Goal: Task Accomplishment & Management: Manage account settings

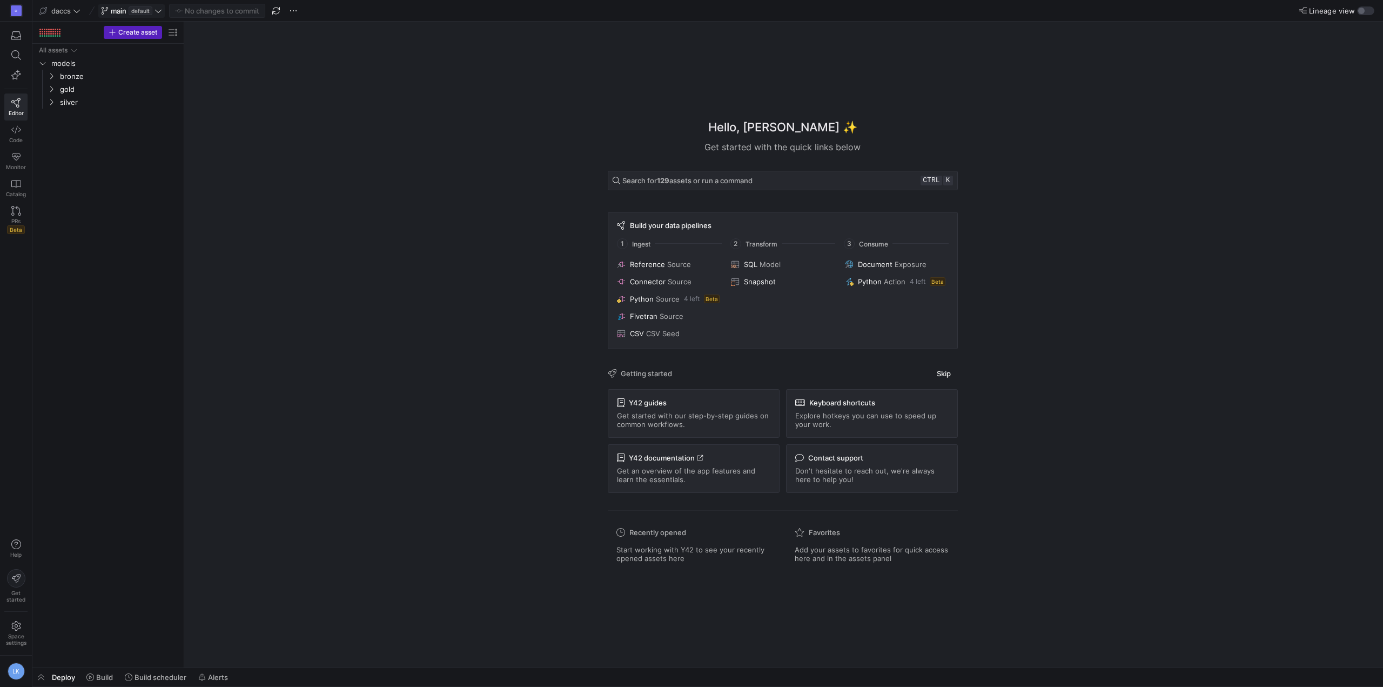
click at [142, 9] on span "default" at bounding box center [141, 10] width 24 height 9
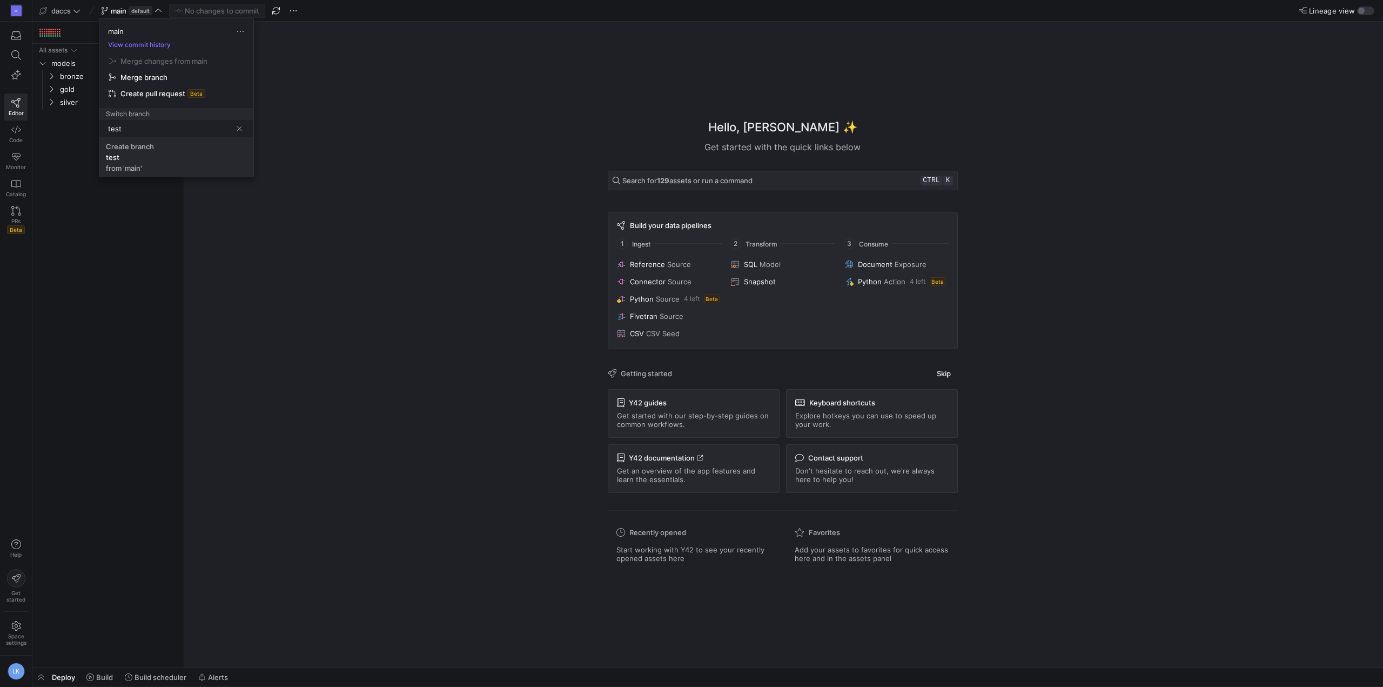
type input "test"
click at [125, 159] on span "Create branch test from 'main'" at bounding box center [176, 157] width 141 height 30
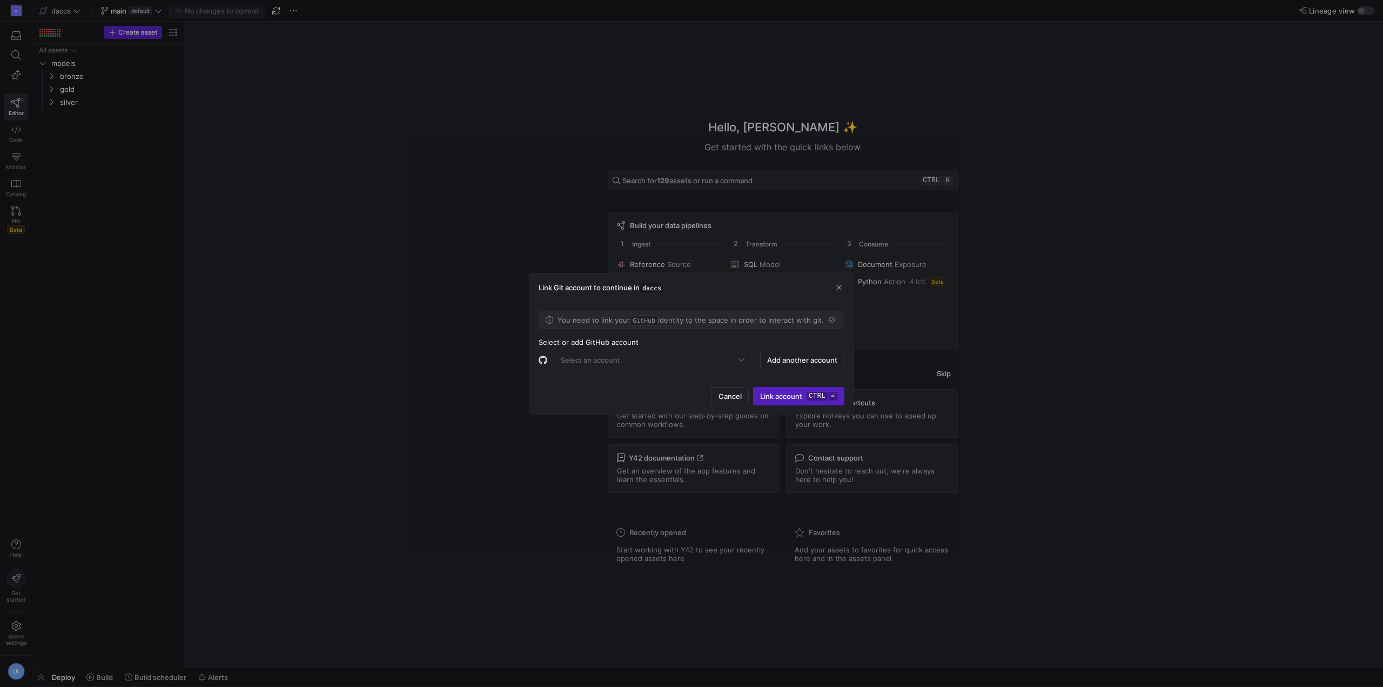
click at [643, 351] on mat-form-field "Select an account" at bounding box center [653, 360] width 198 height 18
click at [659, 358] on mat-form-field "Select an account" at bounding box center [653, 360] width 198 height 18
click at [778, 363] on span "Add another account" at bounding box center [802, 359] width 70 height 9
click at [708, 365] on div "laurens-claut" at bounding box center [653, 359] width 184 height 17
click at [633, 406] on div at bounding box center [691, 343] width 1383 height 687
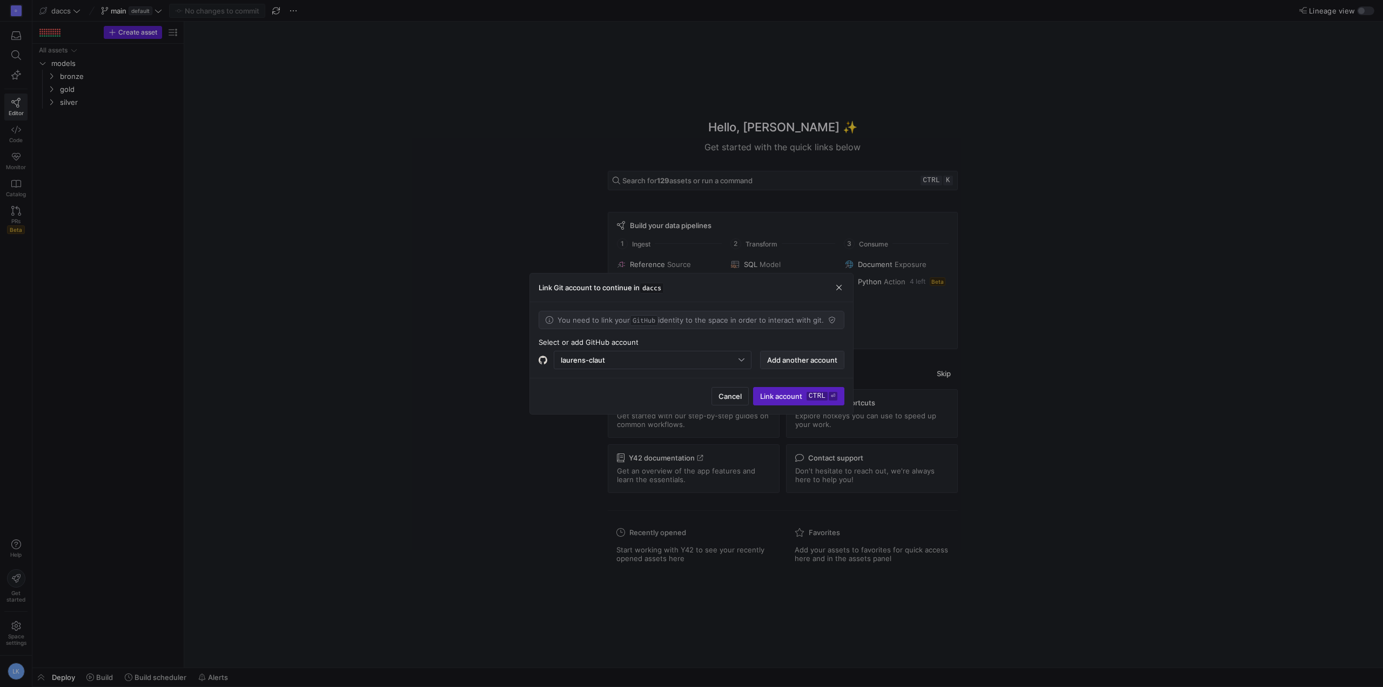
click at [797, 351] on span "button" at bounding box center [802, 359] width 83 height 17
click at [789, 360] on span "Add another account" at bounding box center [802, 359] width 70 height 9
click at [651, 362] on div "Select an account" at bounding box center [650, 359] width 178 height 9
click at [588, 380] on span "laurenskuiper" at bounding box center [652, 379] width 187 height 9
click at [580, 391] on div "Cancel Link account ctrl ⏎" at bounding box center [691, 396] width 323 height 36
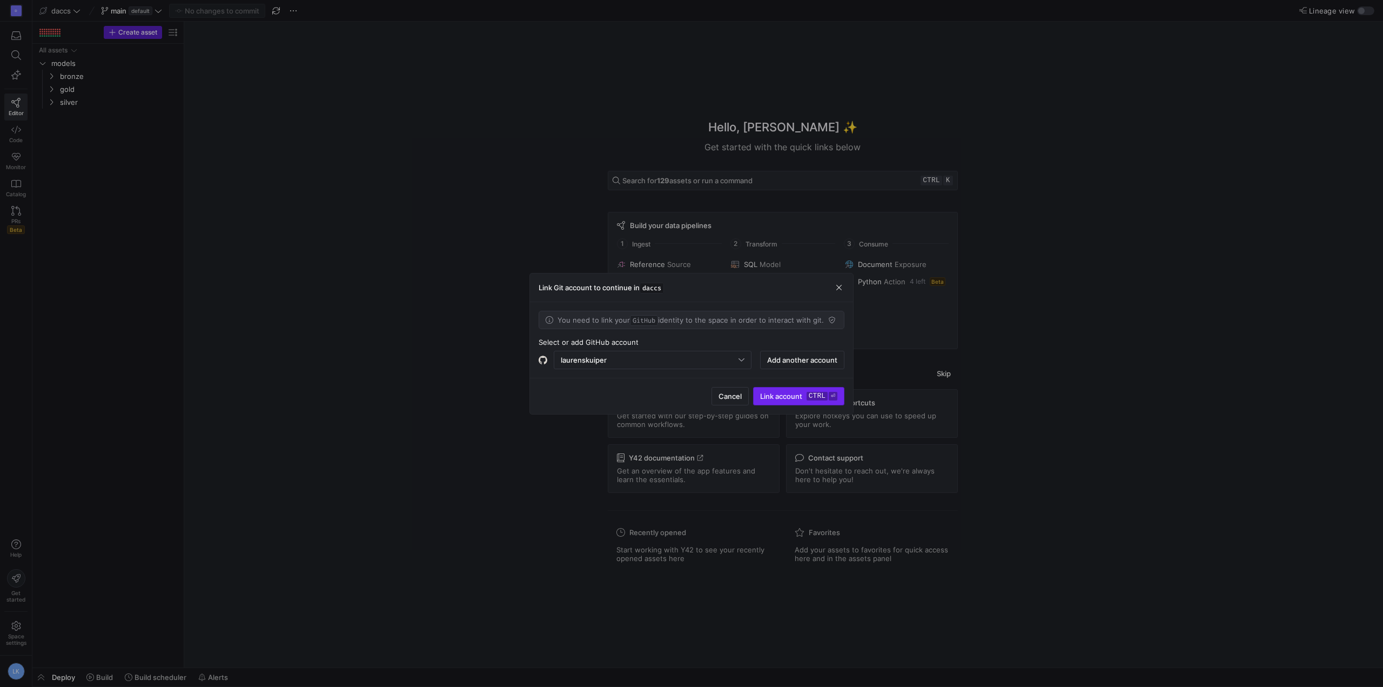
click at [791, 398] on span "Link account ctrl ⏎" at bounding box center [798, 396] width 77 height 9
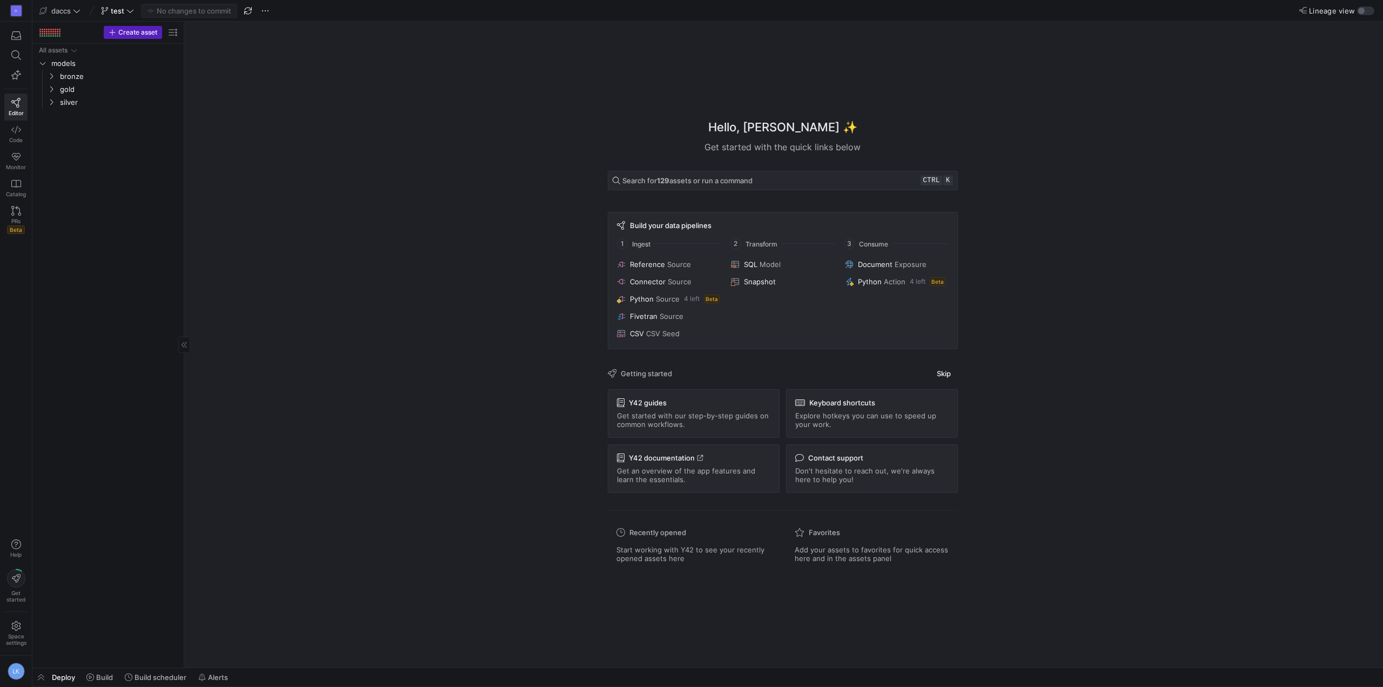
click at [129, 173] on div "All assets models bronze gold silver" at bounding box center [108, 353] width 143 height 619
click at [452, 605] on div "Hello, Laurens ✨ Get started with the quick links below Search for 129 assets o…" at bounding box center [783, 345] width 1188 height 646
drag, startPoint x: 508, startPoint y: 454, endPoint x: 458, endPoint y: 373, distance: 95.5
click at [508, 454] on div "Hello, Laurens ✨ Get started with the quick links below Search for 129 assets o…" at bounding box center [783, 345] width 1188 height 646
click at [124, 194] on div "All assets models bronze gold silver" at bounding box center [108, 353] width 143 height 619
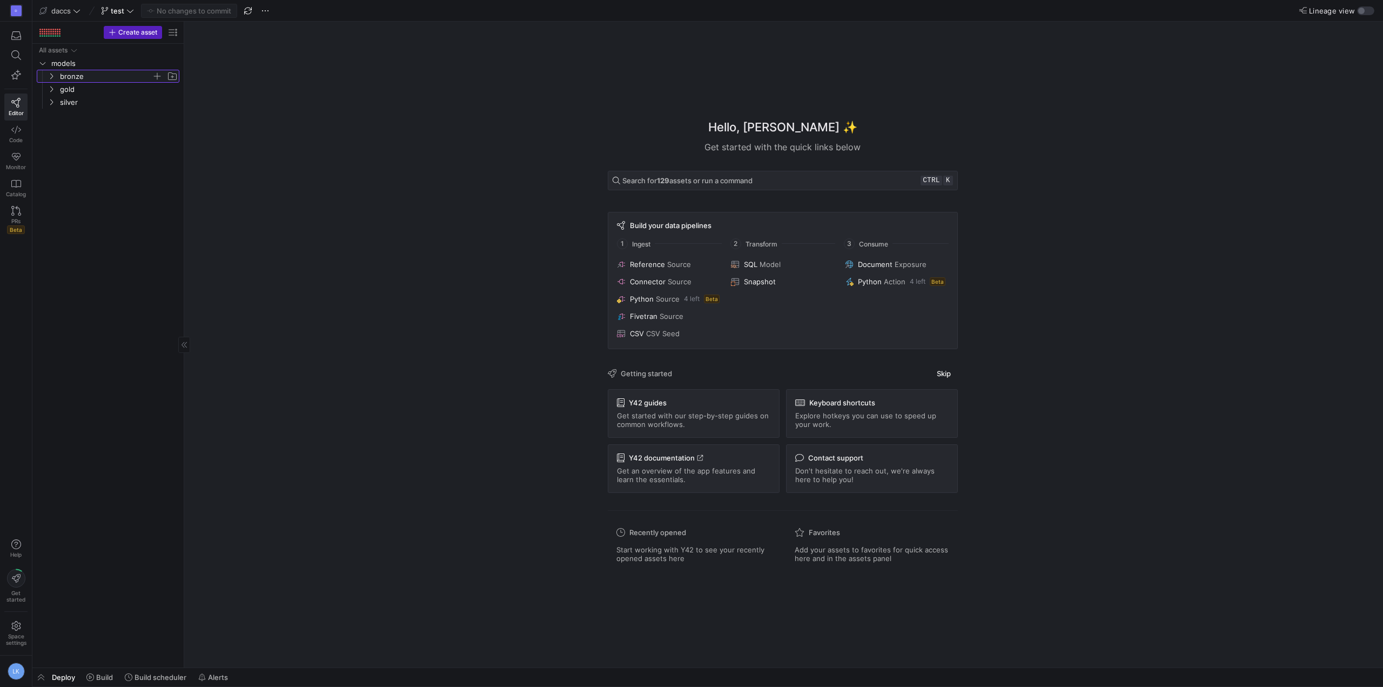
click at [51, 76] on icon "Press SPACE to select this row." at bounding box center [52, 76] width 8 height 6
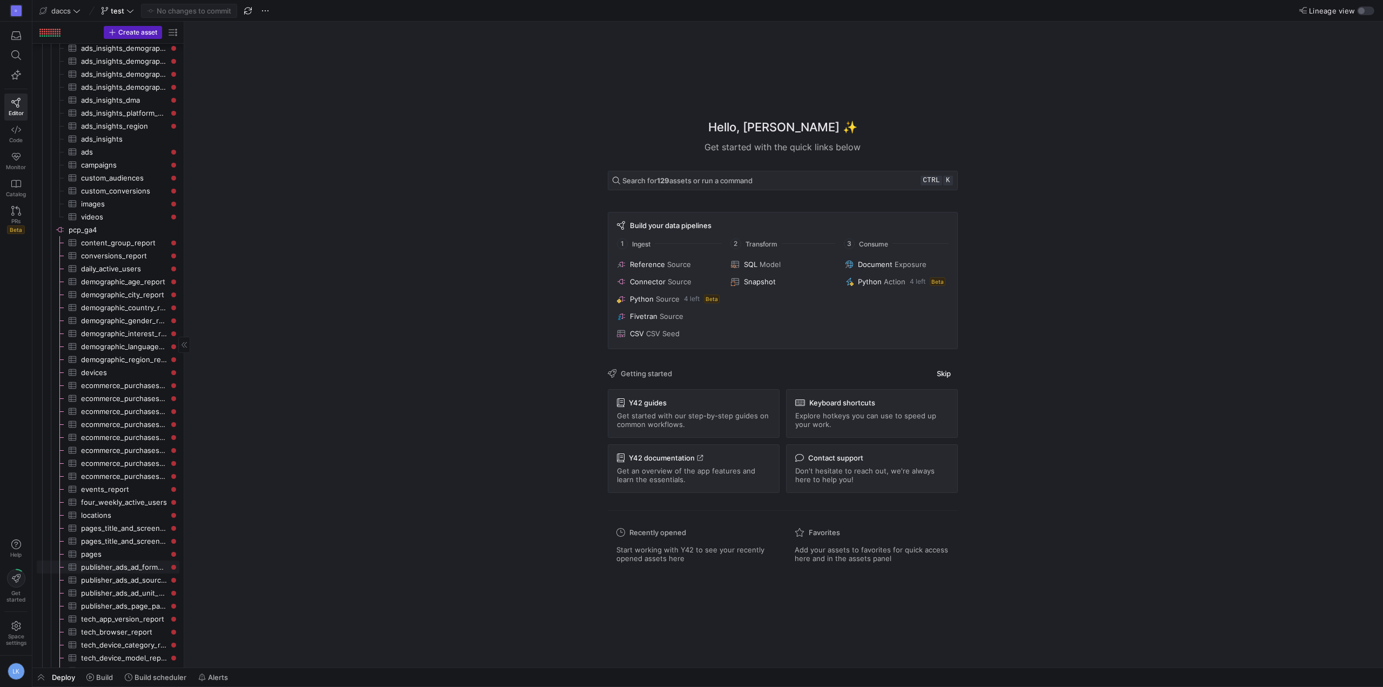
scroll to position [842, 0]
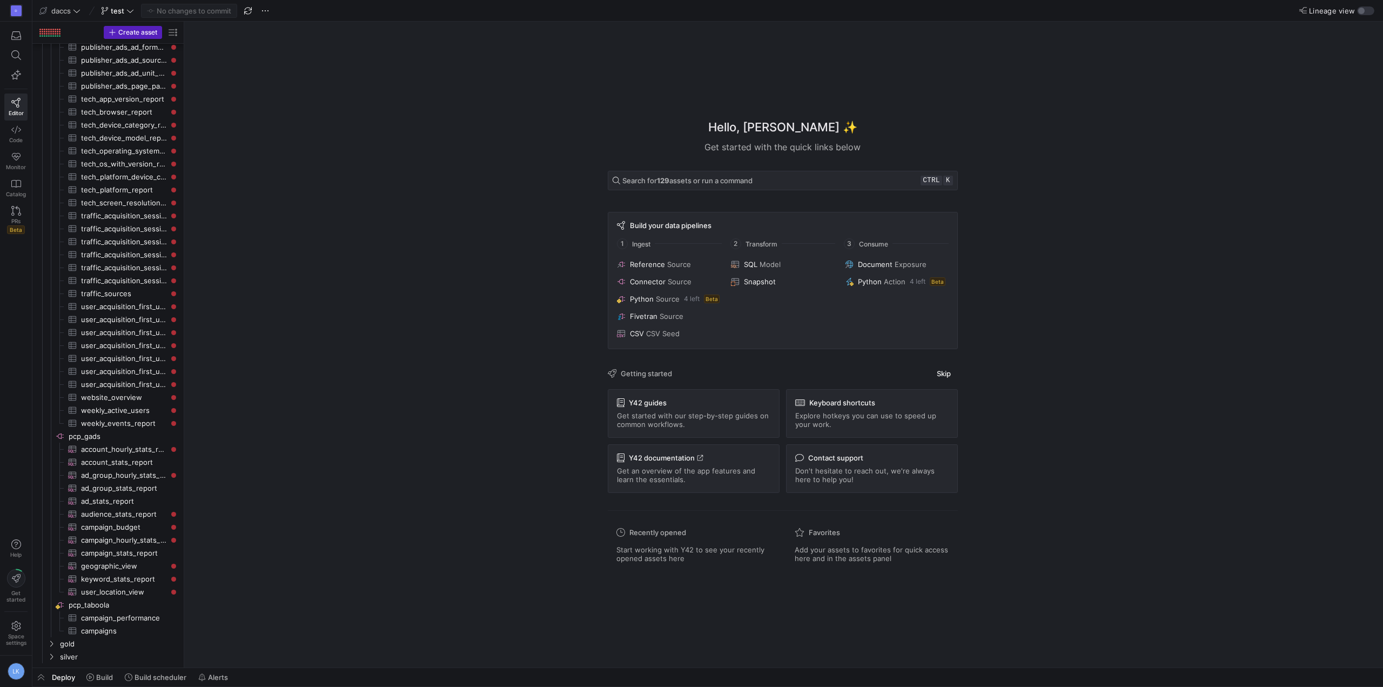
click at [18, 496] on div "D Editor Code Monitor Catalog PRs Beta Help Get started Space settings LK" at bounding box center [16, 343] width 32 height 687
click at [19, 624] on icon at bounding box center [16, 626] width 10 height 10
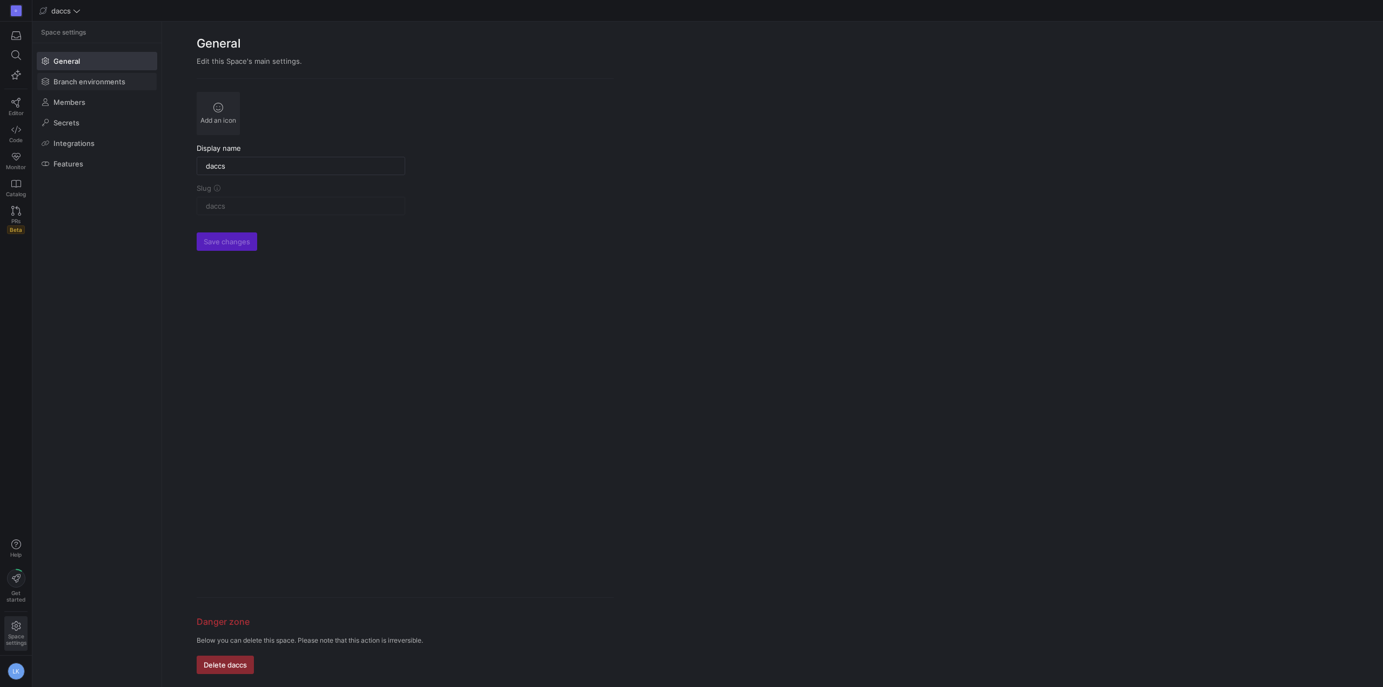
click at [76, 82] on span "Branch environments" at bounding box center [89, 81] width 72 height 9
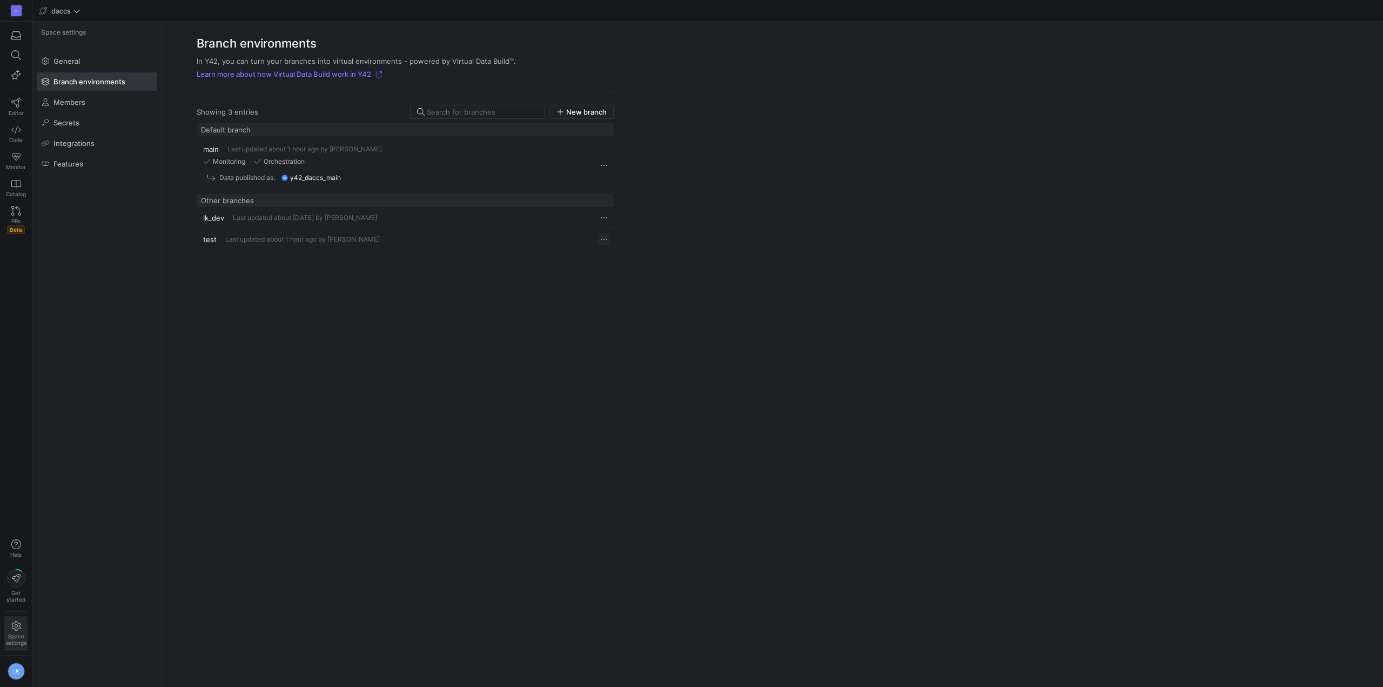
click at [604, 238] on span "Press SPACE to select this row." at bounding box center [604, 239] width 11 height 11
click at [348, 318] on div at bounding box center [691, 343] width 1383 height 687
click at [289, 238] on span "Last updated about 1 hour ago by Laurens Kuiper" at bounding box center [302, 240] width 154 height 8
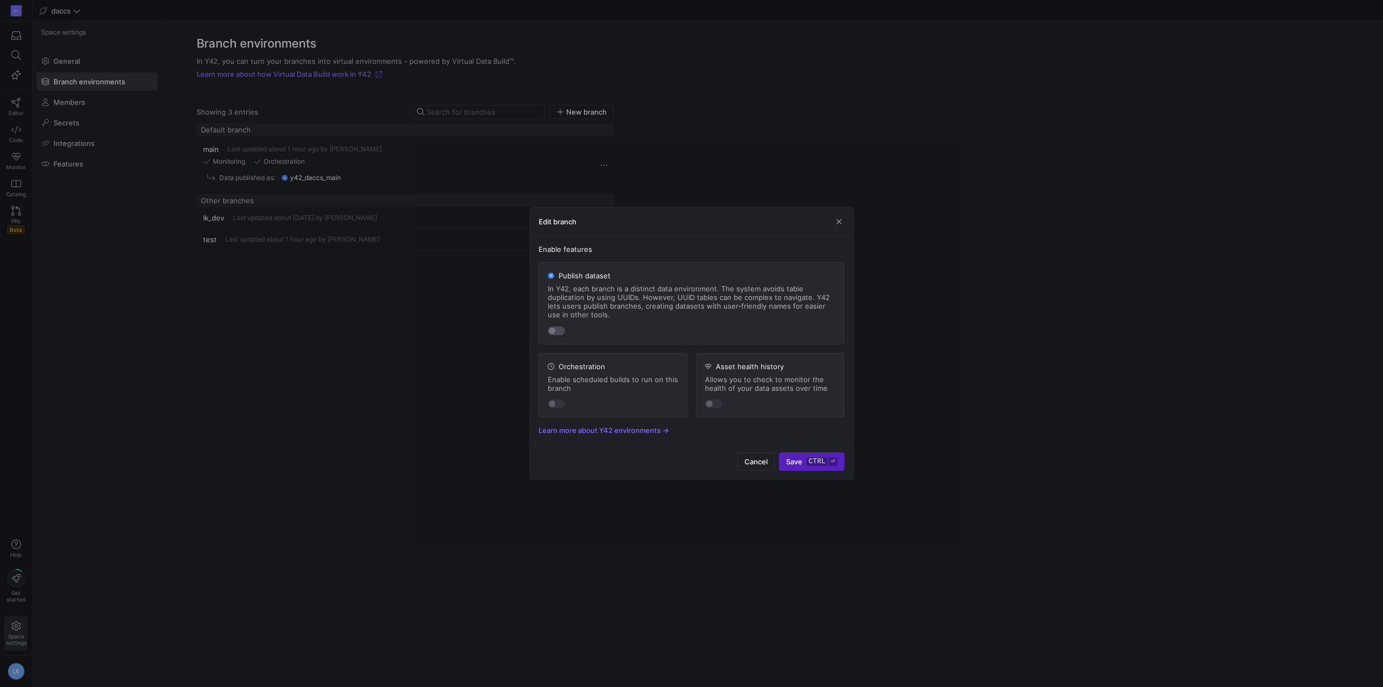
click at [558, 330] on div "button" at bounding box center [556, 330] width 17 height 9
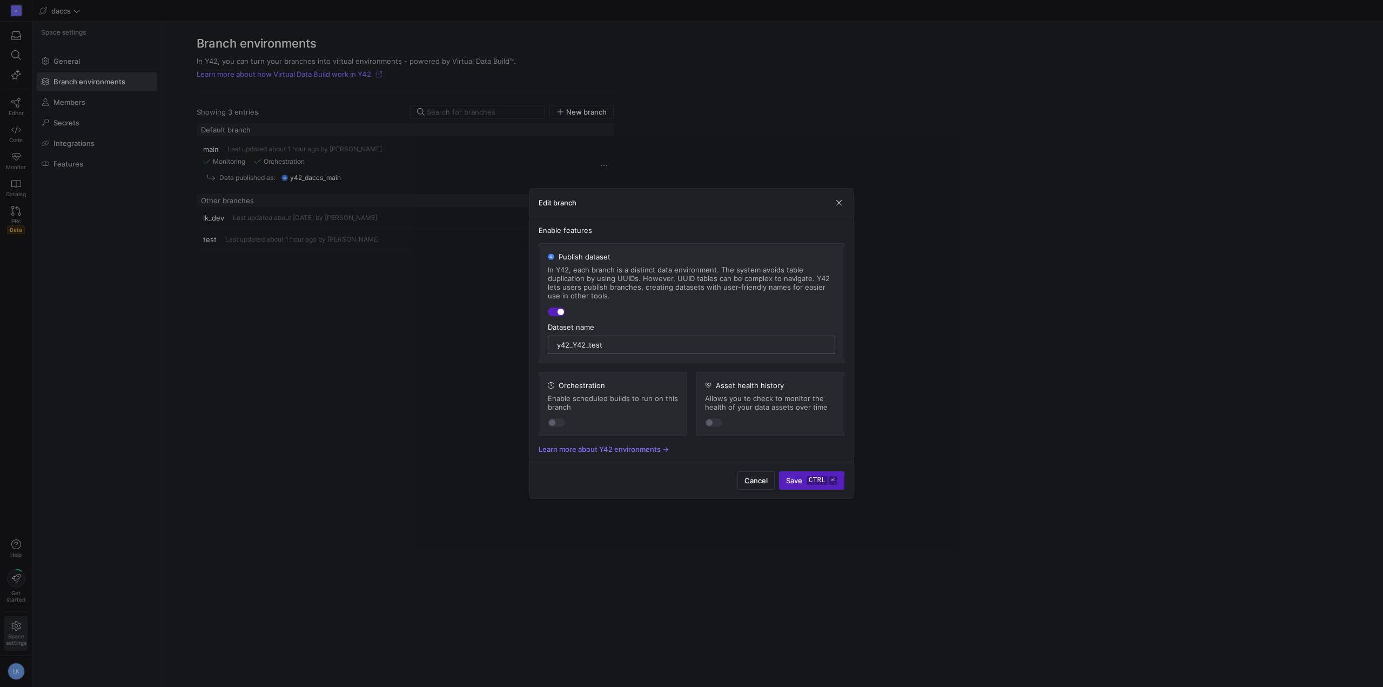
click at [575, 342] on input "y42_Y42_test" at bounding box center [691, 344] width 269 height 9
type input "y42_daccs_test"
click at [622, 422] on mat-slide-toggle at bounding box center [613, 422] width 130 height 9
click at [558, 426] on div "button" at bounding box center [556, 422] width 17 height 9
click at [704, 425] on y42-branch-environment-feature "Asset health history Allows you to check to monitor the health of your data ass…" at bounding box center [770, 404] width 149 height 64
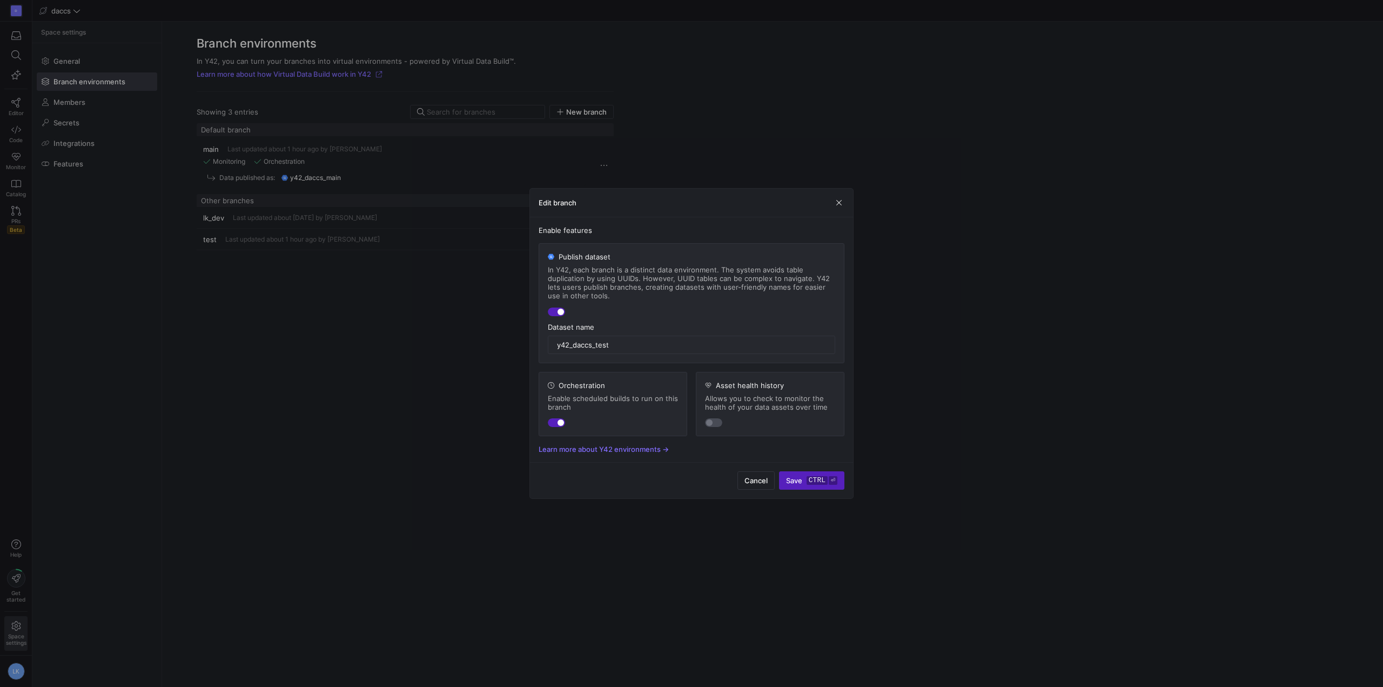
click at [713, 420] on div "button" at bounding box center [713, 422] width 17 height 9
click at [817, 483] on kbd "ctrl" at bounding box center [817, 480] width 21 height 9
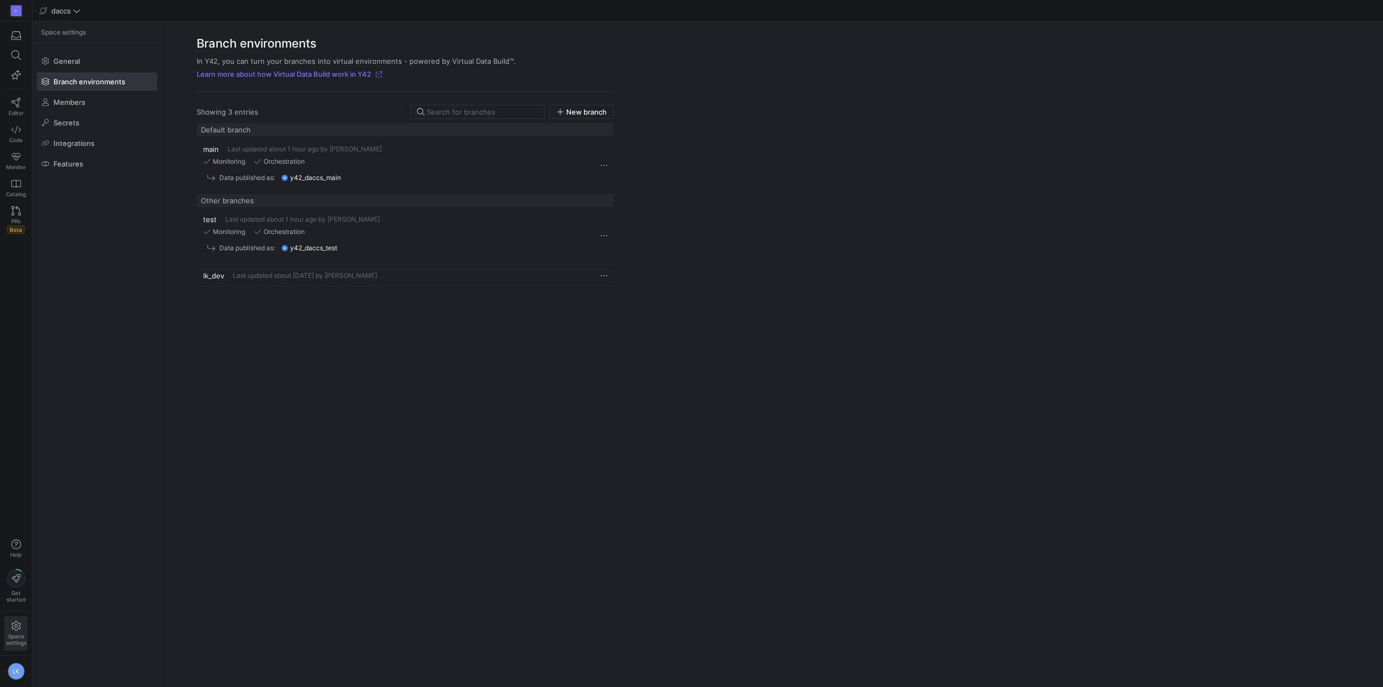
click at [379, 440] on div "main Last updated about 1 hour ago by Laurens Kuiper Monitoring Orchestration D…" at bounding box center [405, 398] width 417 height 550
click at [138, 376] on y42-org-space-settings-sidebar "Space settings General Branch environments Members Secrets Integrations Features" at bounding box center [96, 354] width 129 height 665
click at [31, 375] on div "D Editor Code Monitor Catalog PRs Beta Help Get started Space settings LK" at bounding box center [16, 343] width 32 height 687
click at [19, 136] on link "Code" at bounding box center [15, 133] width 23 height 27
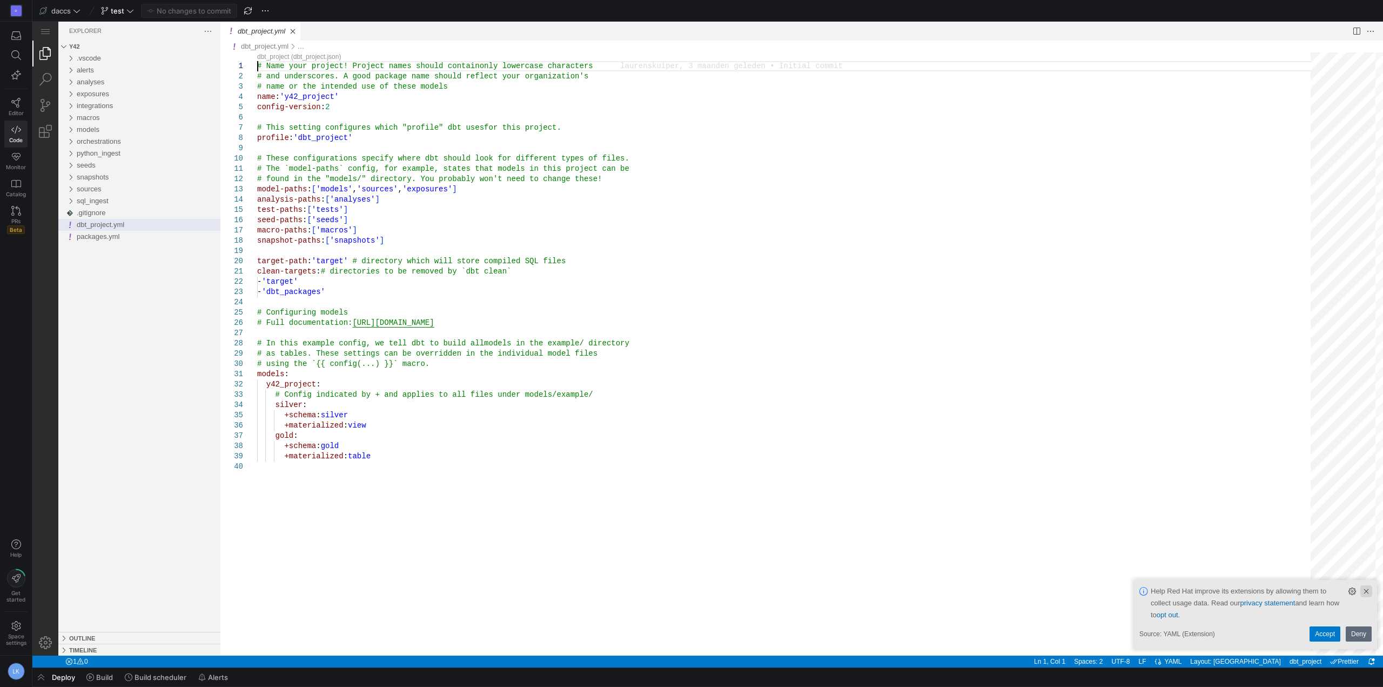
click at [1367, 592] on link "Clear Notification (Delete)" at bounding box center [1366, 591] width 12 height 12
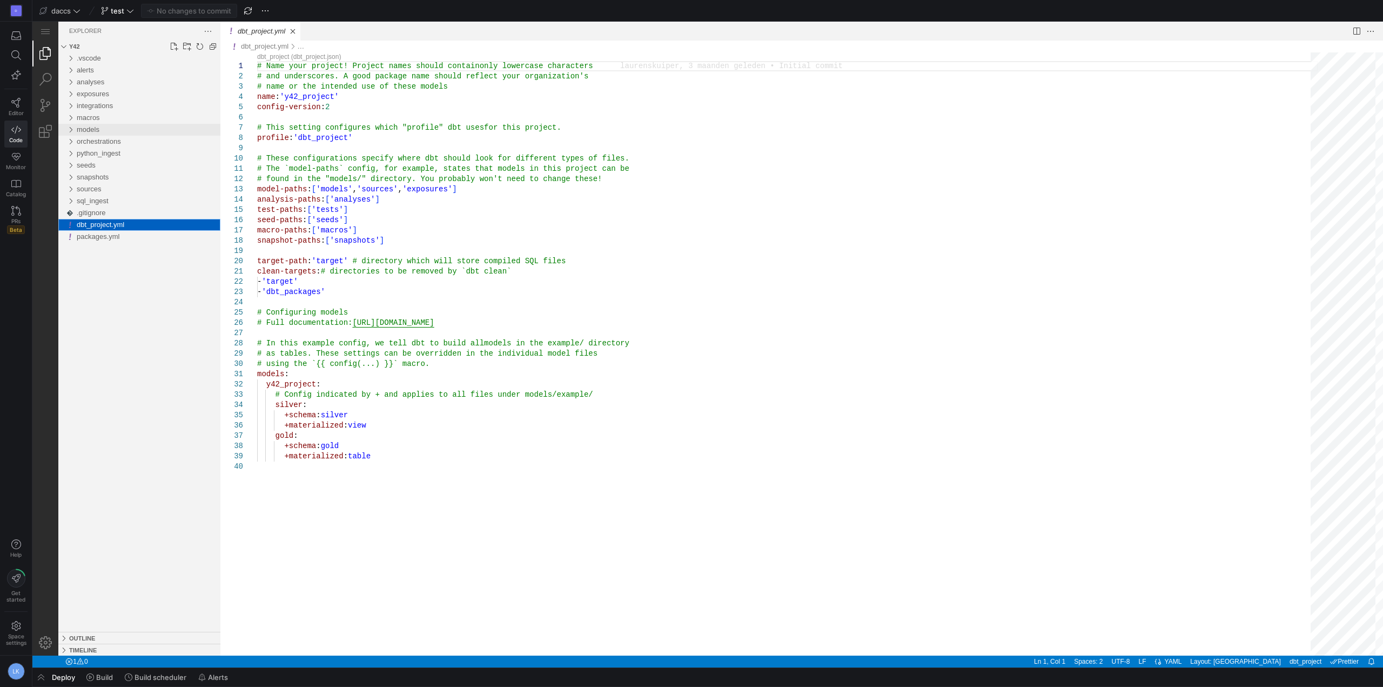
click at [69, 130] on div "models" at bounding box center [70, 130] width 16 height 12
click at [78, 166] on div "silver" at bounding box center [72, 165] width 21 height 12
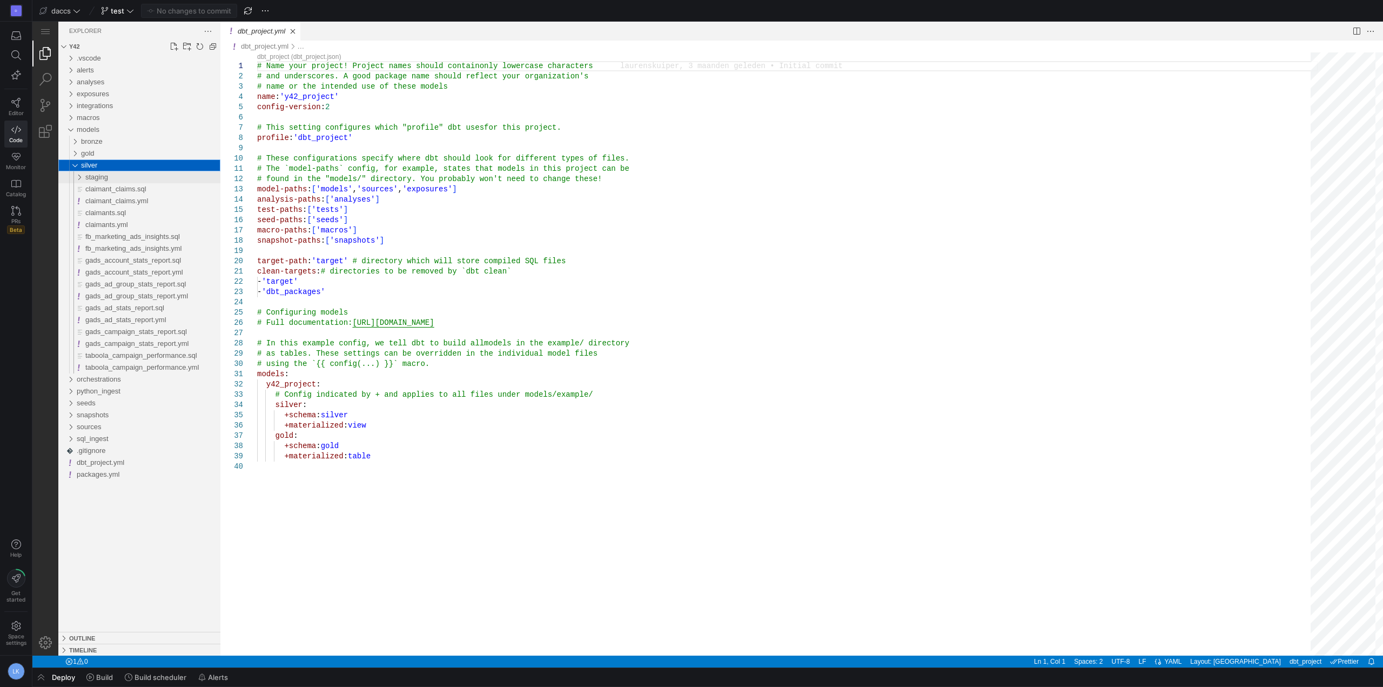
click at [91, 174] on span "staging" at bounding box center [96, 177] width 23 height 8
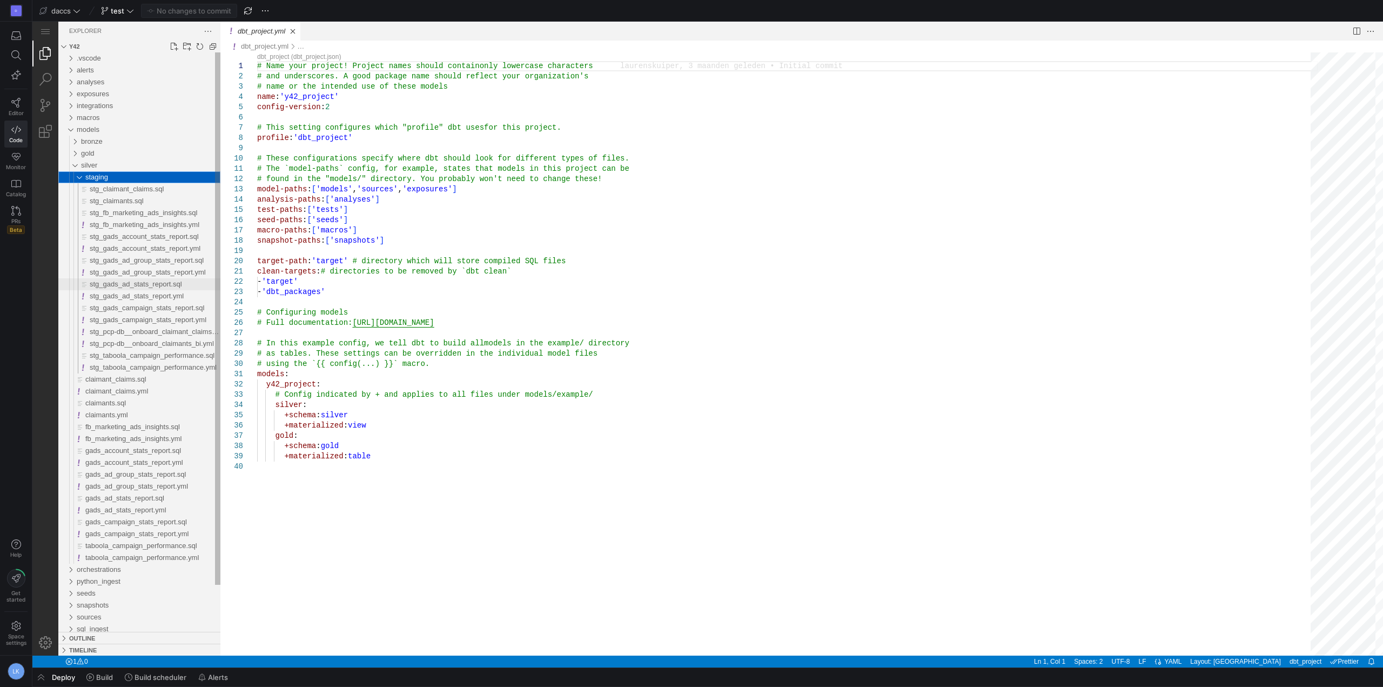
click at [153, 283] on span "stg_gads_ad_stats_report.sql" at bounding box center [136, 284] width 92 height 8
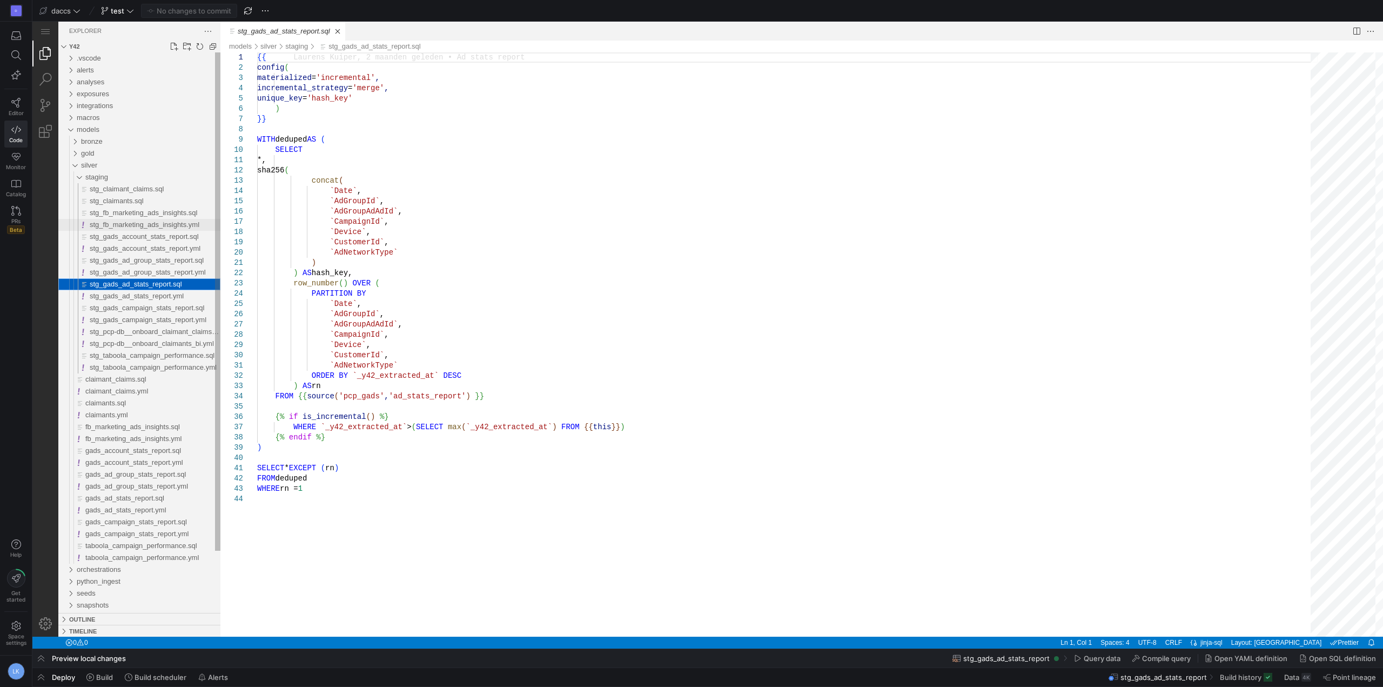
click at [130, 224] on span "stg_fb_marketing_ads_insights.yml" at bounding box center [145, 224] width 110 height 8
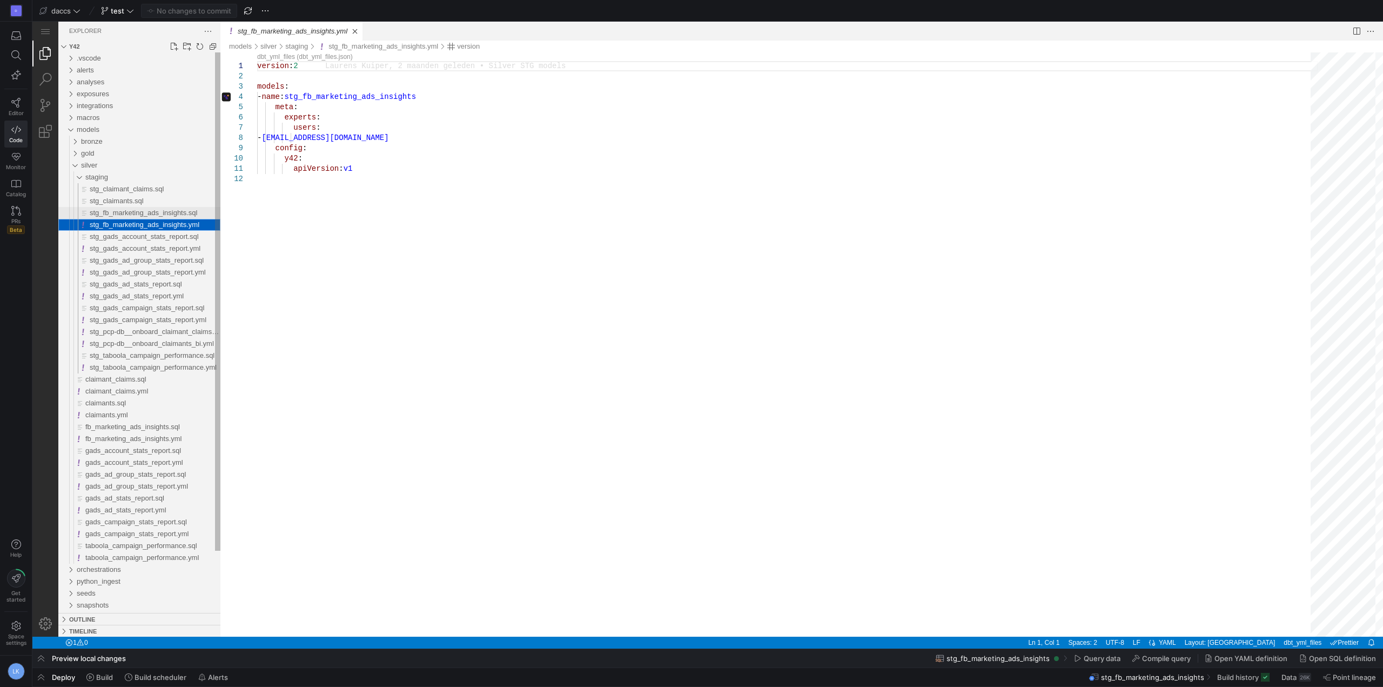
click at [136, 211] on span "stg_fb_marketing_ads_insights.sql" at bounding box center [144, 213] width 108 height 8
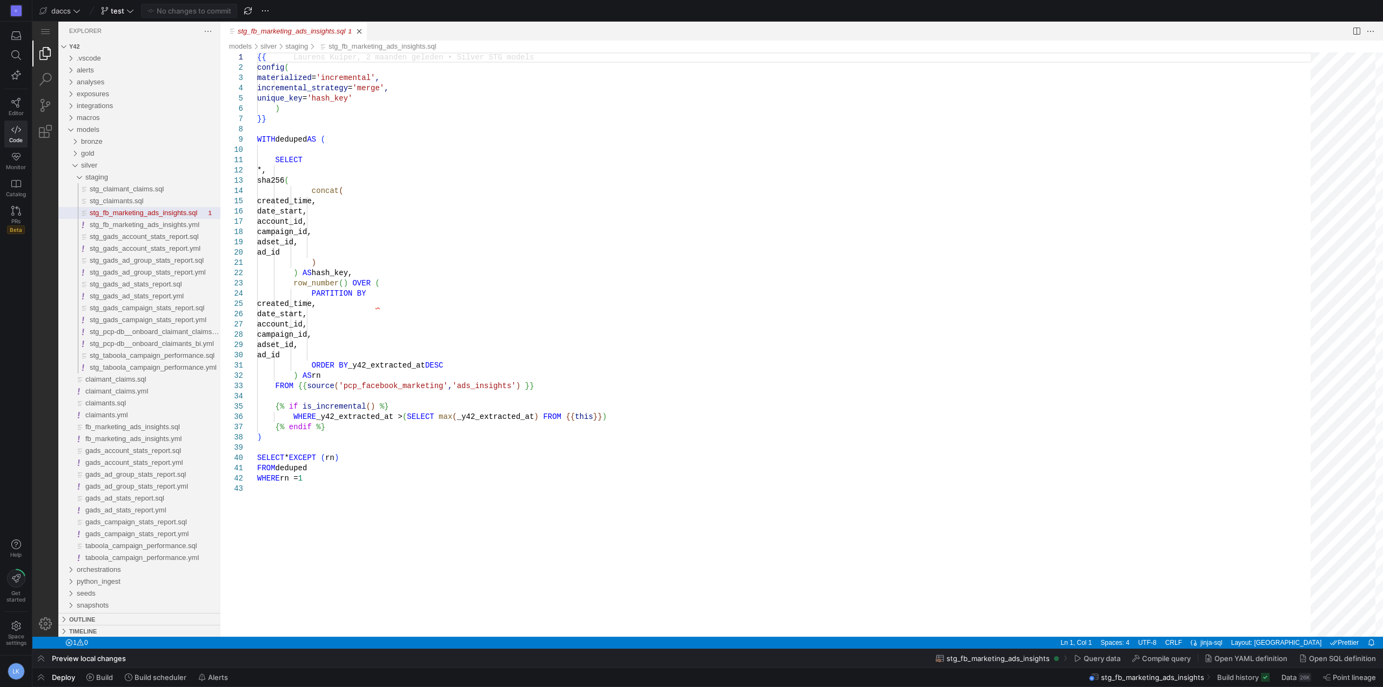
click at [11, 272] on div "D Editor Code Monitor Catalog PRs Beta Help Get started Space settings LK" at bounding box center [16, 343] width 32 height 687
click at [974, 17] on y42-top-nav "daccs test No changes to commit" at bounding box center [707, 11] width 1351 height 22
click at [12, 111] on span "Editor" at bounding box center [16, 113] width 15 height 6
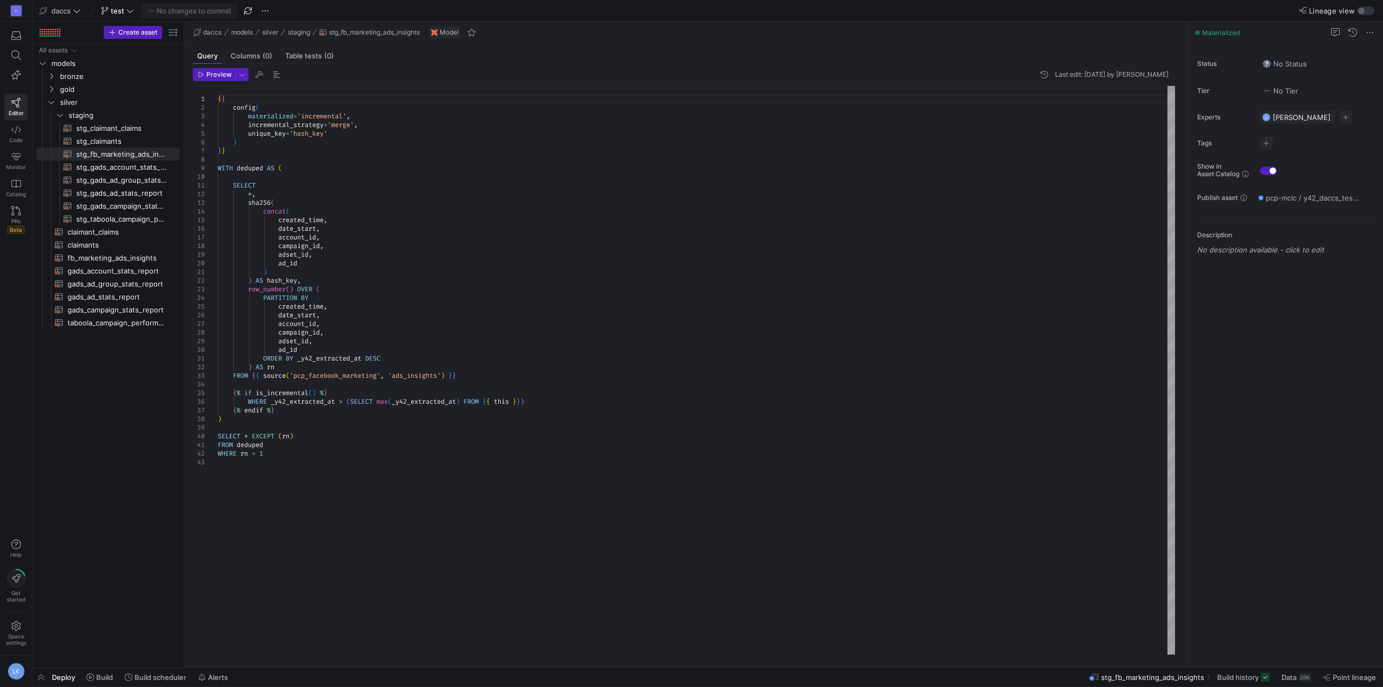
click at [764, 25] on div "daccs models silver staging stg_fb_marketing_ads_insights Model" at bounding box center [686, 33] width 1004 height 22
click at [1203, 8] on div "Lineage view" at bounding box center [1152, 10] width 443 height 9
click at [103, 429] on div "All assets models bronze gold silver staging stg_claimant_claims​​​​​​​​​​ stg_…" at bounding box center [108, 353] width 143 height 619
click at [26, 381] on div "D Editor Code Monitor Catalog PRs Beta Help Get started Space settings LK" at bounding box center [16, 343] width 32 height 687
click at [1114, 45] on mat-tab-group "Query Columns (0) Table tests (0) Preview Last edit: Wednesday 23 July 2025 by …" at bounding box center [683, 355] width 999 height 623
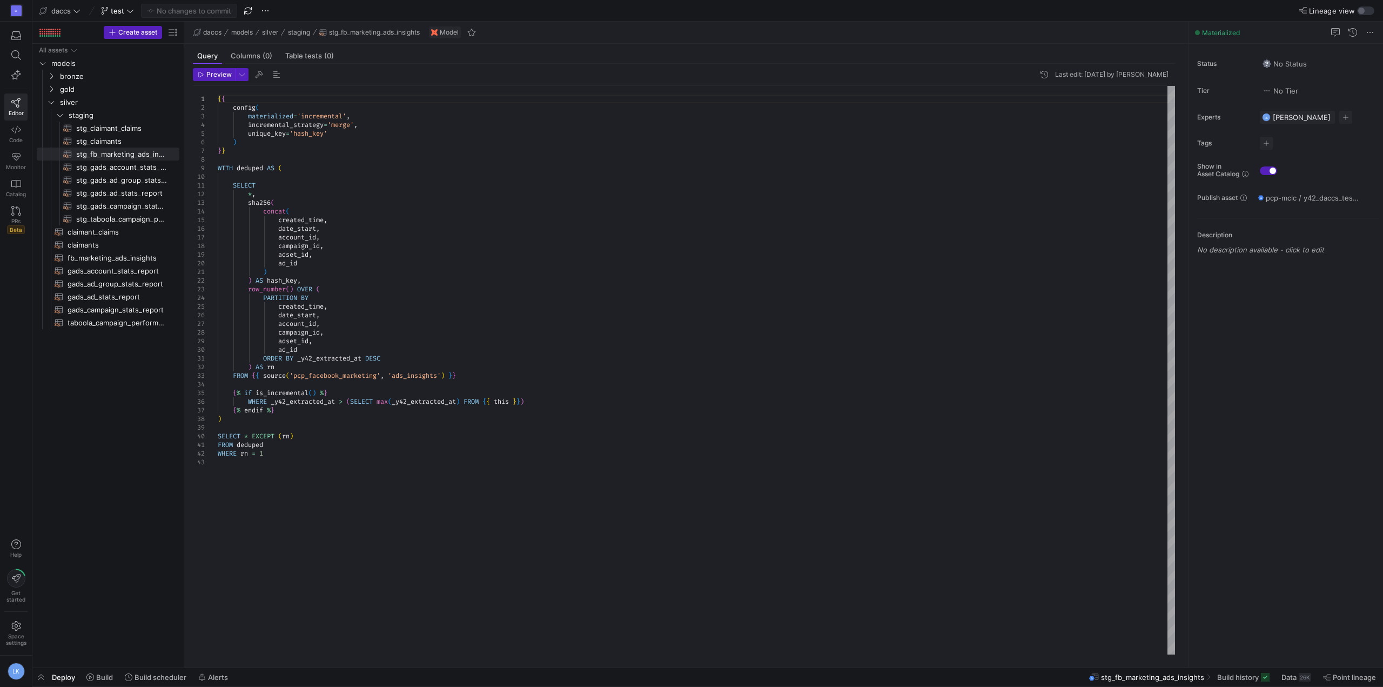
click at [1187, 12] on div "Lineage view" at bounding box center [1152, 10] width 443 height 9
click at [95, 427] on div "All assets models bronze gold silver staging stg_claimant_claims​​​​​​​​​​ stg_…" at bounding box center [108, 353] width 143 height 619
click at [8, 633] on span "Space settings" at bounding box center [16, 639] width 21 height 13
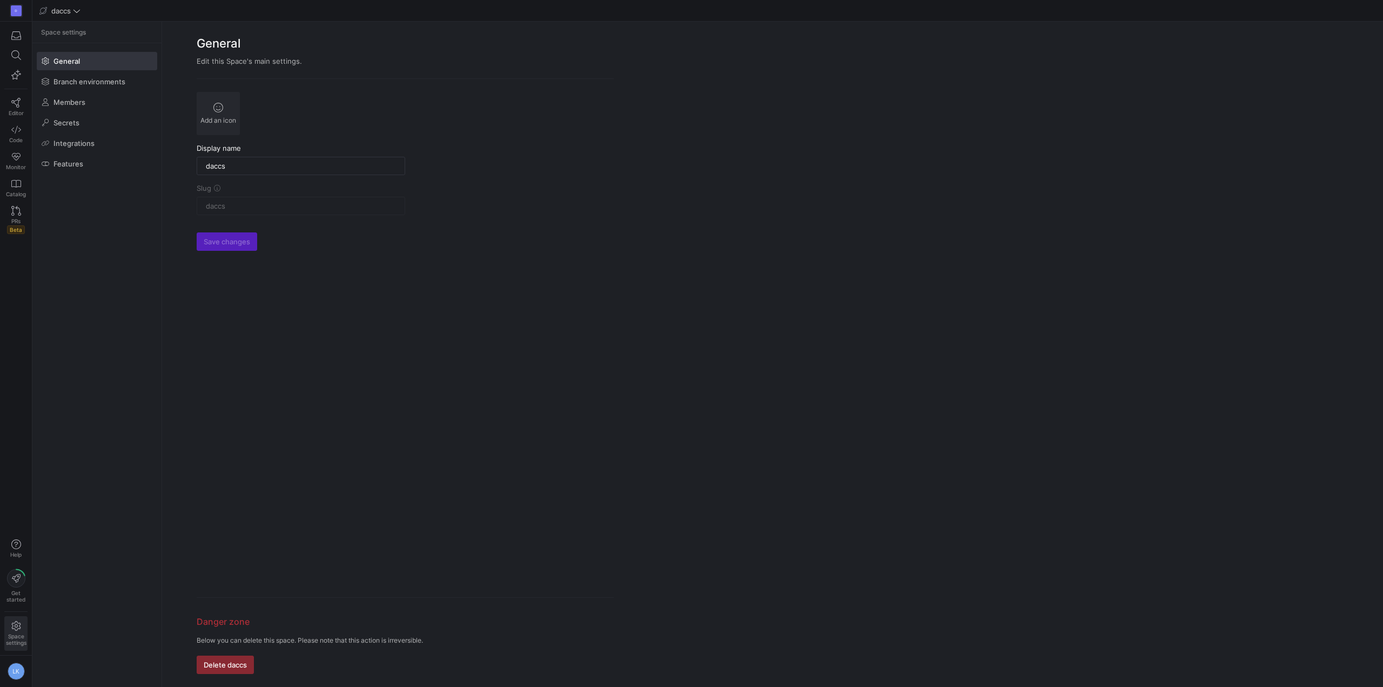
drag, startPoint x: 91, startPoint y: 260, endPoint x: 84, endPoint y: 249, distance: 13.1
click at [91, 261] on y42-org-space-settings-sidebar "Space settings General Branch environments Members Secrets Integrations Features" at bounding box center [96, 354] width 129 height 665
click at [16, 36] on icon "button" at bounding box center [16, 36] width 10 height 10
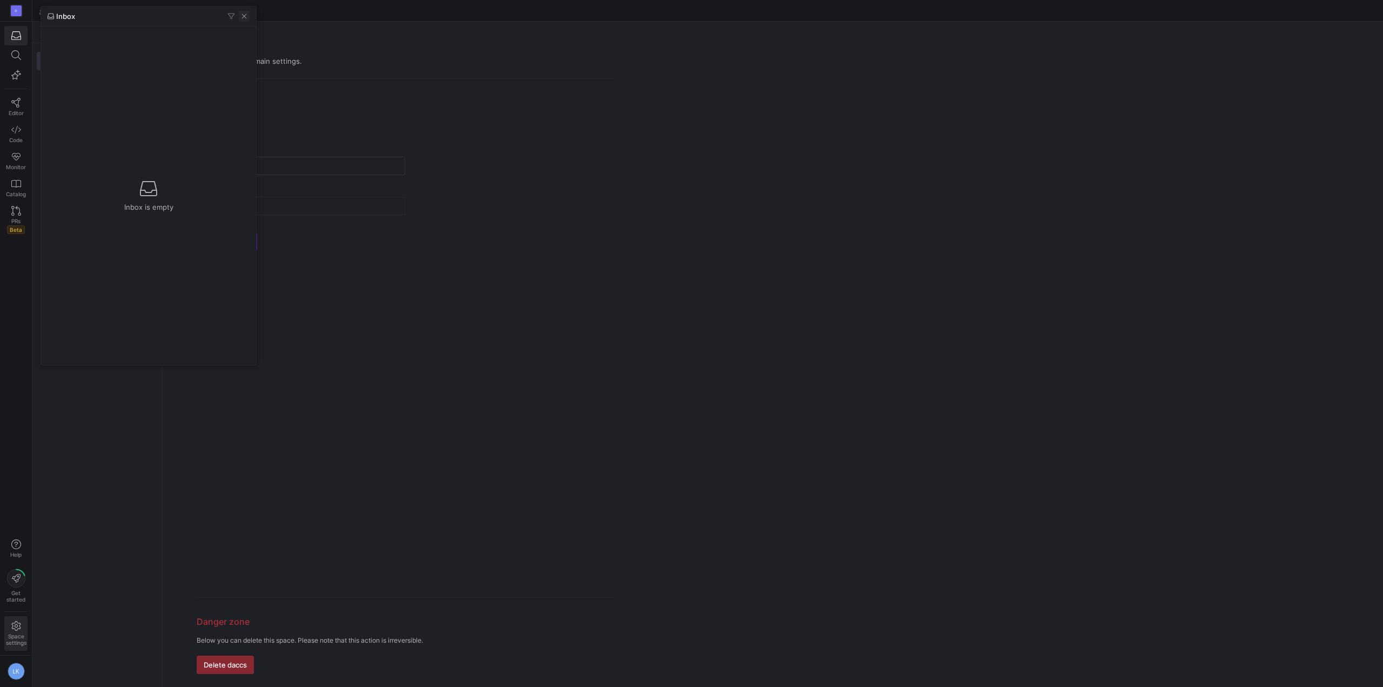
click at [247, 17] on span "button" at bounding box center [244, 16] width 11 height 11
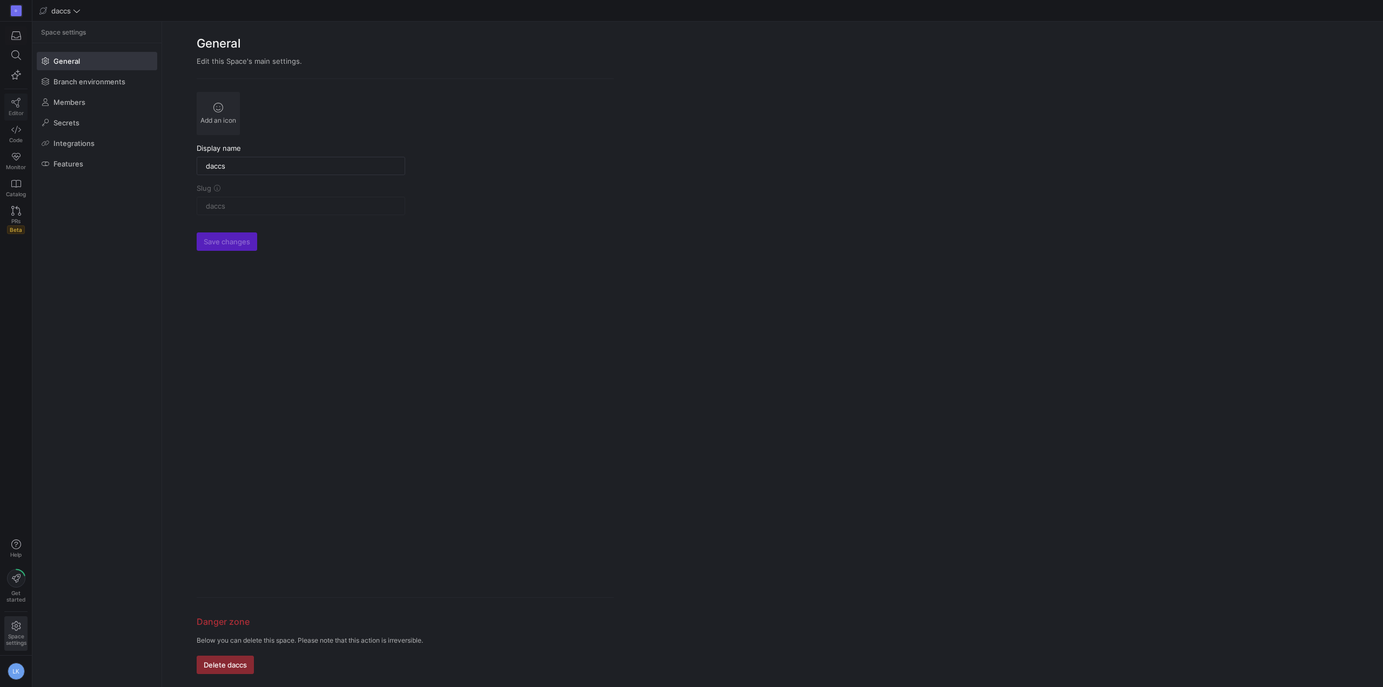
click at [11, 114] on span "Editor" at bounding box center [16, 113] width 15 height 6
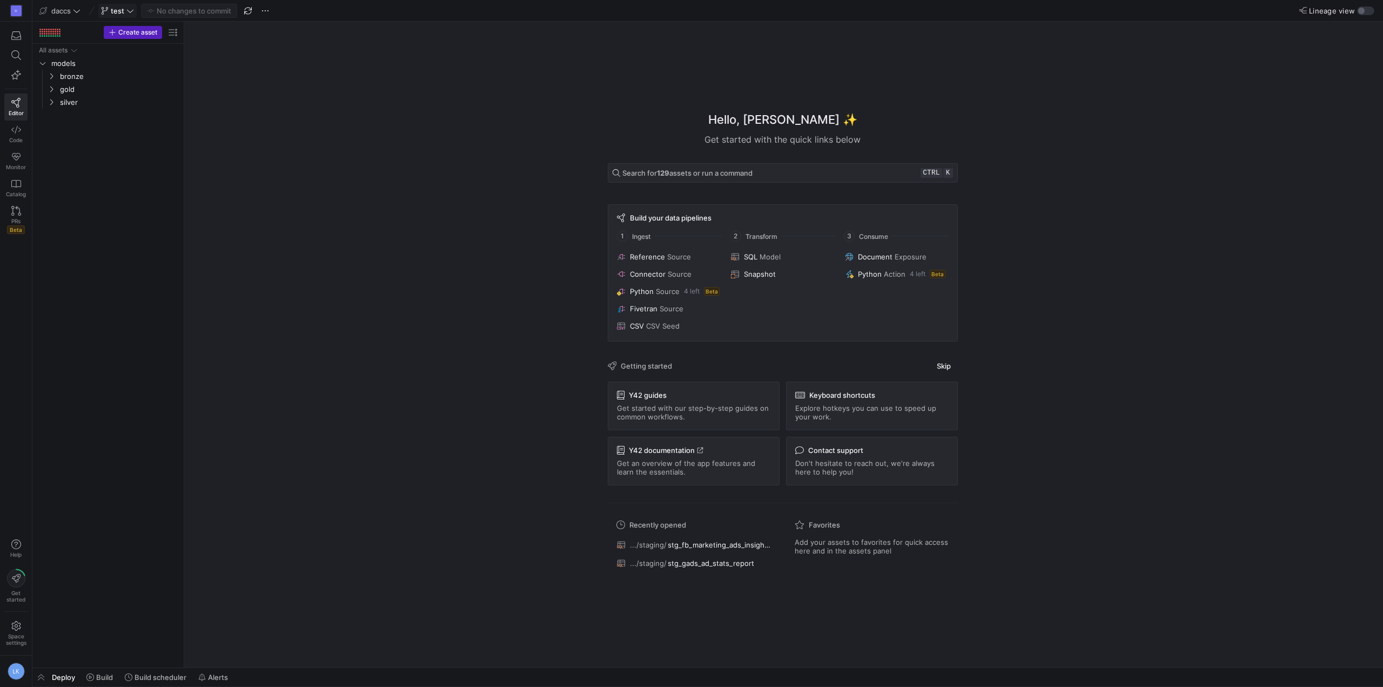
click at [124, 14] on span "test" at bounding box center [118, 10] width 14 height 9
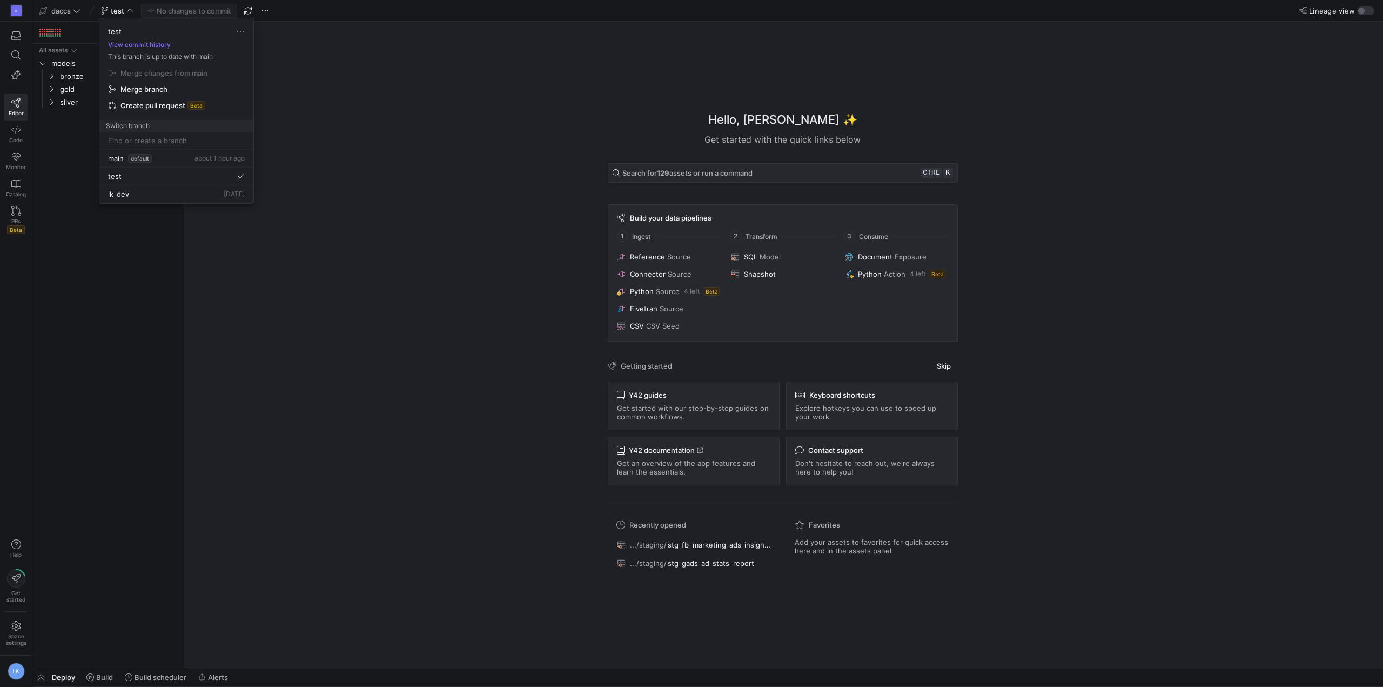
click at [187, 339] on div at bounding box center [691, 343] width 1383 height 687
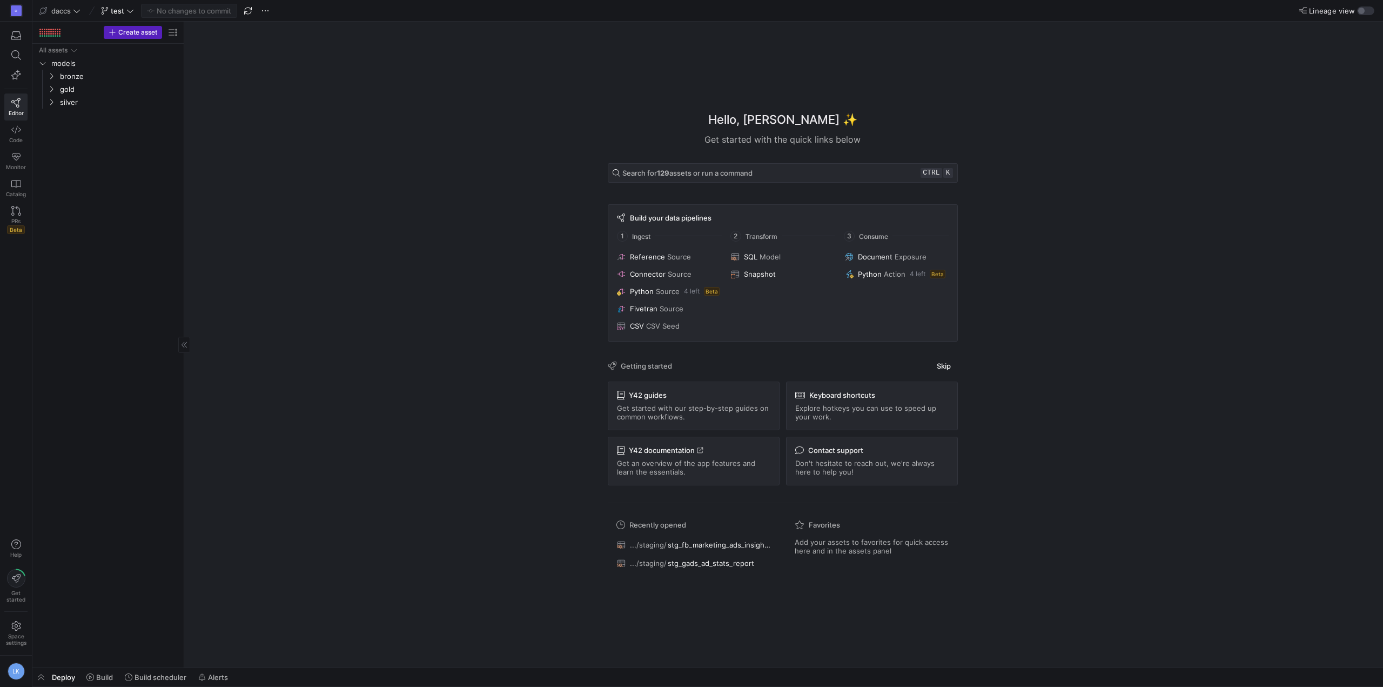
drag, startPoint x: 122, startPoint y: 381, endPoint x: 325, endPoint y: 219, distance: 259.9
click at [122, 382] on div "All assets models bronze gold silver" at bounding box center [108, 353] width 143 height 619
click at [85, 678] on span at bounding box center [99, 676] width 35 height 17
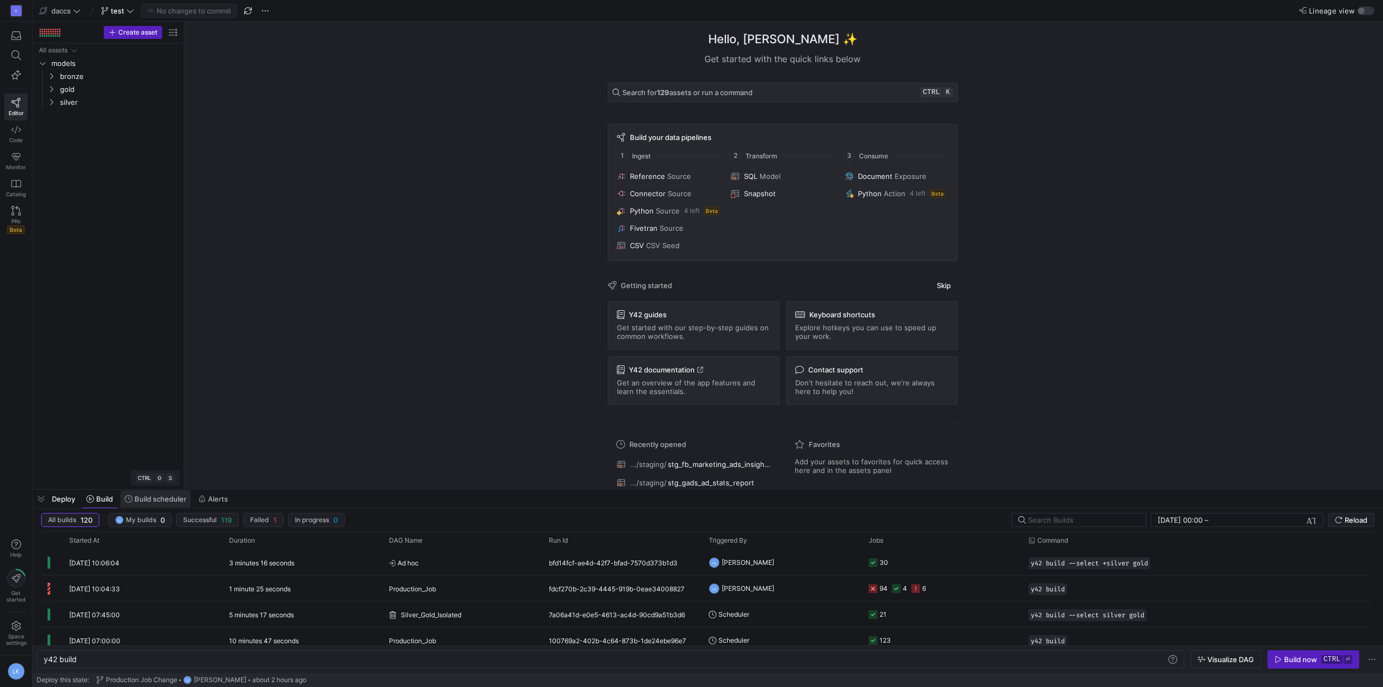
click at [140, 506] on span at bounding box center [155, 498] width 70 height 17
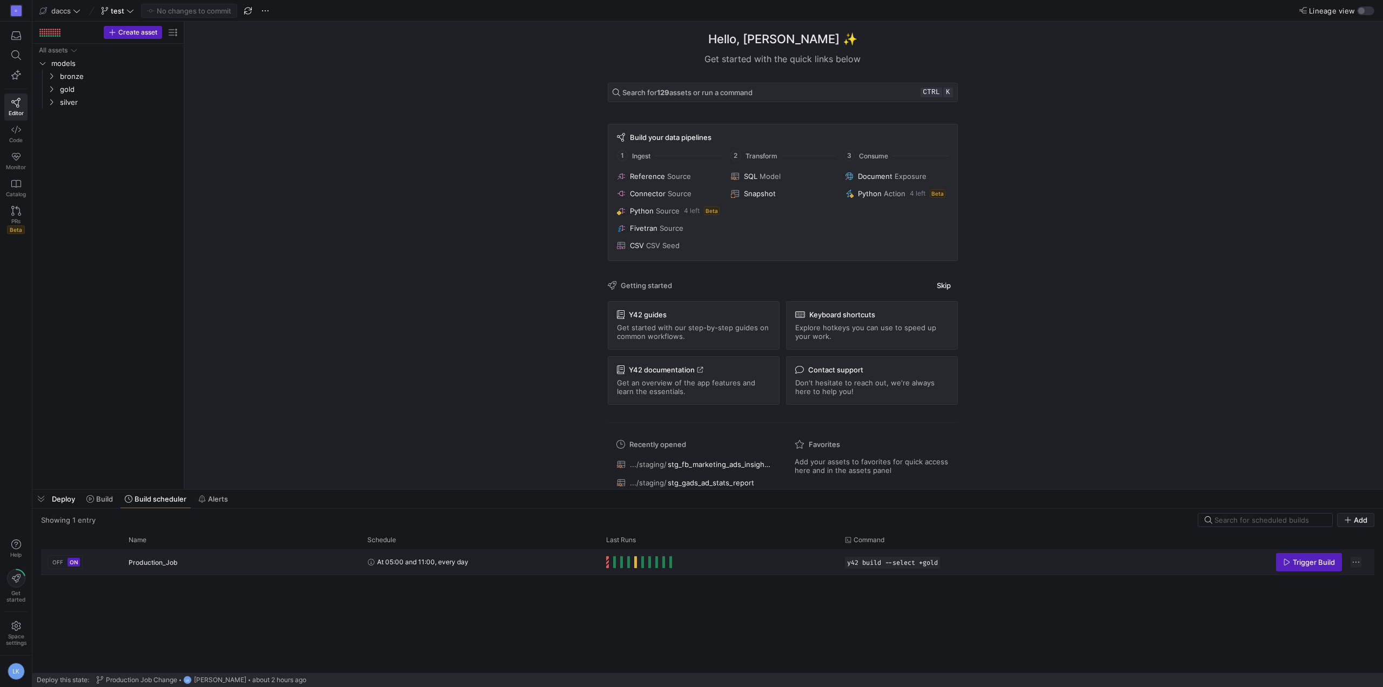
click at [1354, 561] on span "Press SPACE to select this row." at bounding box center [1356, 561] width 11 height 11
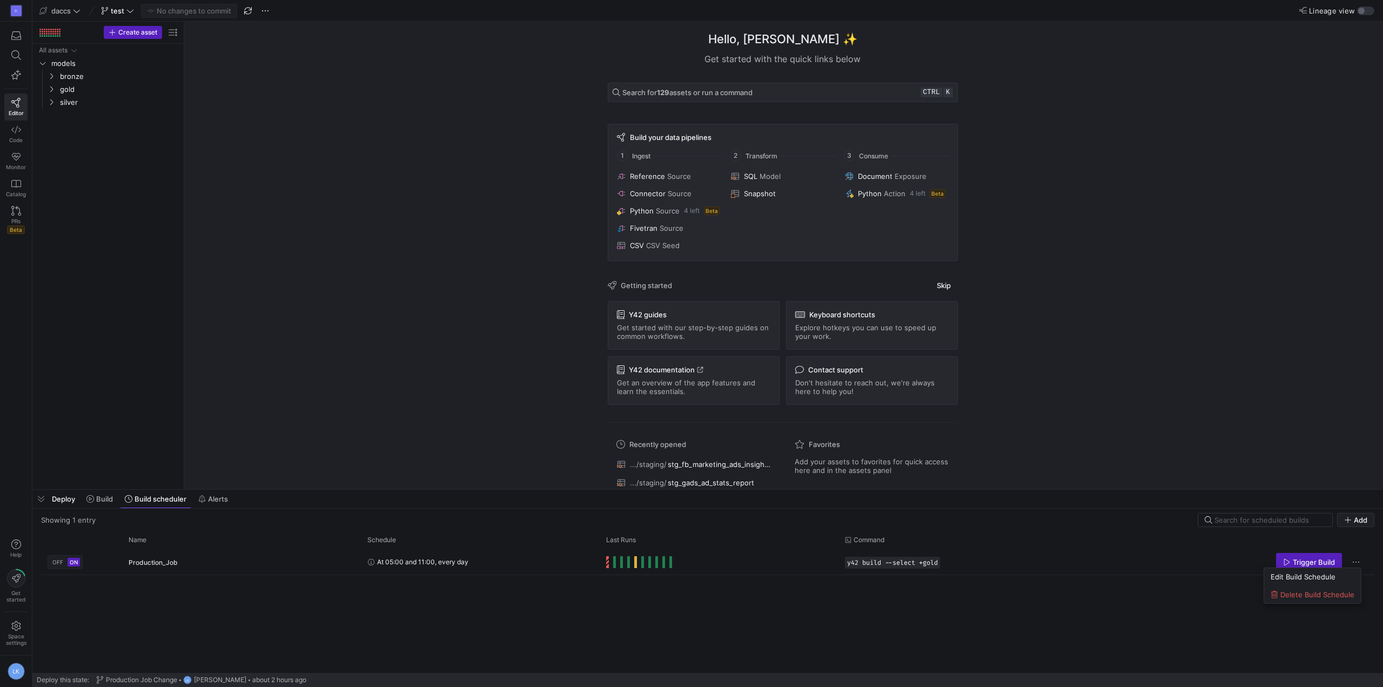
click at [311, 630] on div at bounding box center [691, 343] width 1383 height 687
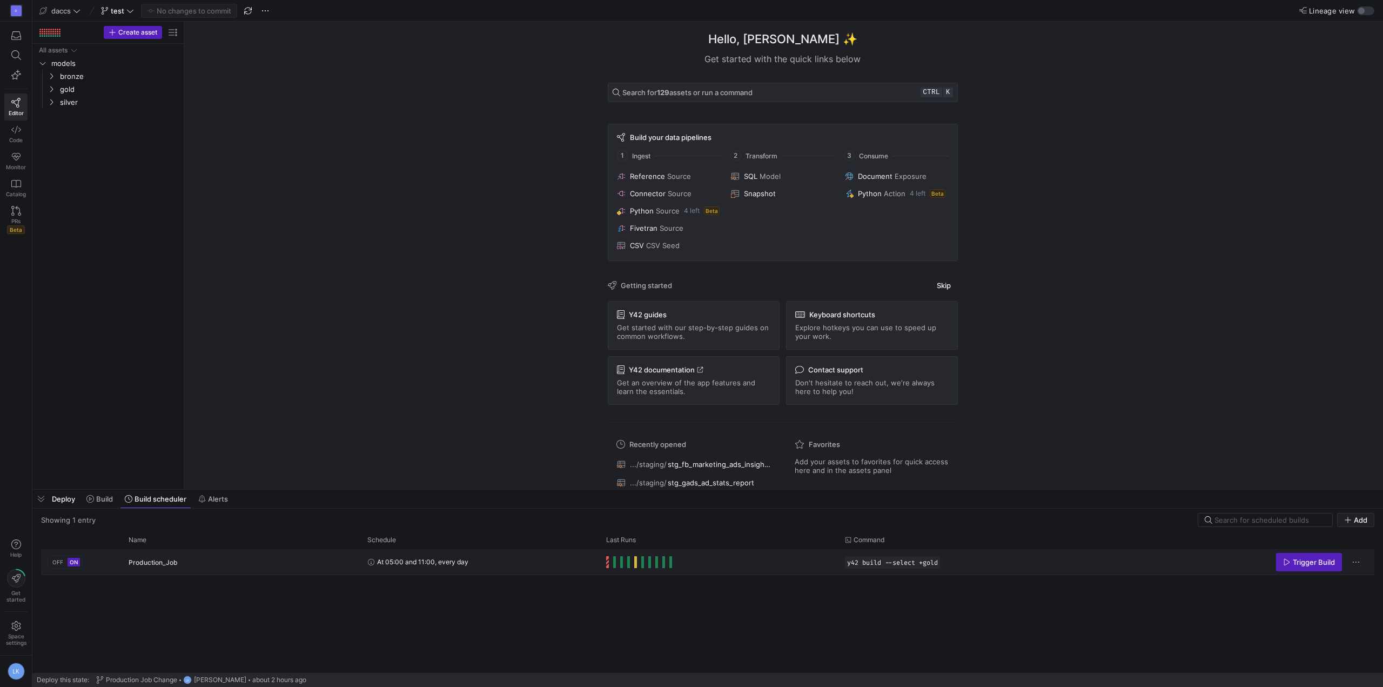
click at [398, 563] on span "At 05:00 and 11:00, every day" at bounding box center [422, 561] width 91 height 25
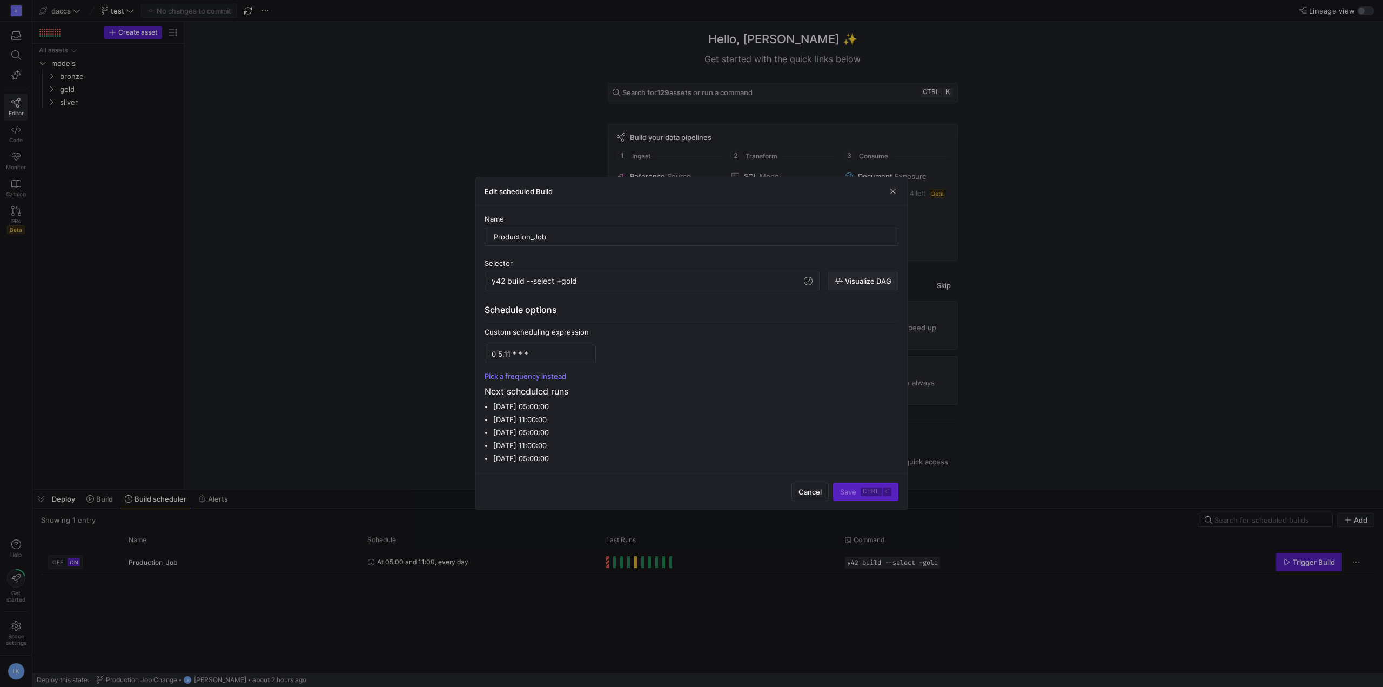
click at [854, 287] on span "button" at bounding box center [863, 280] width 69 height 17
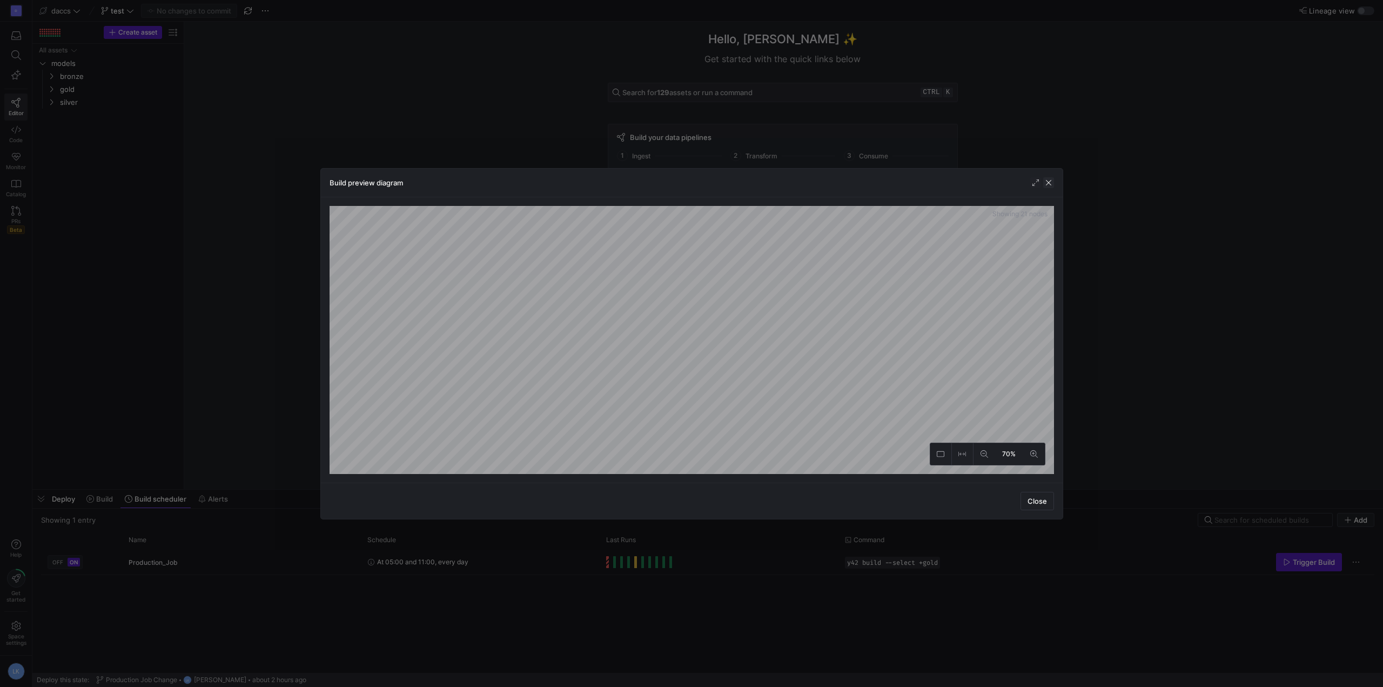
click at [1053, 182] on span "button" at bounding box center [1048, 182] width 11 height 11
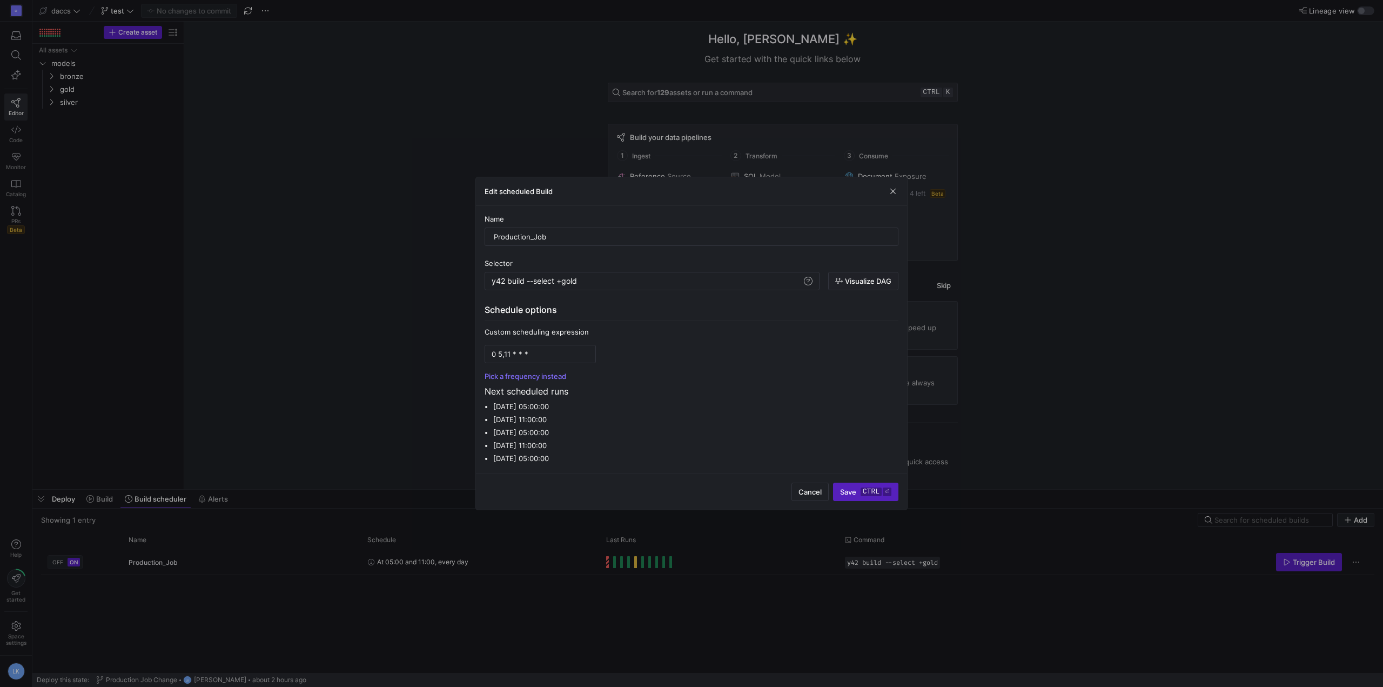
click at [649, 447] on li "Saturday 20 September 2025 at 11:00:00" at bounding box center [695, 445] width 405 height 13
click at [893, 192] on span "button" at bounding box center [893, 191] width 11 height 11
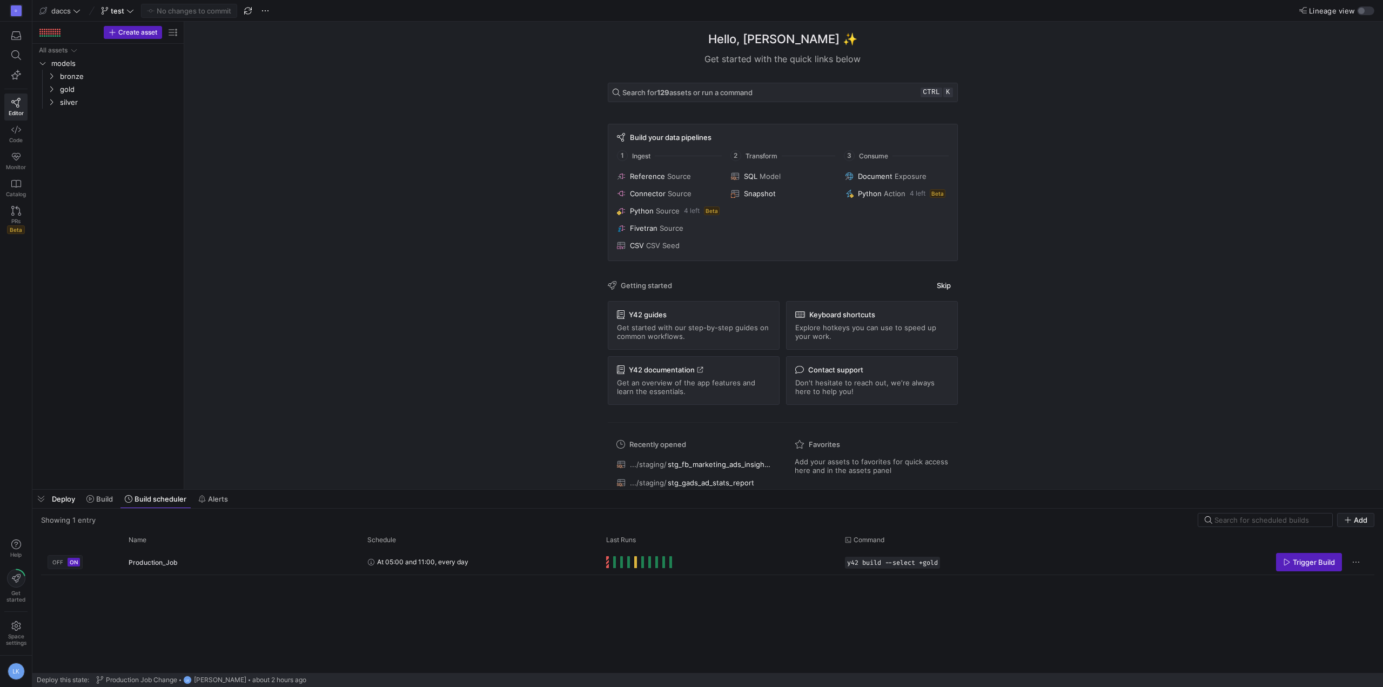
click at [1180, 614] on div "OFF ON Production_Job At 05:00 and 11:00, every day y42 build --select +gold Tr…" at bounding box center [707, 611] width 1333 height 124
click at [1301, 562] on span "Trigger Build" at bounding box center [1314, 561] width 42 height 9
click at [550, 557] on div "At 05:00 and 11:00, every day" at bounding box center [480, 561] width 226 height 24
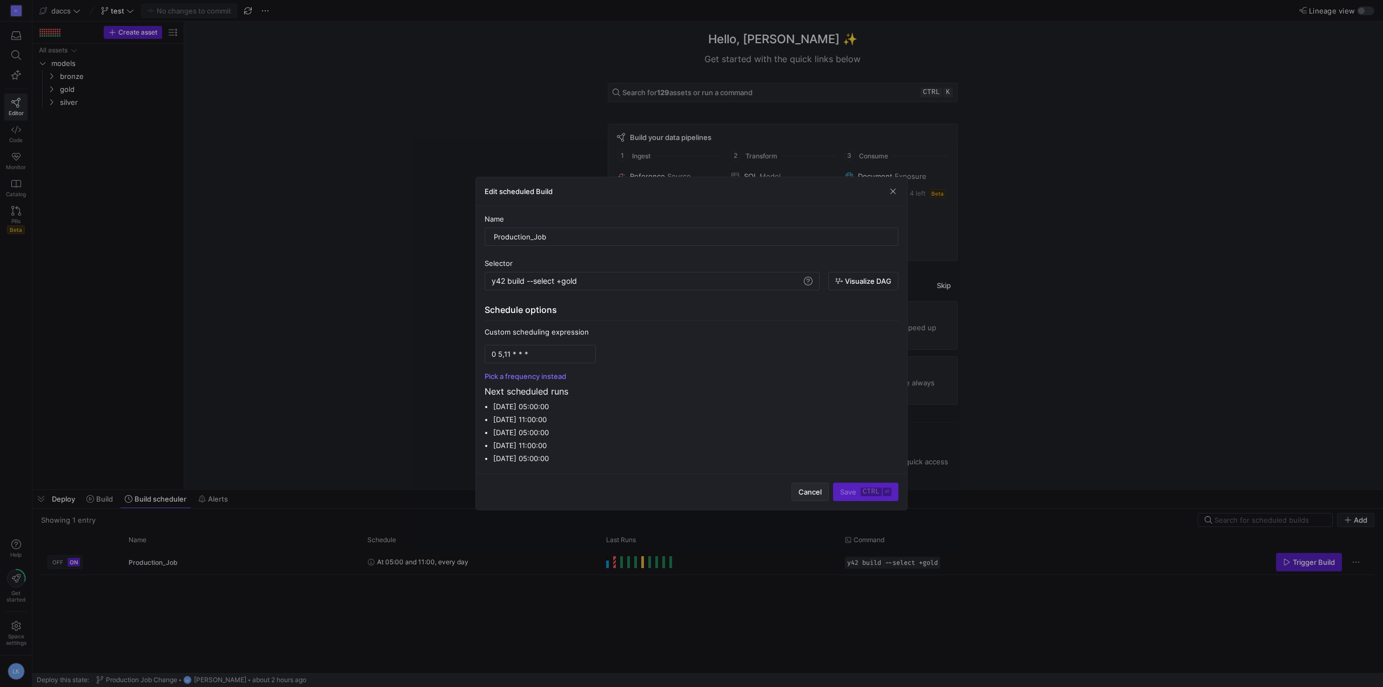
click at [814, 490] on span "Cancel" at bounding box center [809, 491] width 23 height 9
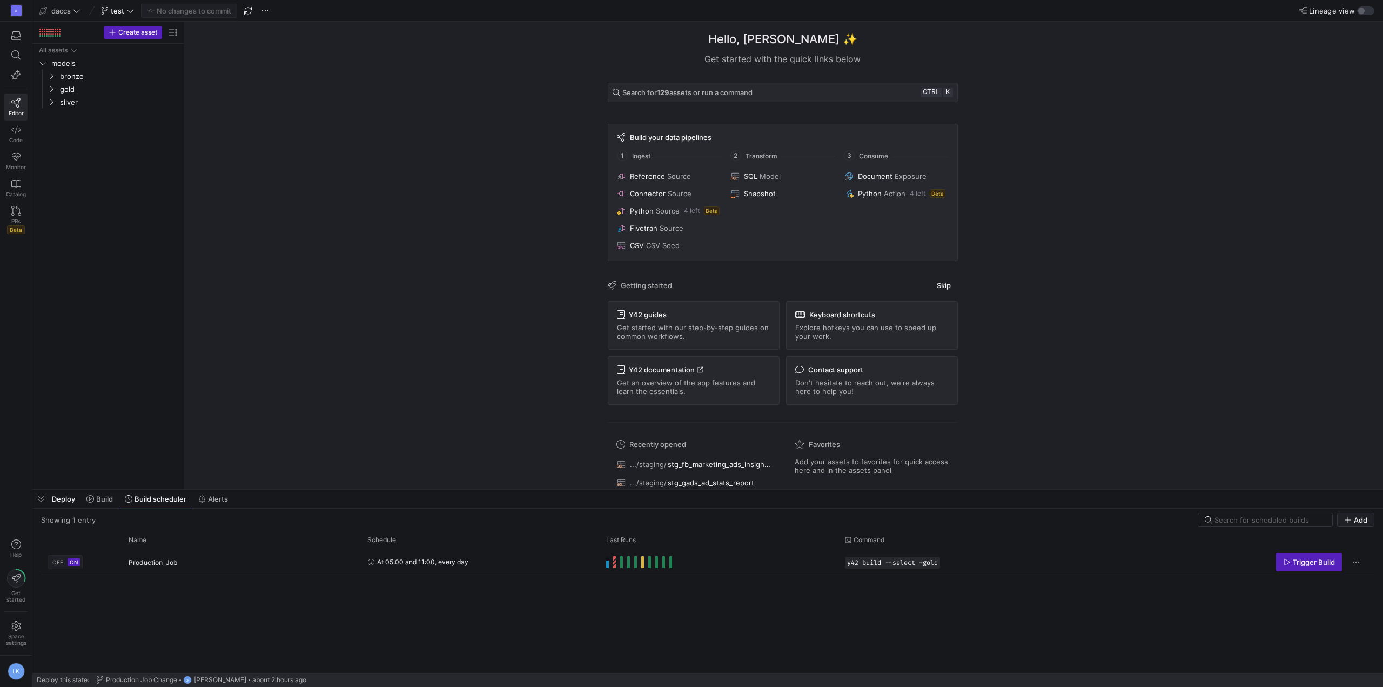
click at [56, 507] on div "Deploy Build Build scheduler Alerts" at bounding box center [132, 498] width 200 height 18
click at [103, 507] on button "Build" at bounding box center [100, 498] width 36 height 18
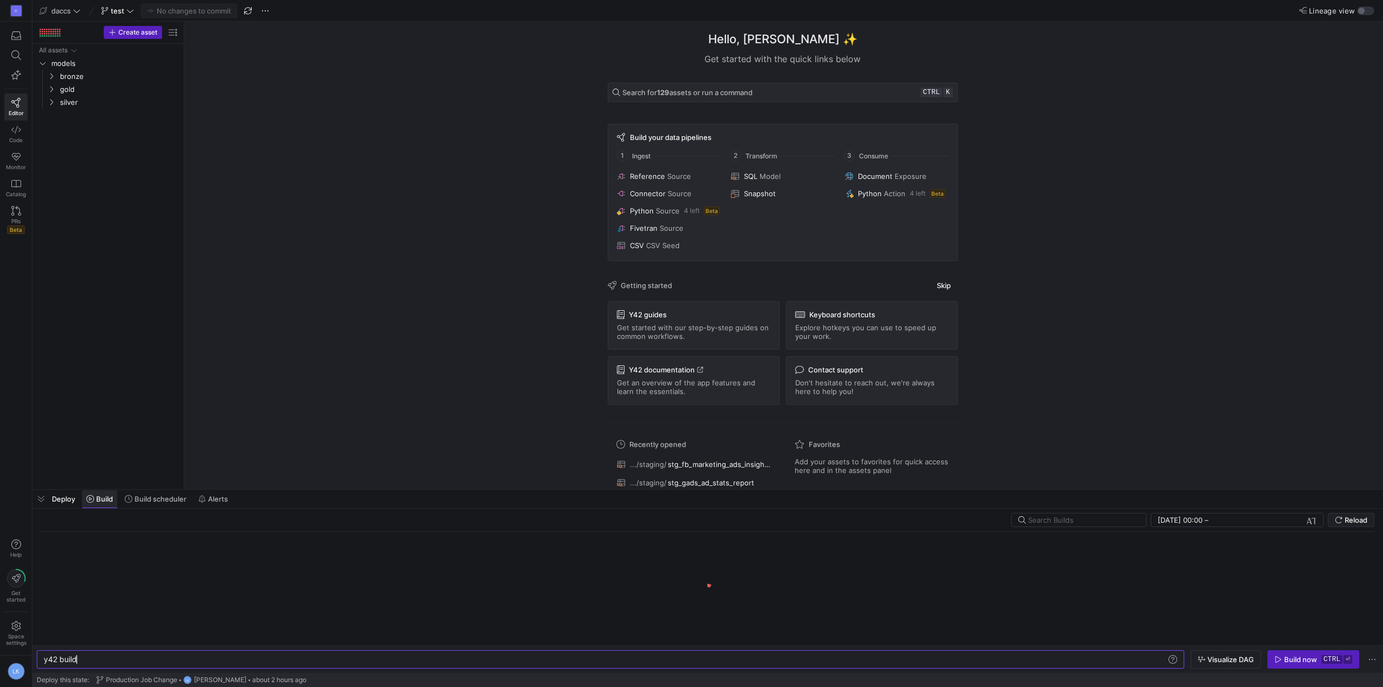
scroll to position [0, 32]
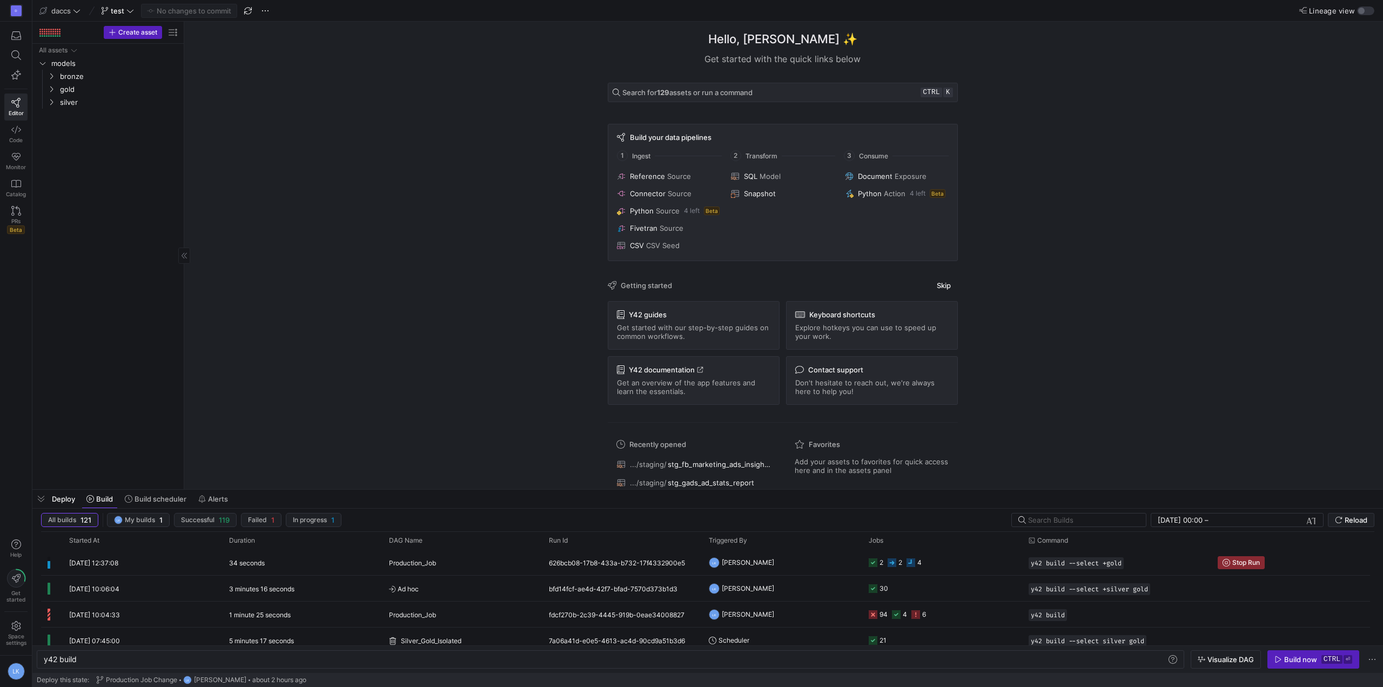
click at [109, 143] on div "All assets models bronze gold silver" at bounding box center [108, 264] width 143 height 441
click at [350, 556] on div "35 seconds" at bounding box center [303, 561] width 160 height 25
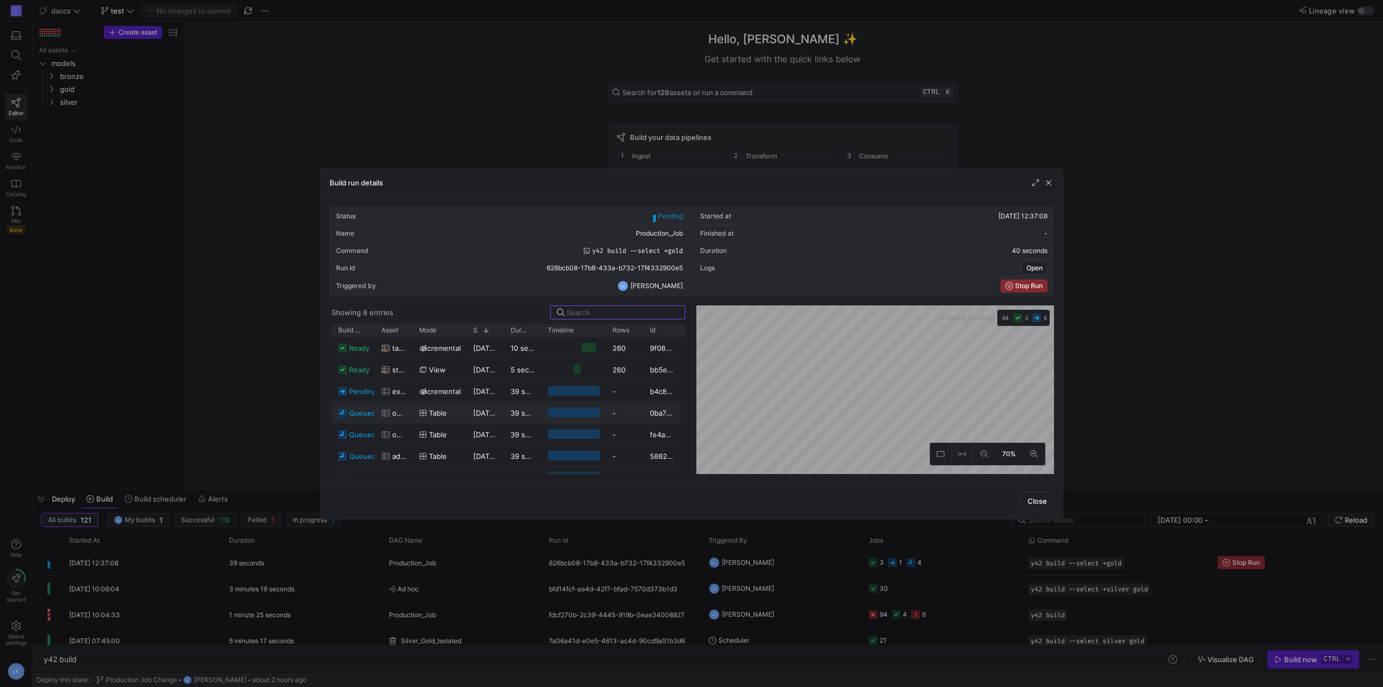
scroll to position [36, 0]
click at [466, 277] on div "Triggered by LK Laurens Kuiper" at bounding box center [509, 285] width 347 height 17
click at [1047, 183] on span "button" at bounding box center [1048, 182] width 11 height 11
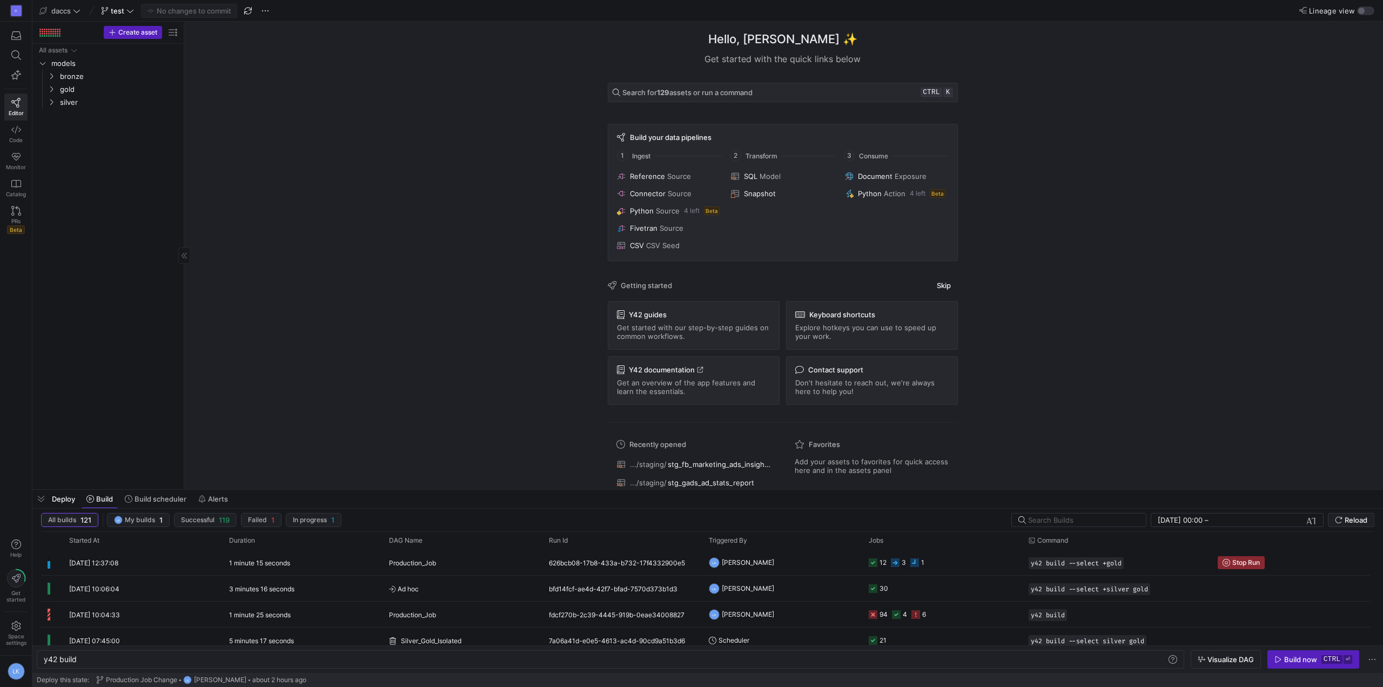
click at [103, 298] on div "All assets models bronze gold silver" at bounding box center [108, 264] width 143 height 441
click at [23, 278] on div "D Editor Code Monitor Catalog PRs Beta Help Get started Space settings LK" at bounding box center [16, 343] width 32 height 687
click at [113, 185] on div "All assets models bronze gold silver" at bounding box center [108, 264] width 143 height 441
click at [17, 31] on icon "button" at bounding box center [16, 36] width 10 height 10
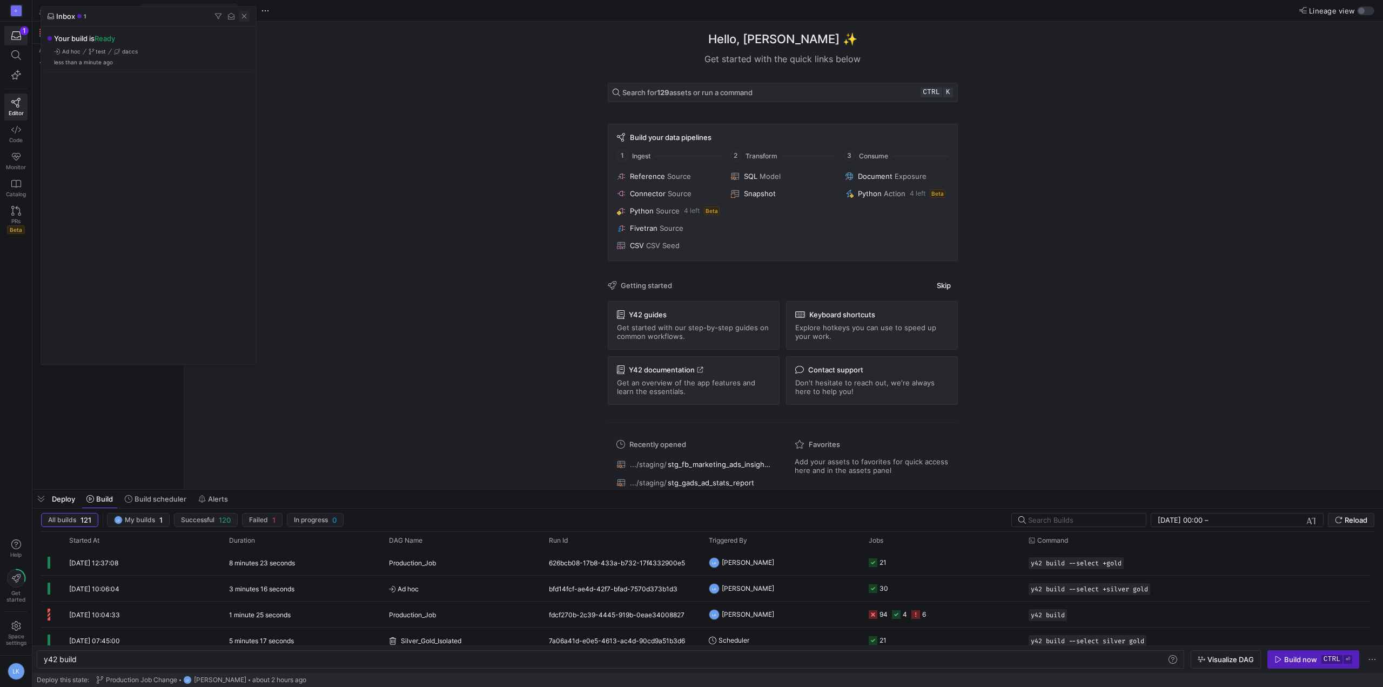
click at [242, 16] on span "button" at bounding box center [244, 16] width 11 height 11
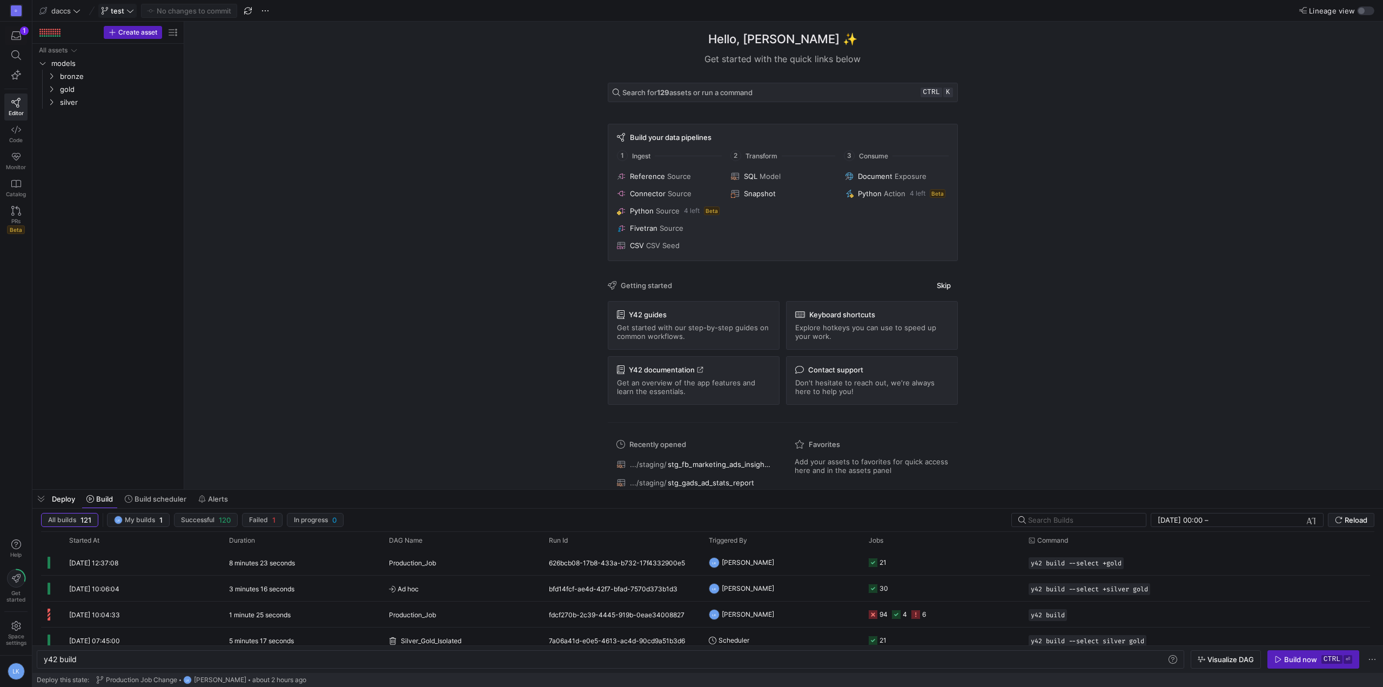
click at [116, 9] on span "test" at bounding box center [118, 10] width 14 height 9
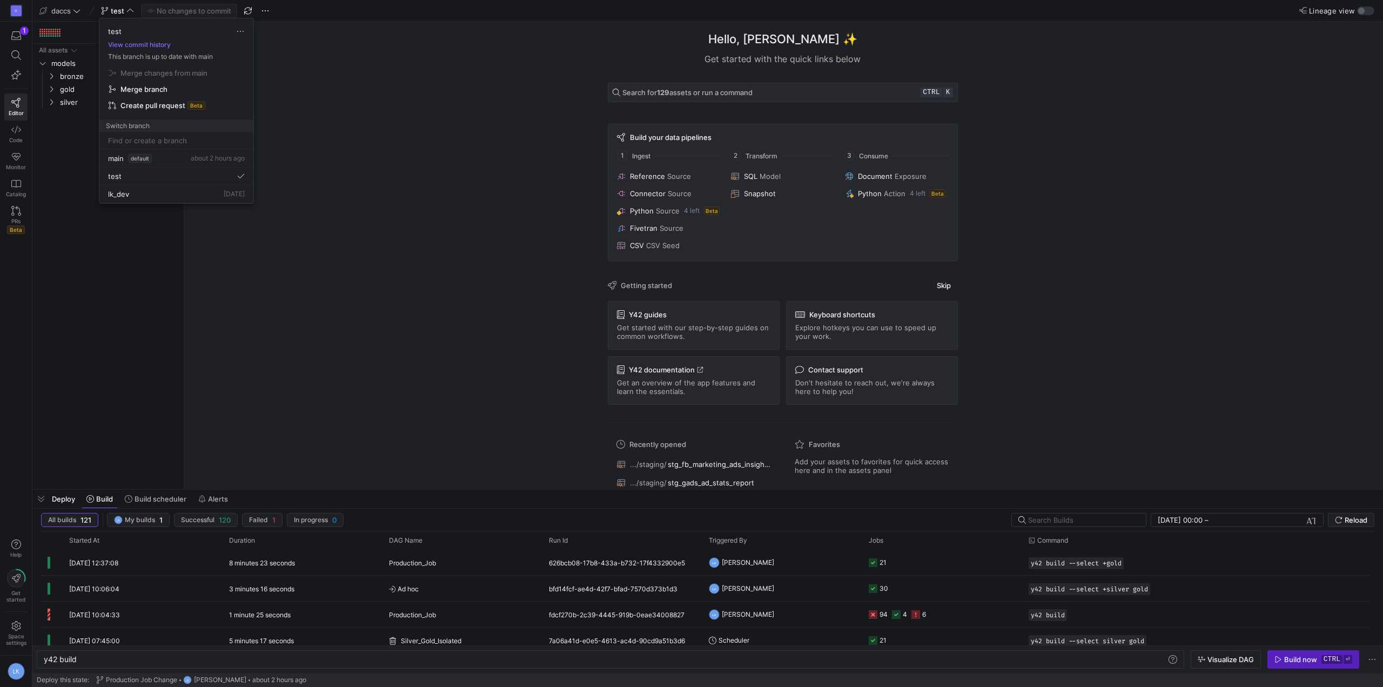
click at [118, 266] on div at bounding box center [691, 343] width 1383 height 687
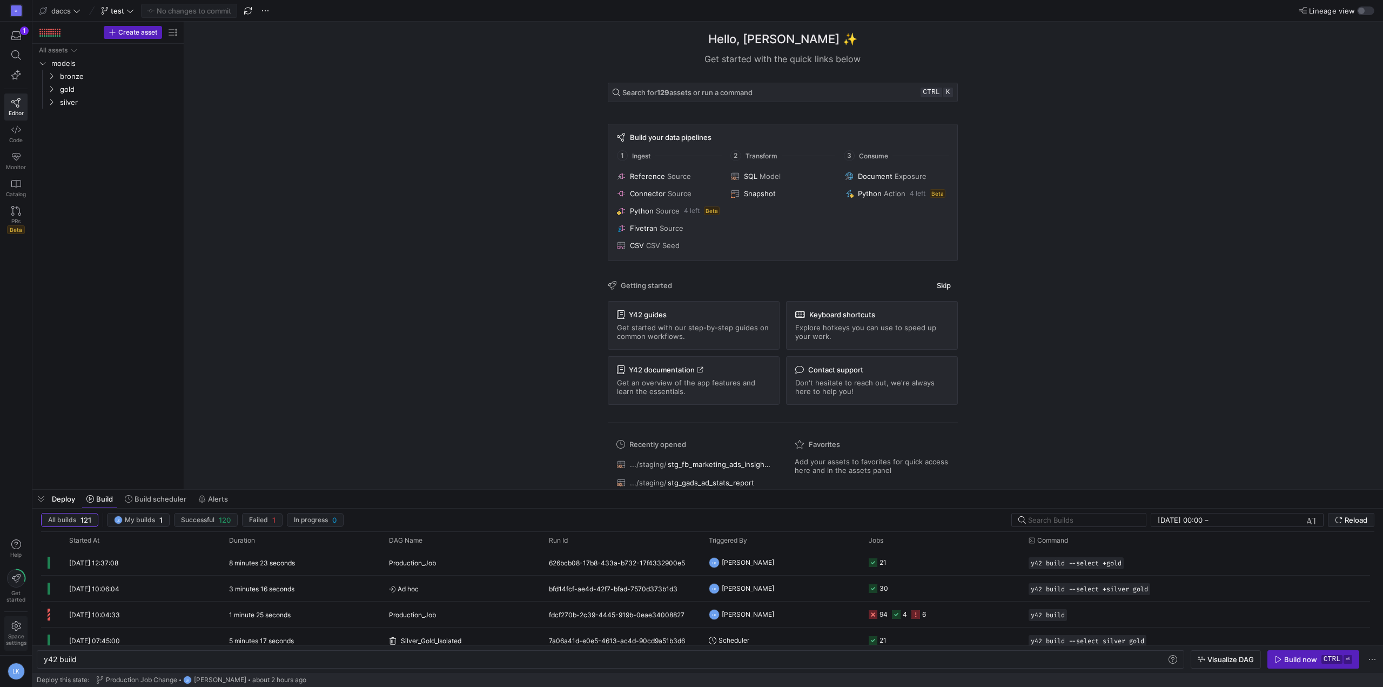
click at [10, 635] on span "Space settings" at bounding box center [16, 639] width 21 height 13
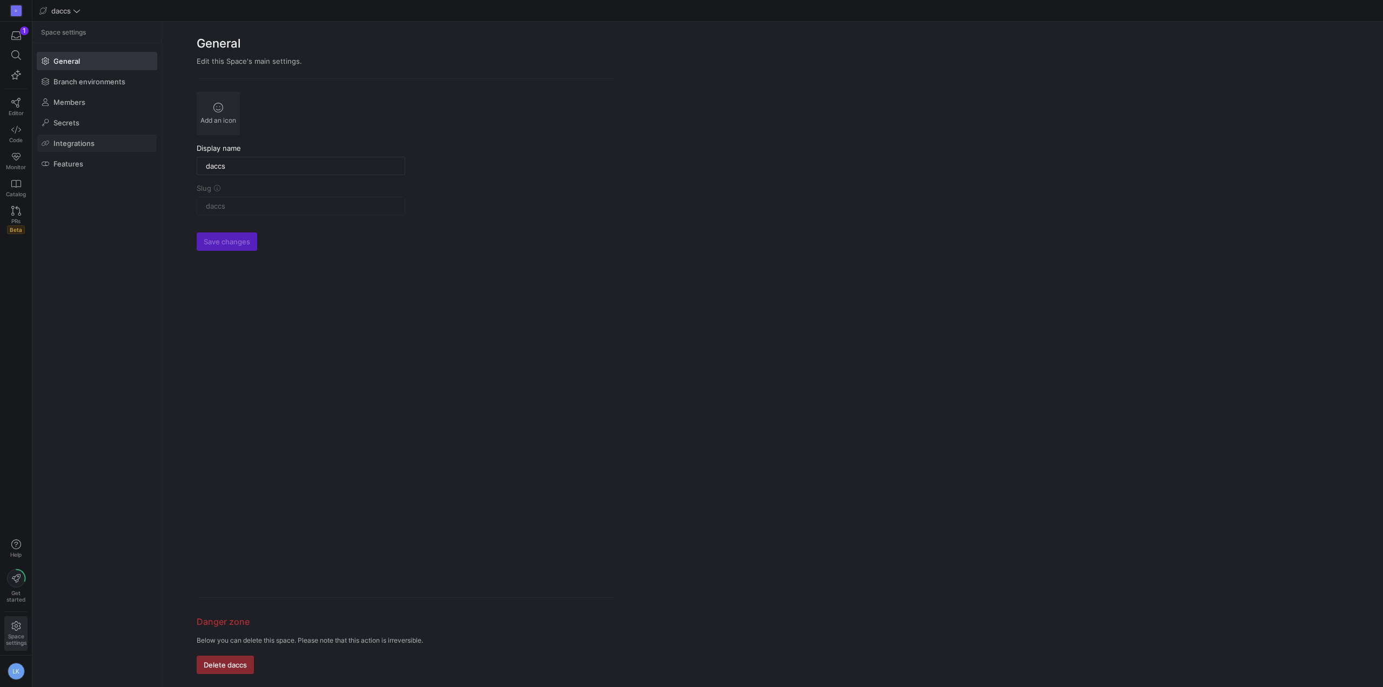
click at [82, 143] on span "Integrations" at bounding box center [73, 143] width 41 height 9
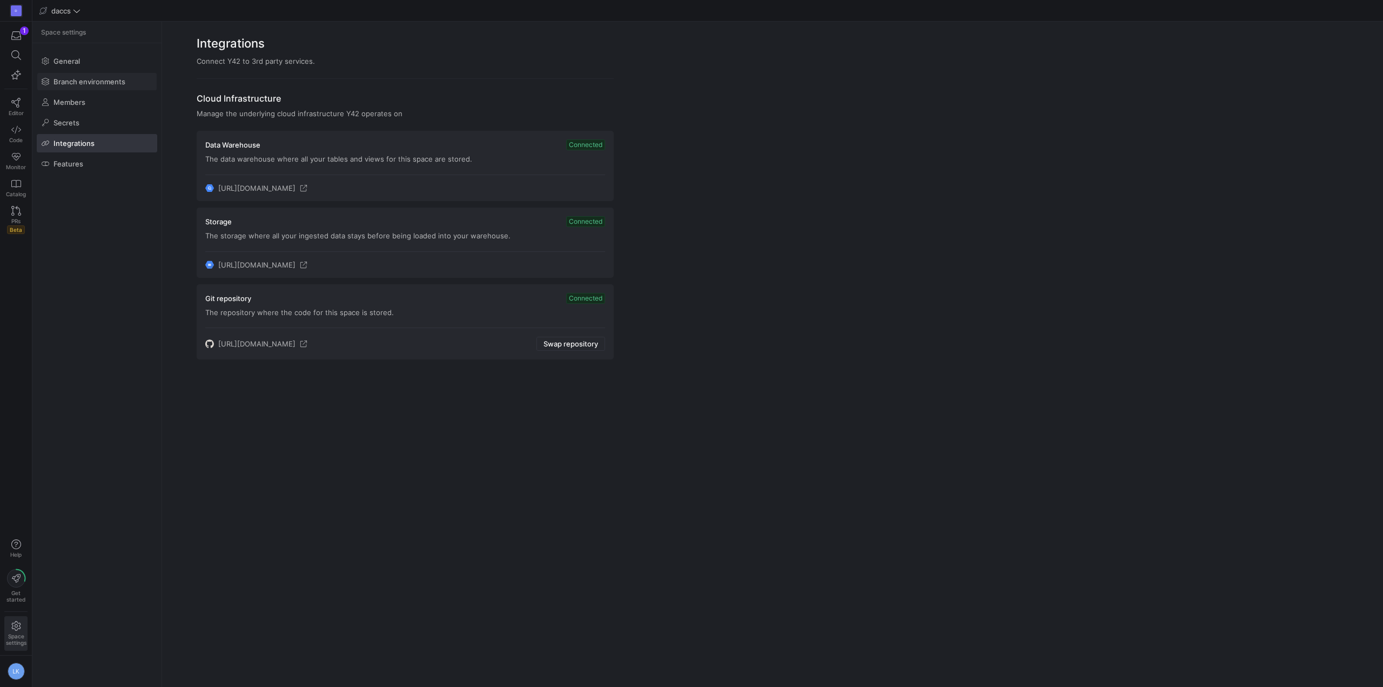
click at [76, 74] on span at bounding box center [96, 81] width 119 height 17
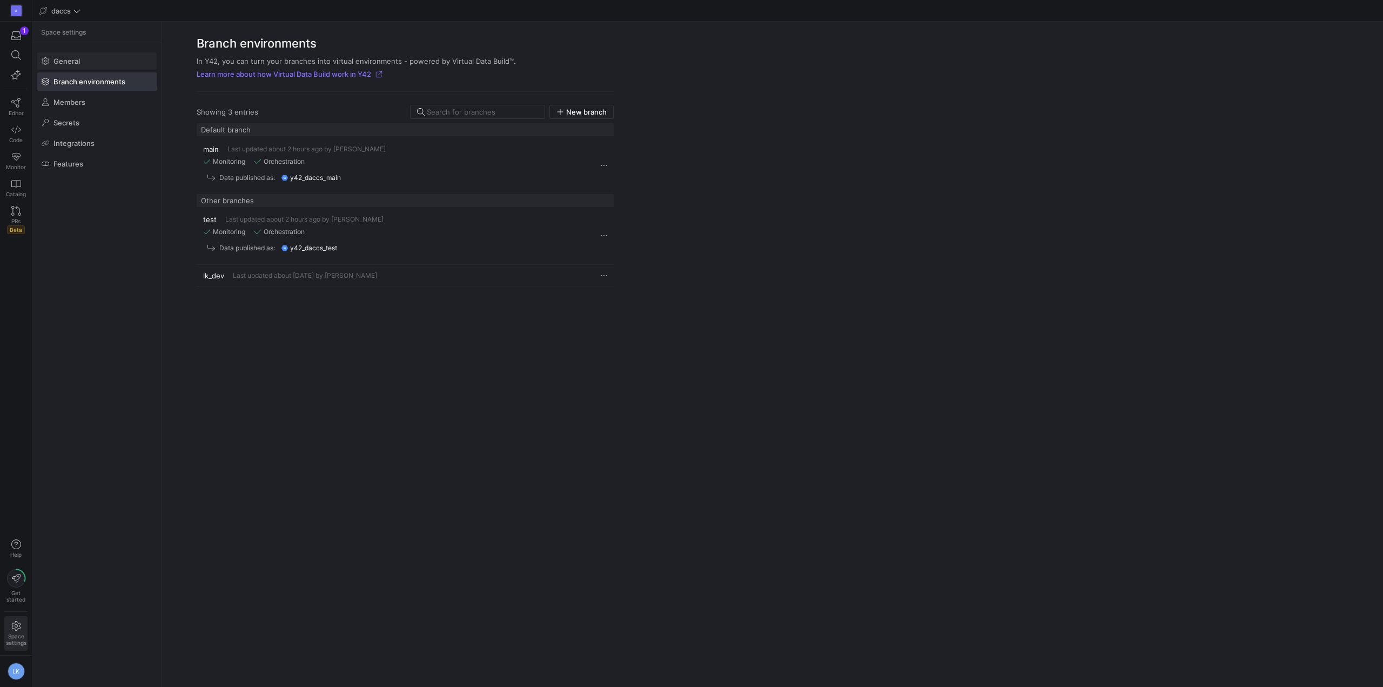
click at [66, 63] on span "General" at bounding box center [66, 61] width 26 height 9
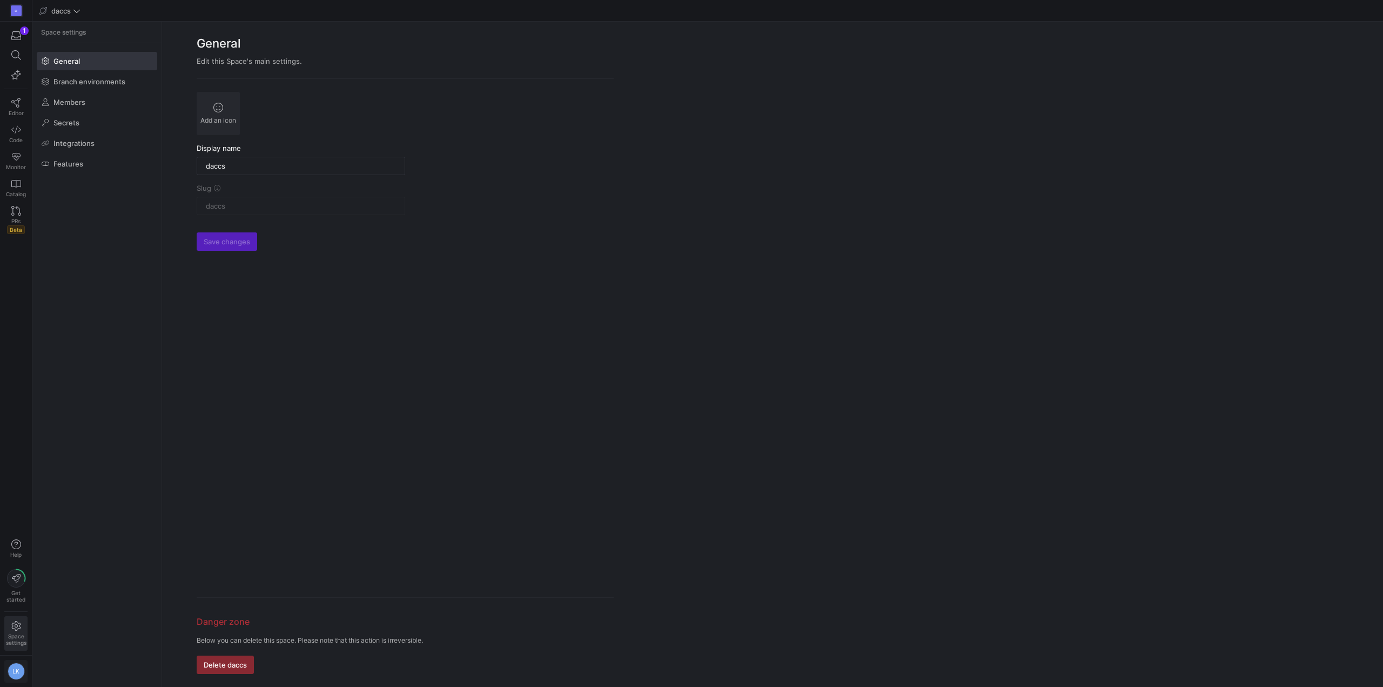
click at [18, 680] on span "button" at bounding box center [16, 671] width 22 height 22
click at [42, 619] on span "User settings" at bounding box center [44, 614] width 46 height 9
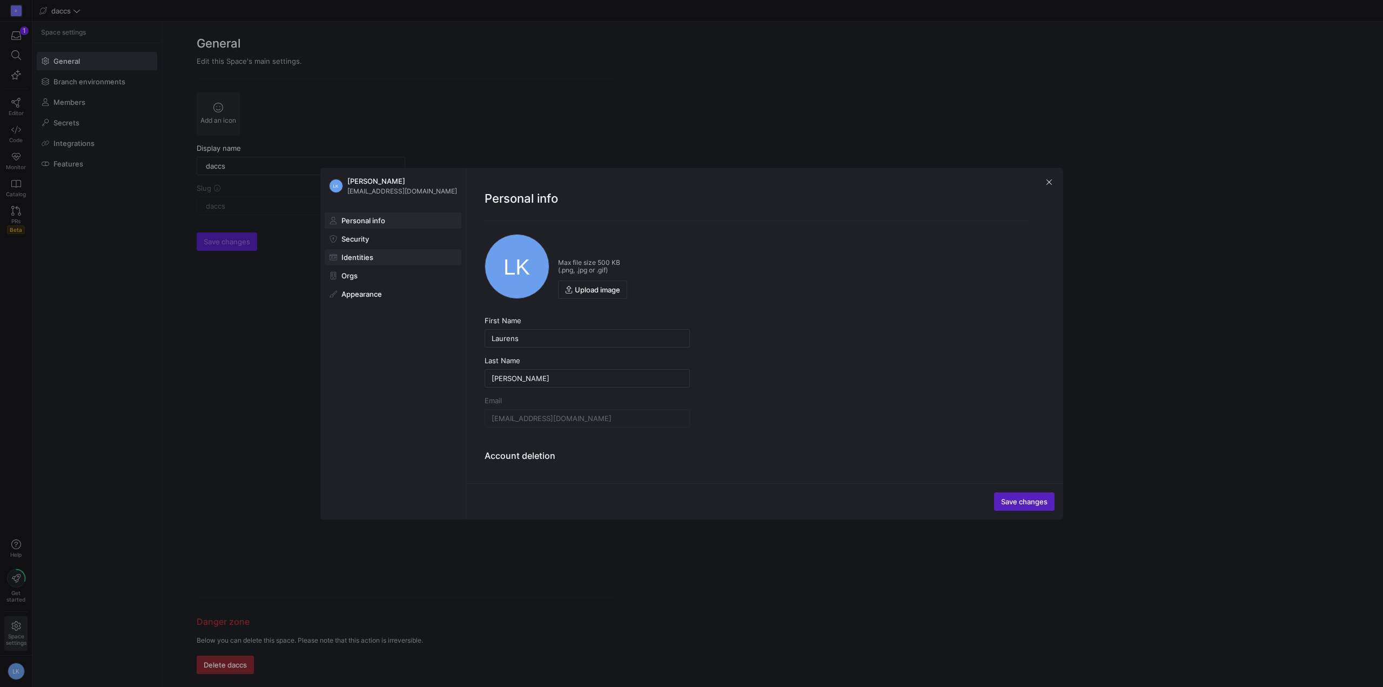
click at [374, 254] on span at bounding box center [393, 257] width 136 height 15
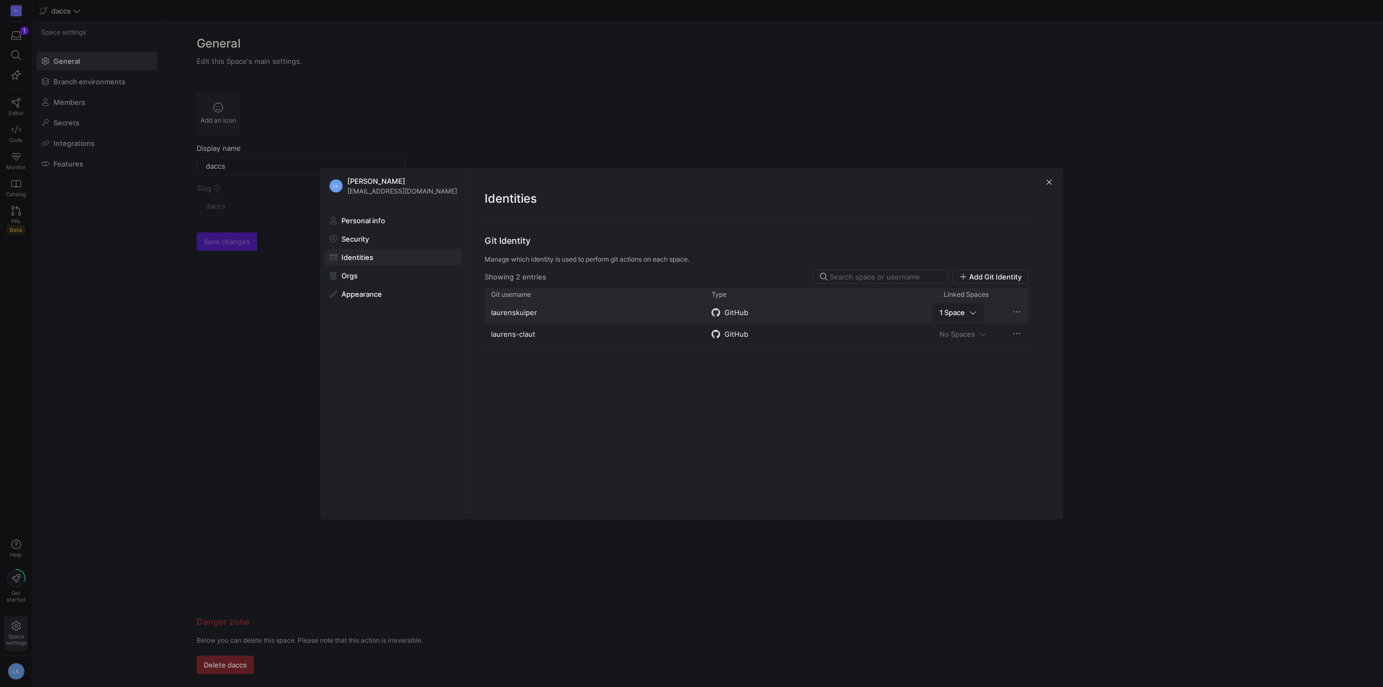
click at [966, 310] on span "1 Space" at bounding box center [957, 312] width 37 height 9
drag, startPoint x: 970, startPoint y: 410, endPoint x: 974, endPoint y: 397, distance: 14.2
click at [970, 409] on div at bounding box center [691, 343] width 1383 height 687
click at [1013, 311] on span "Press SPACE to select this row." at bounding box center [1016, 311] width 11 height 11
click at [913, 396] on div at bounding box center [691, 343] width 1383 height 687
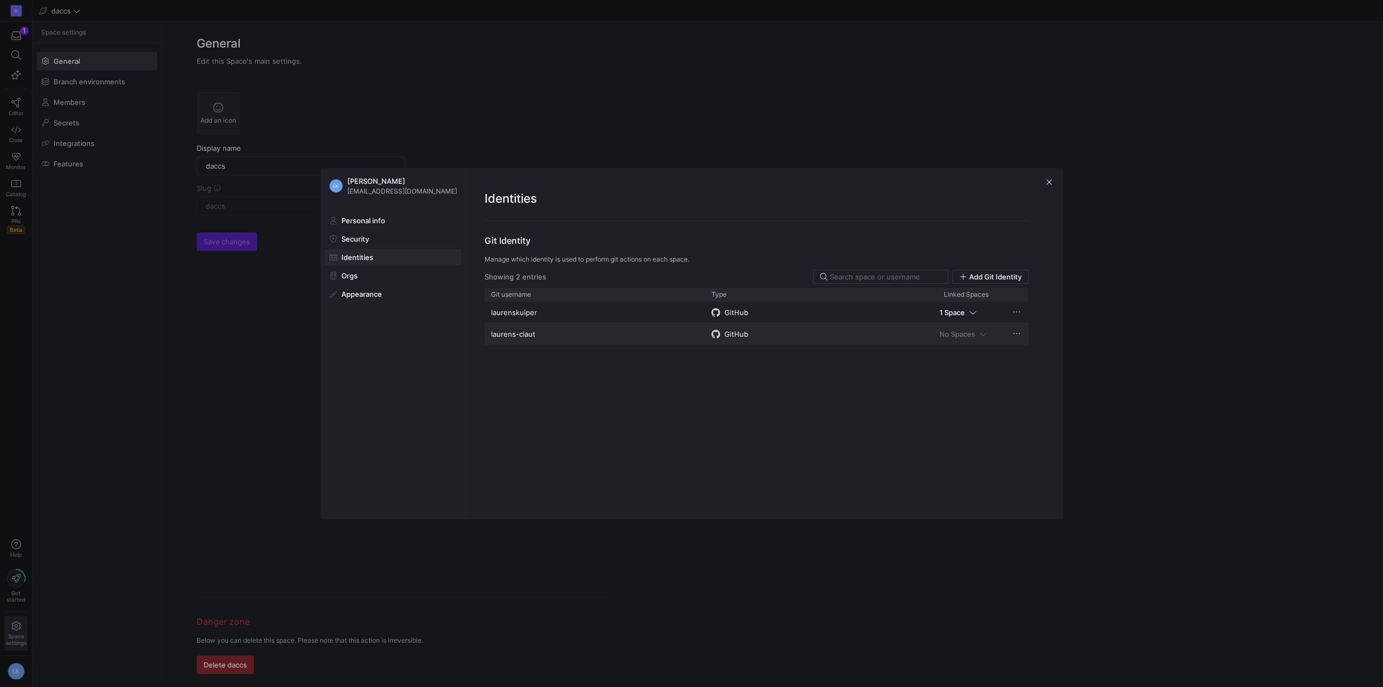
click at [1015, 335] on span "Press SPACE to select this row." at bounding box center [1016, 333] width 11 height 11
click at [979, 335] on div at bounding box center [691, 343] width 1383 height 687
click at [984, 335] on y42-space-readonly-select "No Spaces" at bounding box center [963, 334] width 62 height 9
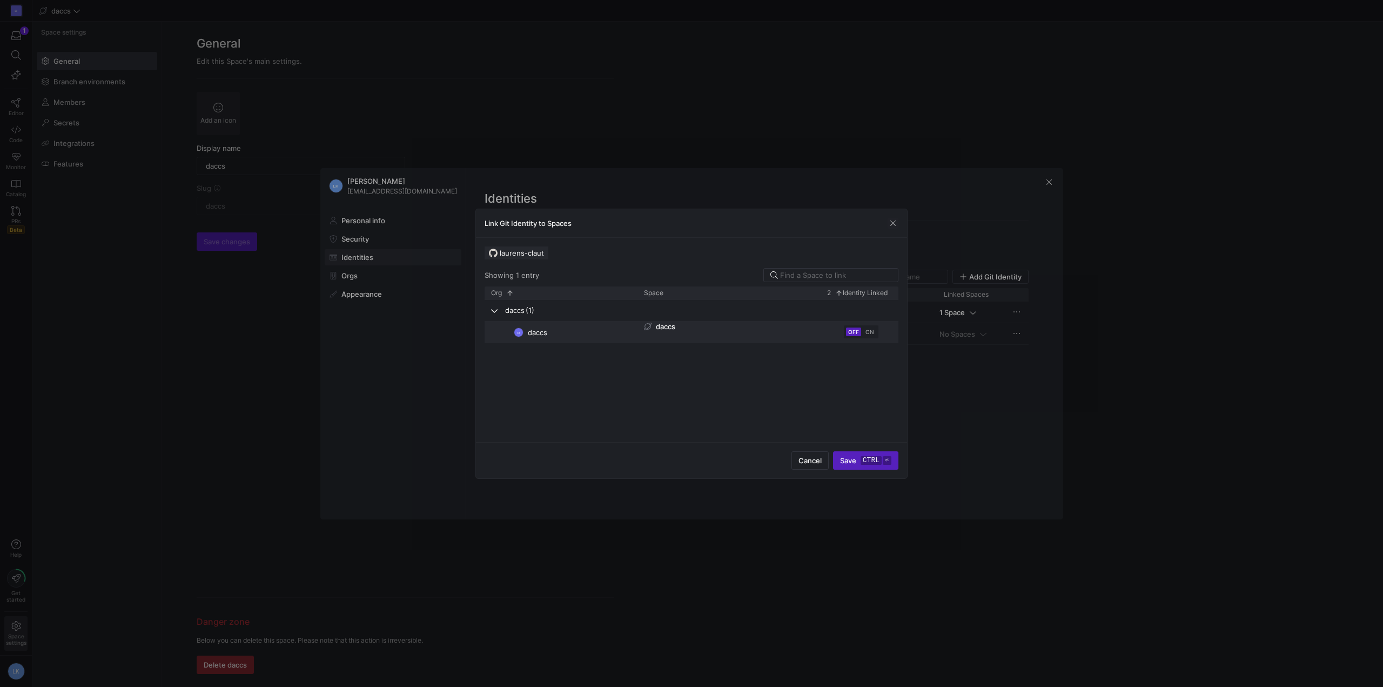
click at [871, 331] on span "ON" at bounding box center [869, 331] width 9 height 6
click at [729, 330] on div "daccs" at bounding box center [714, 326] width 140 height 9
click at [797, 324] on y42-linked-checkbox-cell-renderer "OFF ON" at bounding box center [838, 332] width 82 height 20
click at [868, 454] on span "submit" at bounding box center [866, 460] width 64 height 17
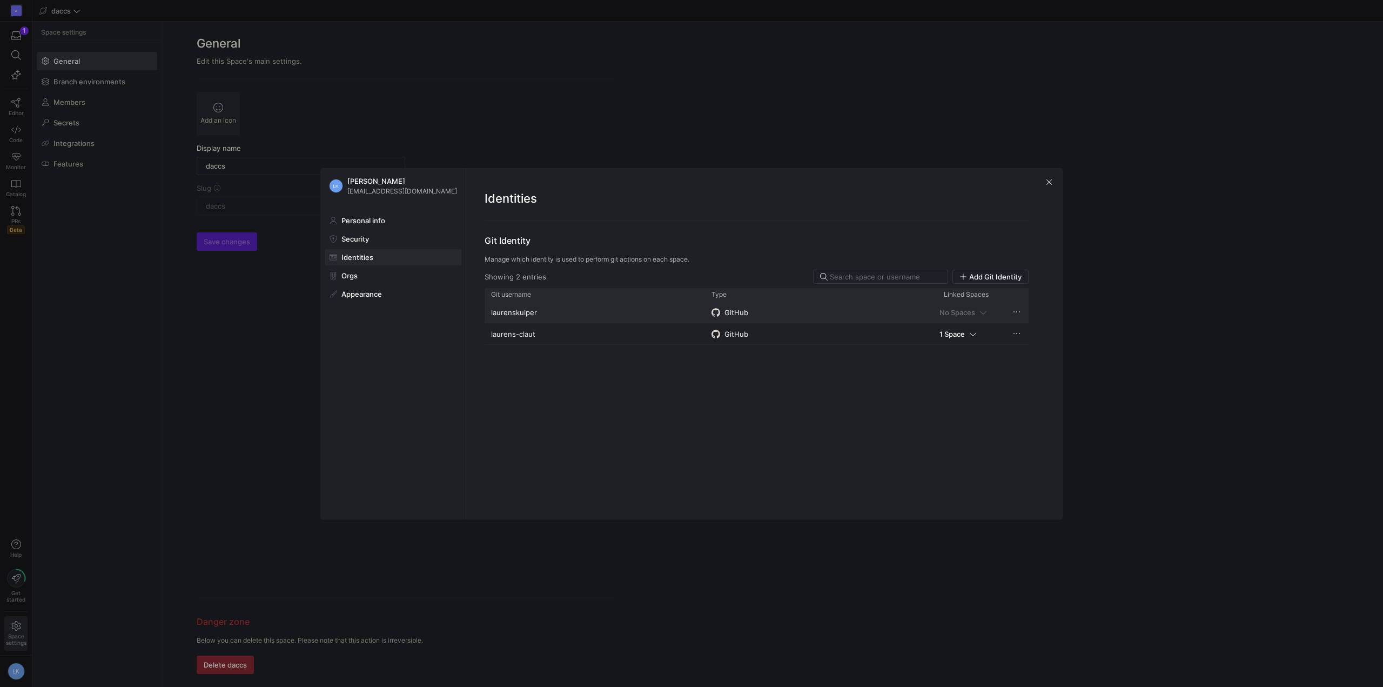
click at [1018, 310] on span "Press SPACE to select this row." at bounding box center [1016, 311] width 11 height 11
click at [1027, 342] on span "Remove" at bounding box center [1055, 343] width 75 height 9
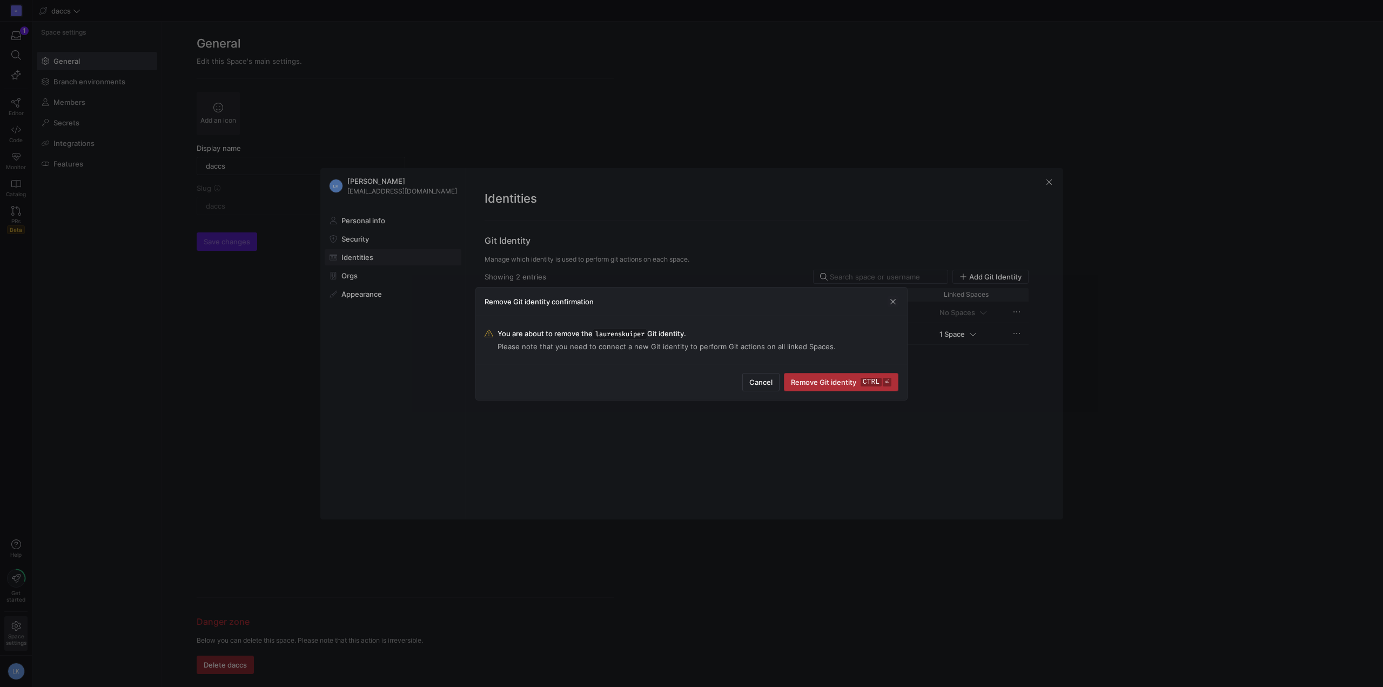
click at [829, 382] on span "Remove Git identity ctrl ⏎" at bounding box center [841, 382] width 100 height 9
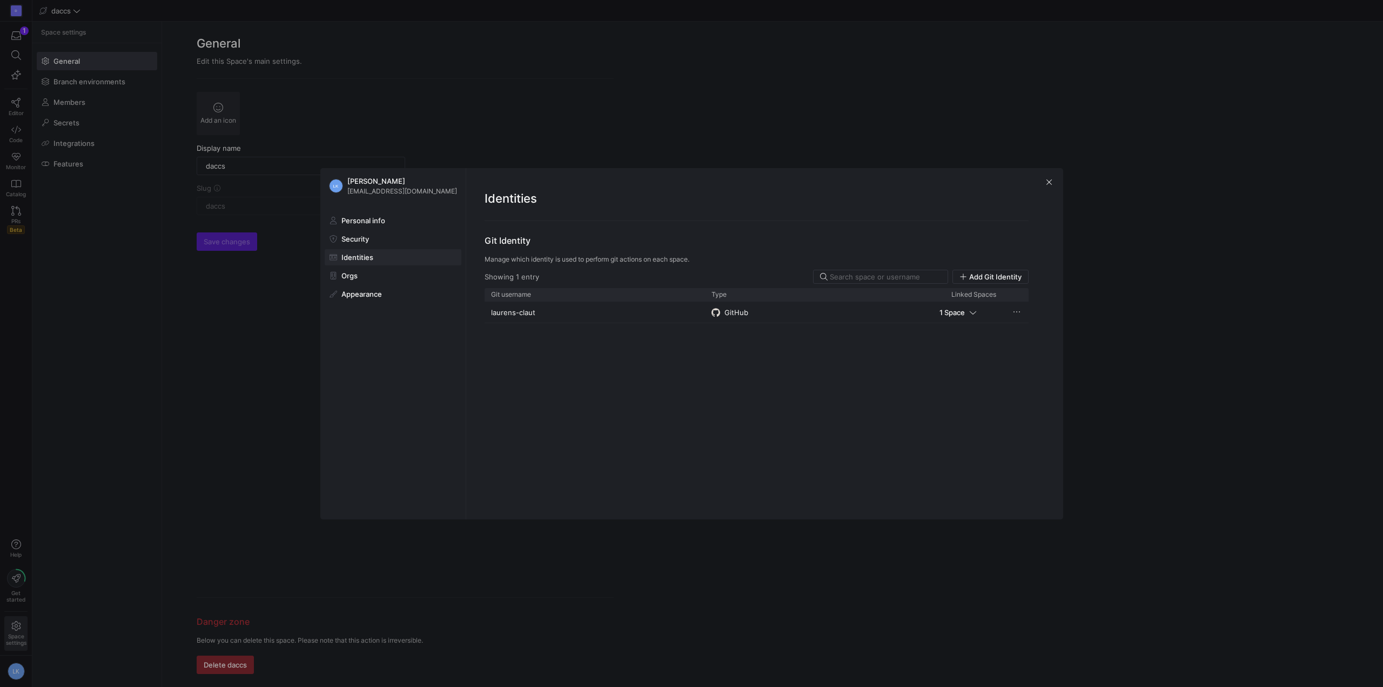
click at [731, 393] on div "laurens-claut GitHub 1 Space" at bounding box center [757, 403] width 544 height 205
click at [1044, 179] on span "button" at bounding box center [1049, 182] width 11 height 11
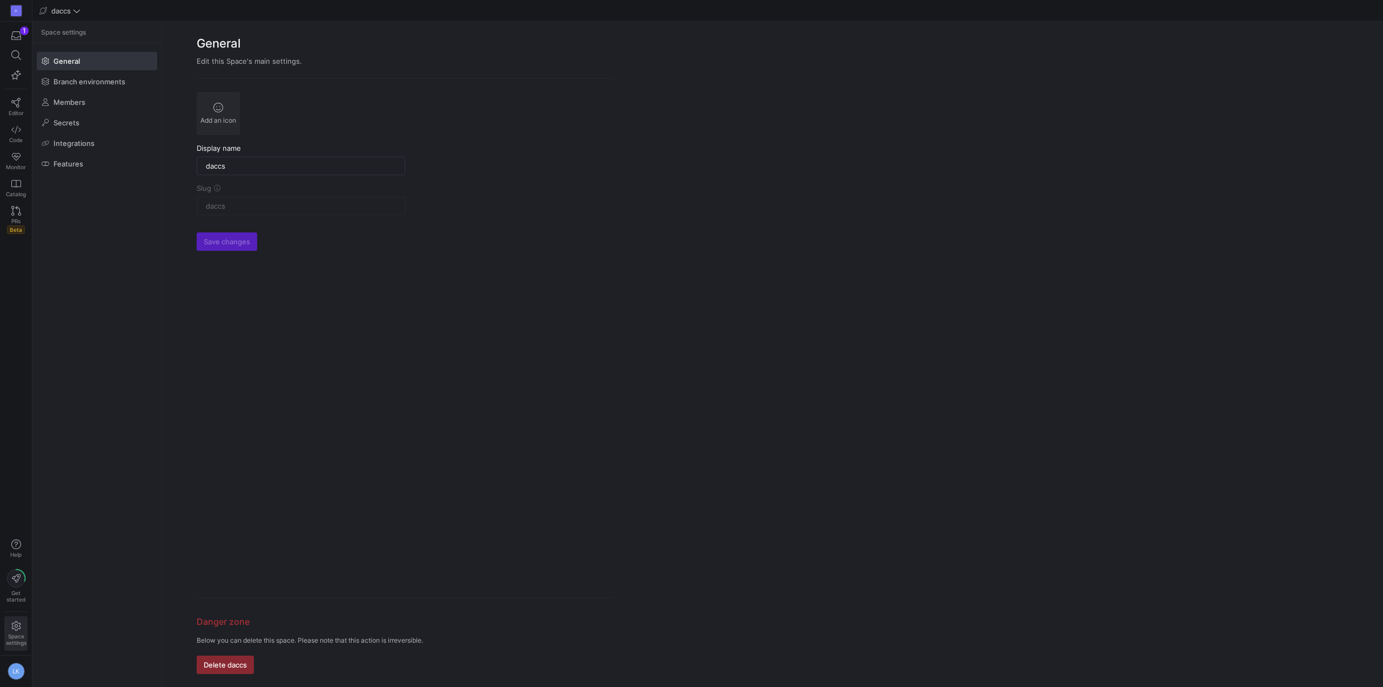
drag, startPoint x: 1058, startPoint y: 232, endPoint x: 910, endPoint y: 218, distance: 149.2
click at [1054, 232] on y42-org-space-settings-general "General Edit this Space's main settings. Add an icon Display name daccs Slug da…" at bounding box center [772, 354] width 1221 height 665
click at [22, 33] on div "1" at bounding box center [24, 30] width 9 height 9
click at [244, 36] on span "Press SPACE to select this row." at bounding box center [239, 38] width 11 height 11
click at [246, 14] on span "button" at bounding box center [244, 16] width 11 height 11
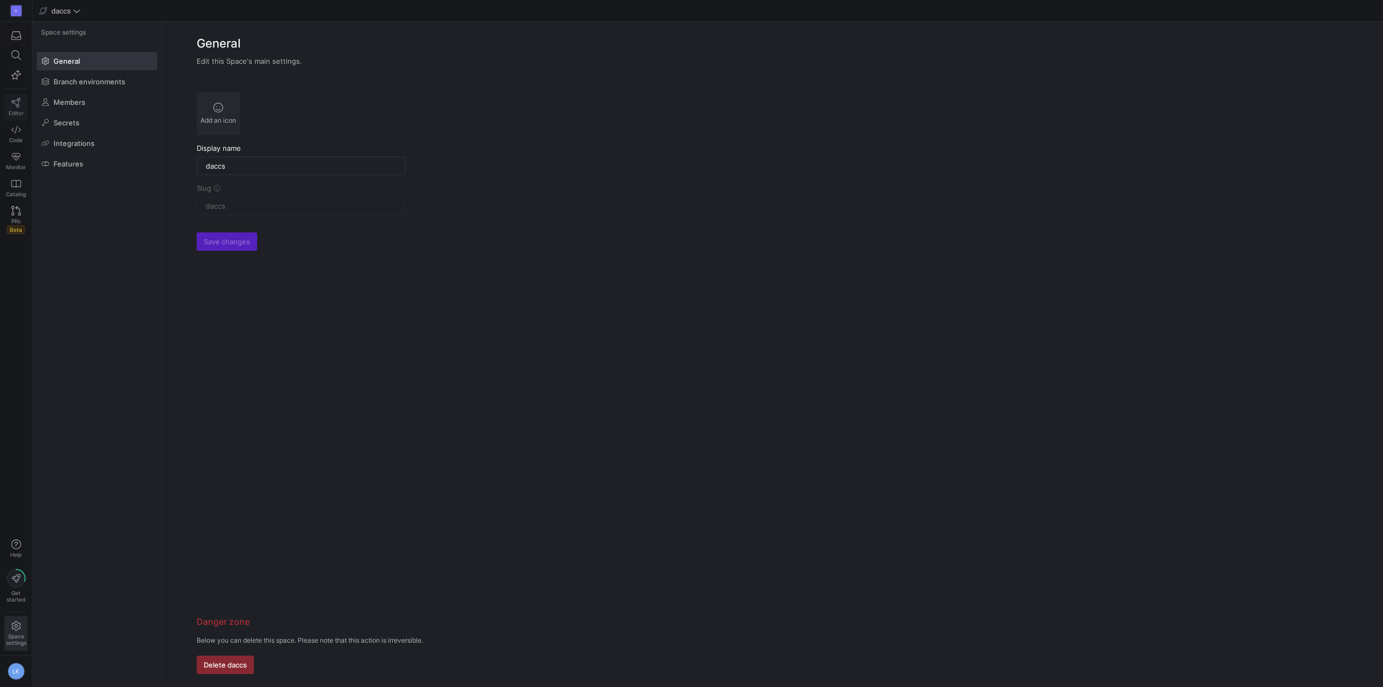
click at [15, 110] on span "Editor" at bounding box center [16, 113] width 15 height 6
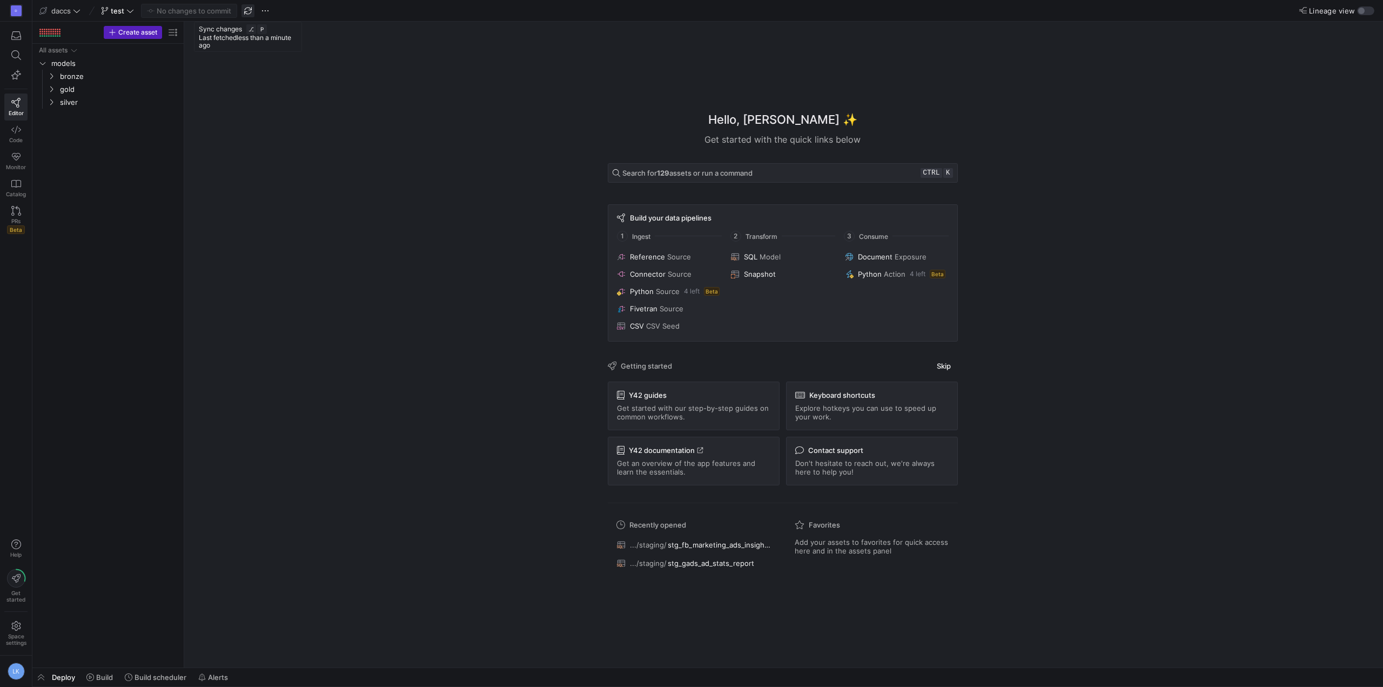
click at [250, 14] on span "button" at bounding box center [247, 10] width 13 height 13
click at [262, 9] on span "button" at bounding box center [265, 10] width 13 height 13
click at [308, 149] on span "Open GitHub" at bounding box center [298, 147] width 44 height 9
click at [299, 283] on div "Hello, Laurens ✨ Get started with the quick links below Search for 129 assets o…" at bounding box center [783, 345] width 1188 height 646
click at [92, 212] on div "All assets models bronze gold silver" at bounding box center [108, 353] width 143 height 619
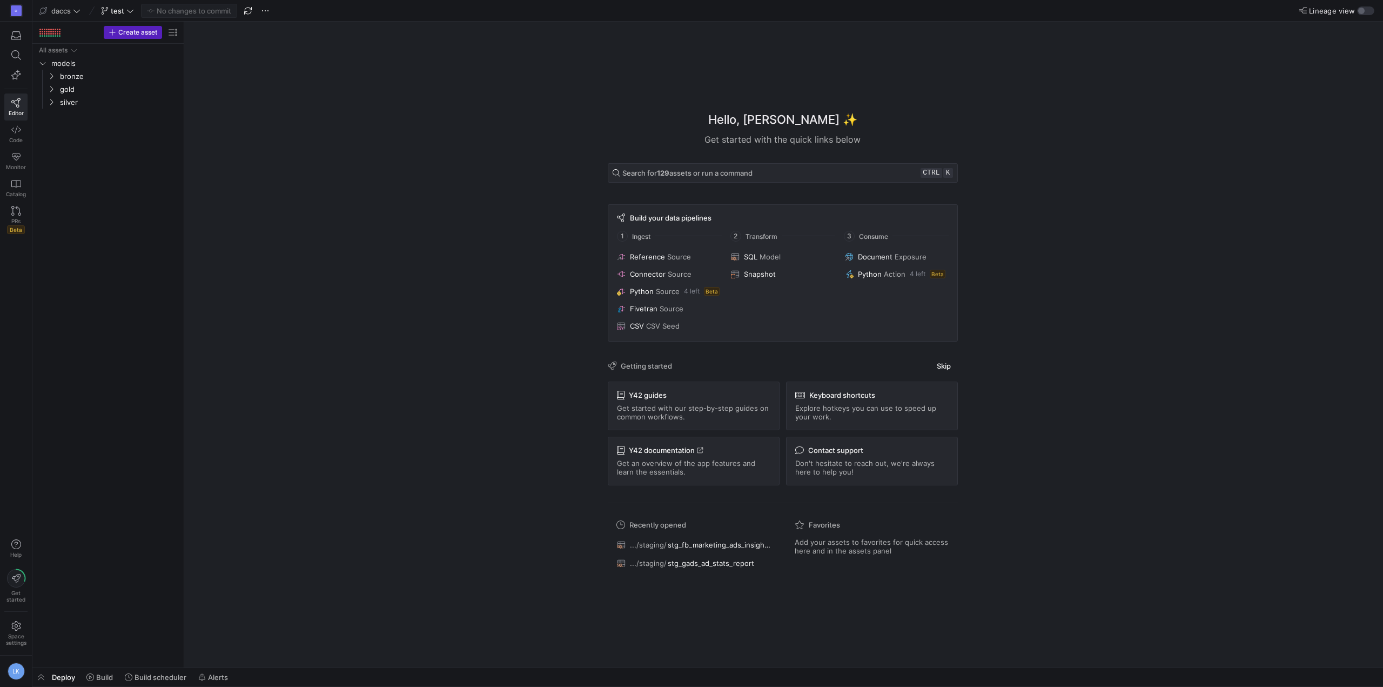
click at [338, 193] on div "Hello, Laurens ✨ Get started with the quick links below Search for 129 assets o…" at bounding box center [783, 345] width 1188 height 646
drag, startPoint x: 89, startPoint y: 380, endPoint x: 88, endPoint y: 386, distance: 5.5
click at [88, 386] on div "All assets models bronze gold silver" at bounding box center [108, 353] width 143 height 619
click at [49, 73] on icon "Press SPACE to select this row." at bounding box center [52, 76] width 8 height 6
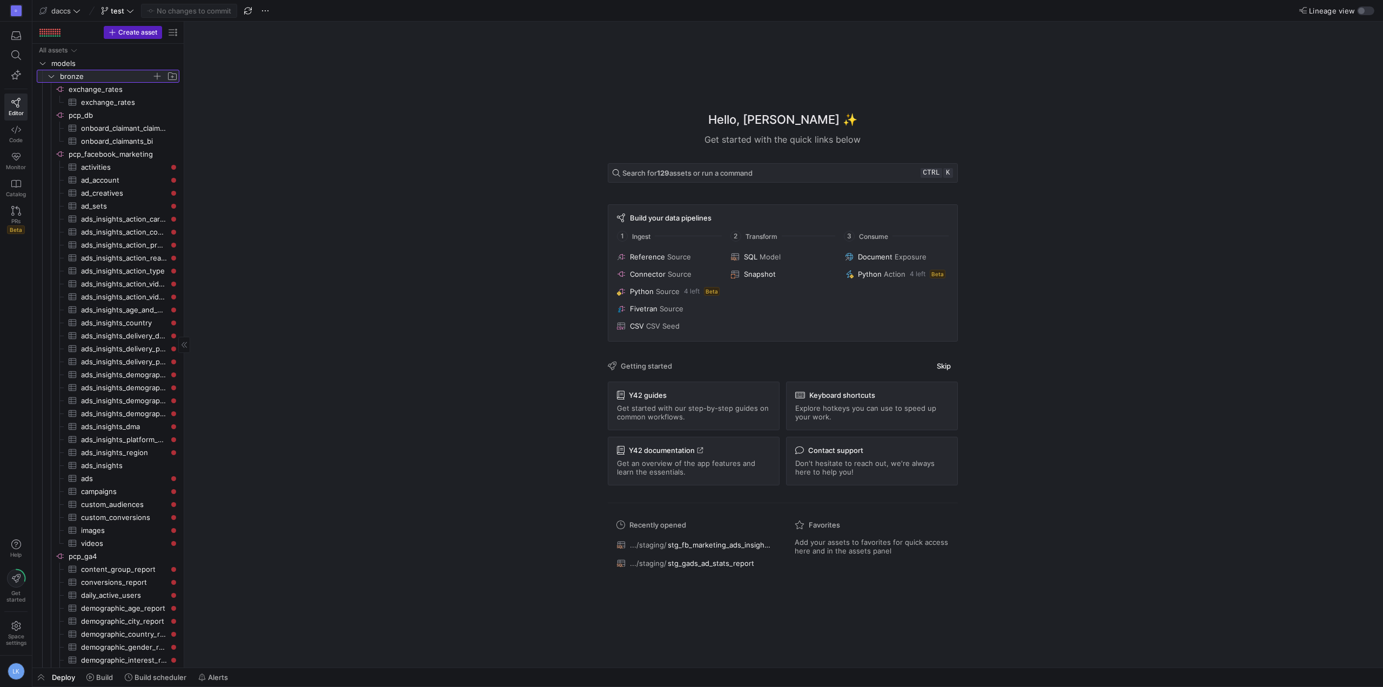
click at [50, 73] on icon at bounding box center [52, 76] width 8 height 6
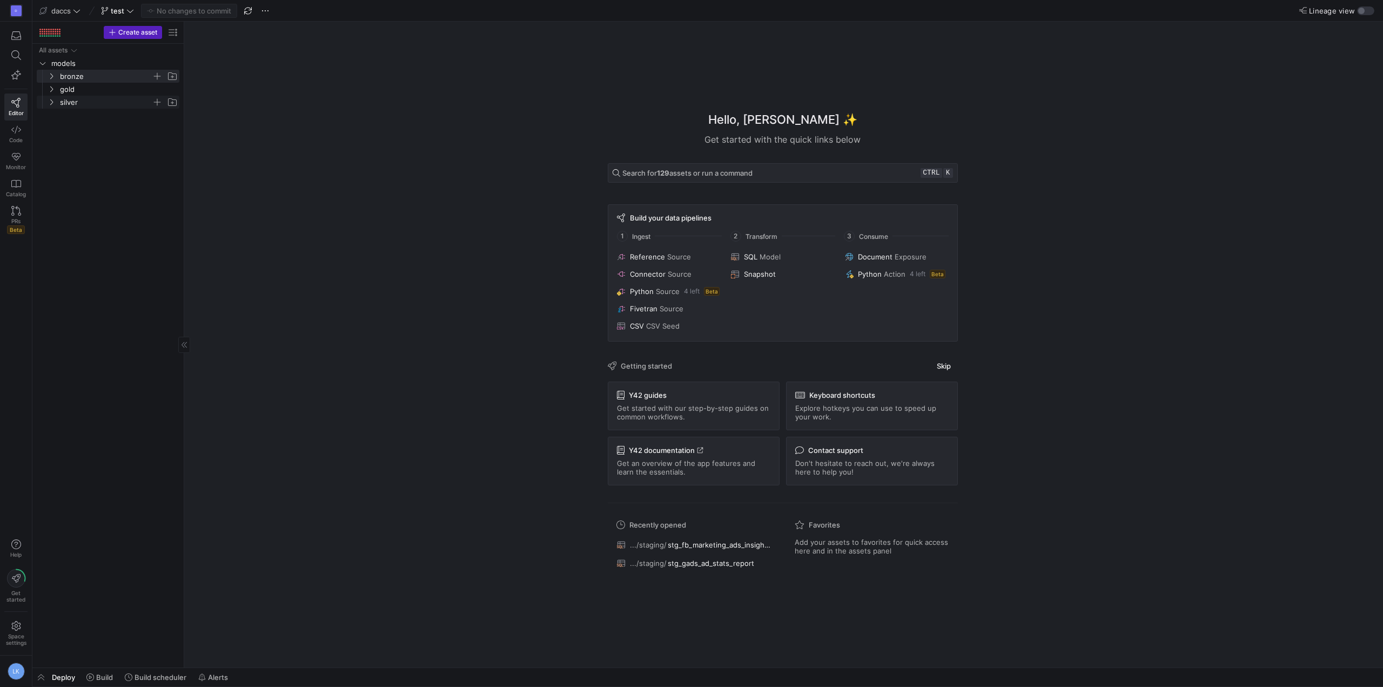
click at [52, 98] on y42-icon "Press SPACE to select this row." at bounding box center [51, 102] width 9 height 9
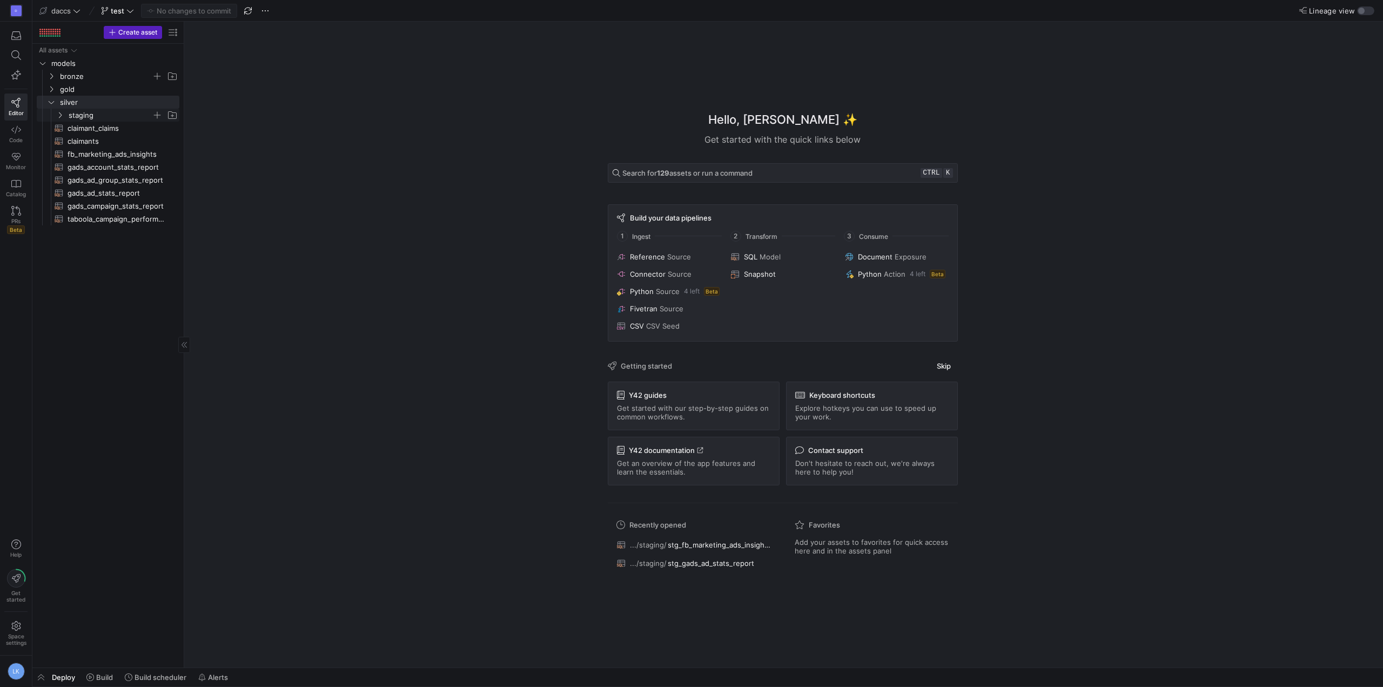
click at [57, 117] on icon "Press SPACE to select this row." at bounding box center [60, 115] width 8 height 6
click at [77, 128] on span "stg_claimant_claims​​​​​​​​​​" at bounding box center [121, 128] width 91 height 12
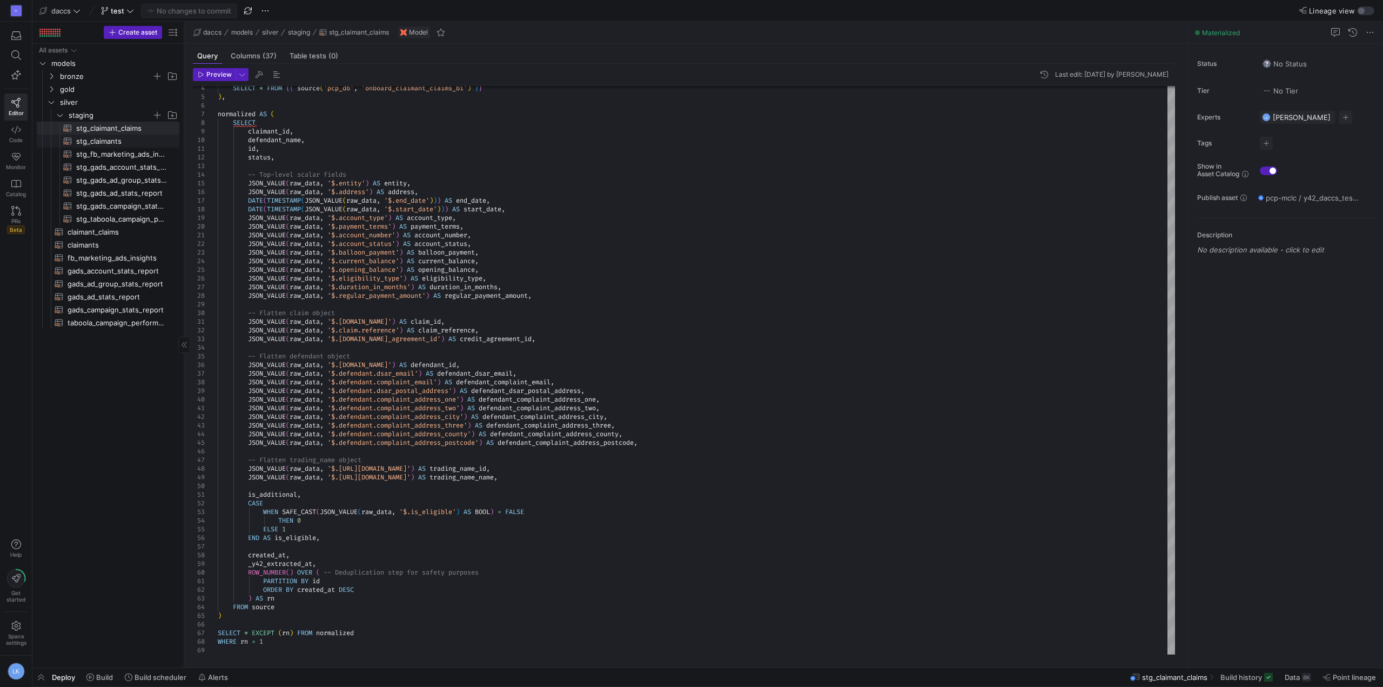
click at [91, 141] on span "stg_claimants​​​​​​​​​​" at bounding box center [121, 141] width 91 height 12
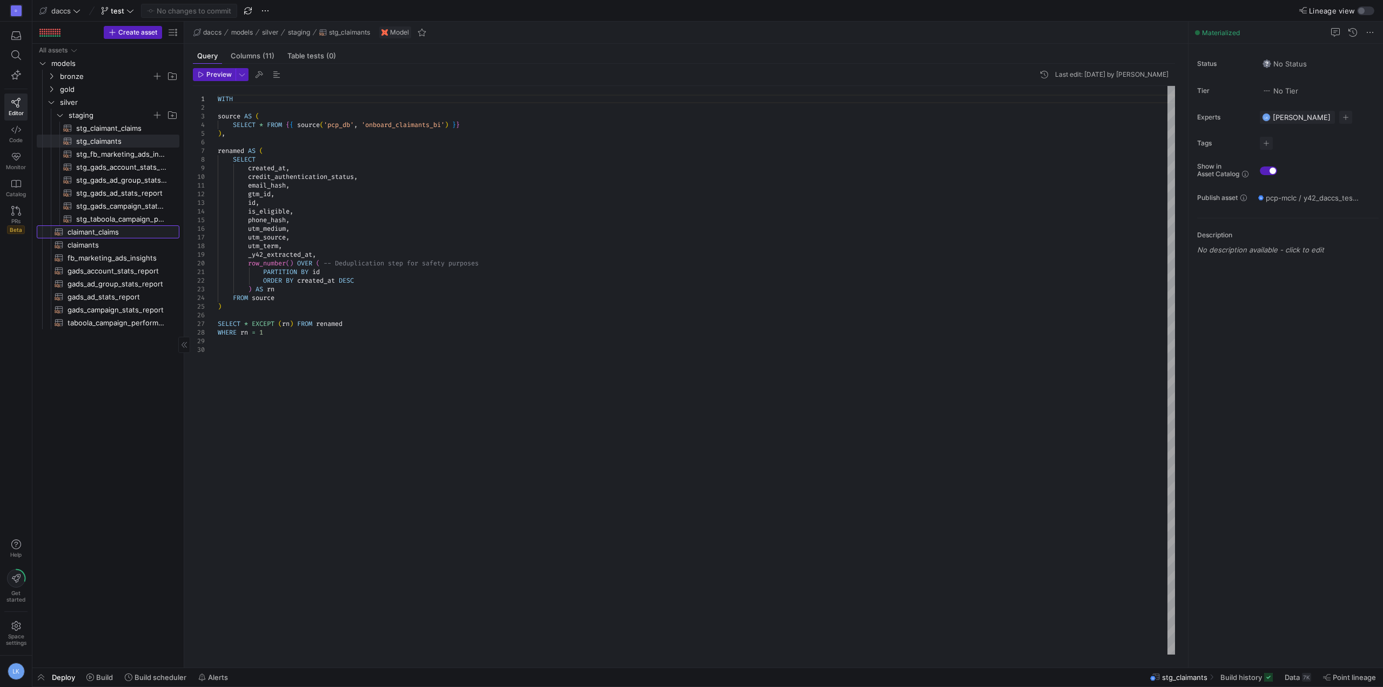
click at [106, 236] on span "claimant_claims​​​​​​​​​​" at bounding box center [117, 232] width 99 height 12
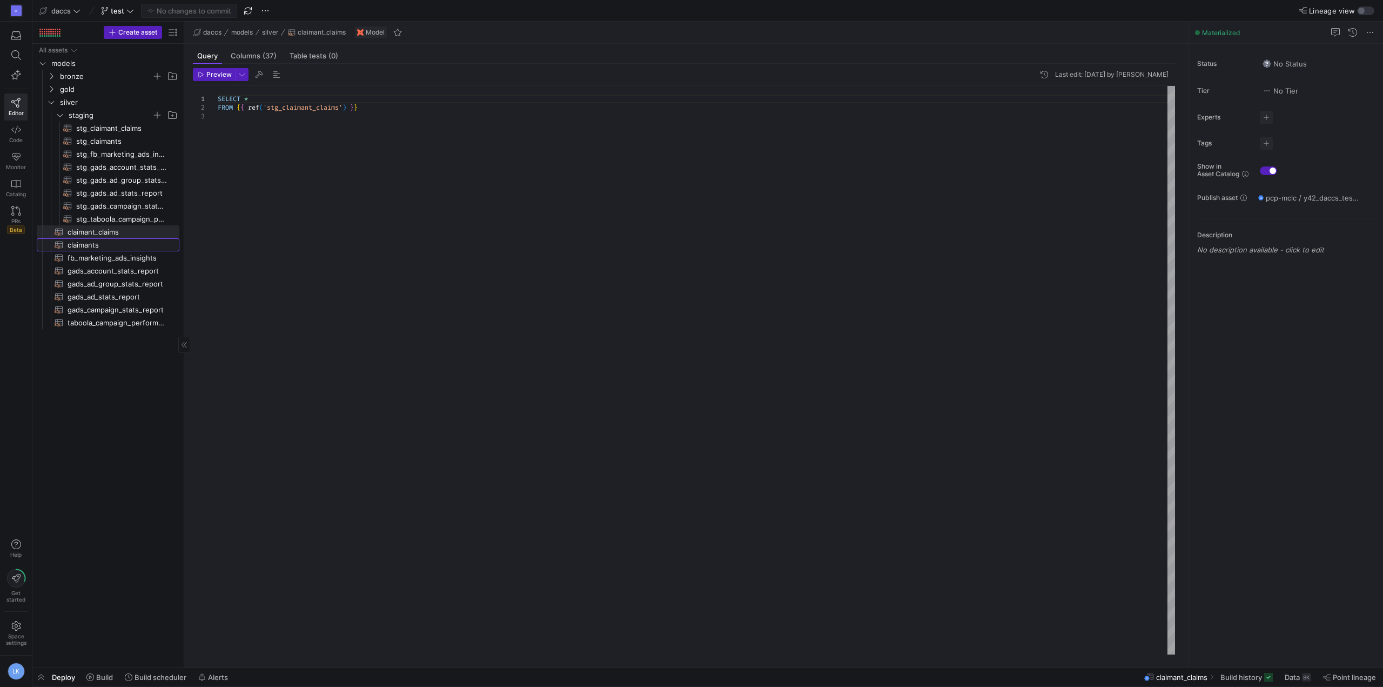
click at [100, 245] on span "claimants​​​​​​​​​​" at bounding box center [117, 245] width 99 height 12
type textarea "SELECT *, LOWER(CASE WHEN utm_source IN ('fb', 'facebook', 'ig', 'instagram', '…"
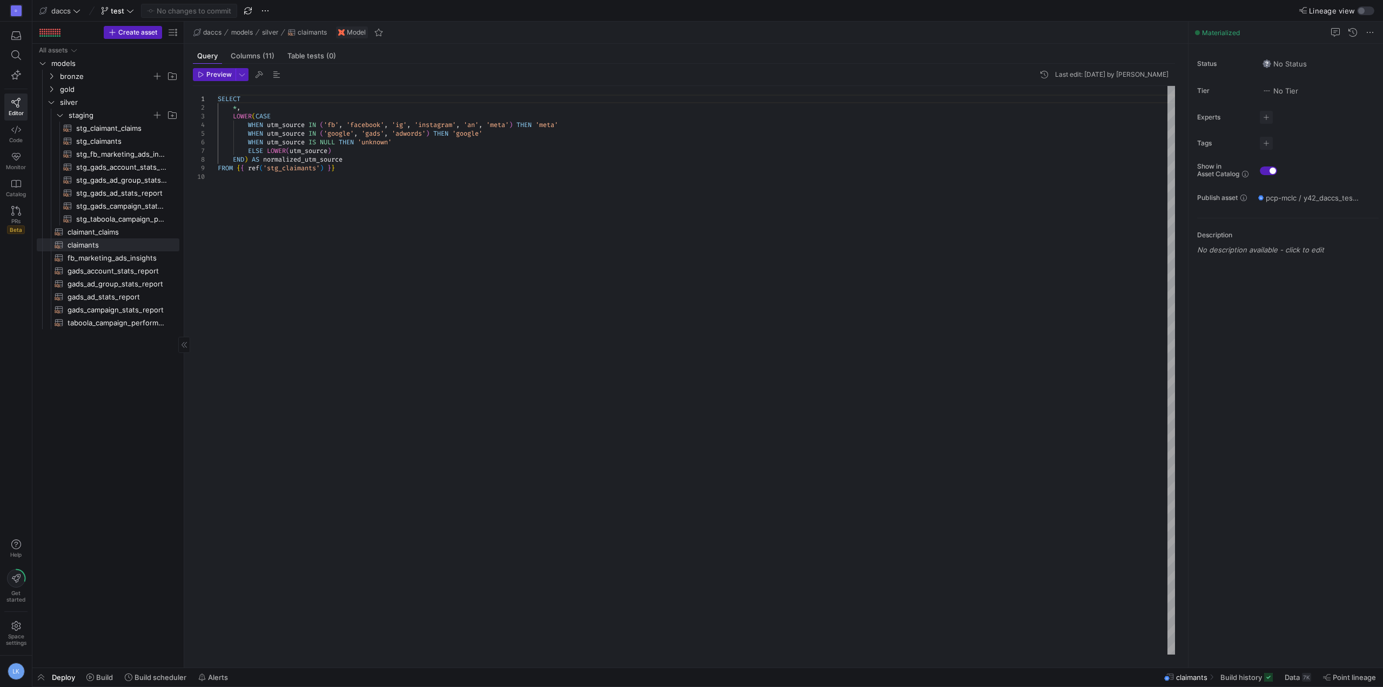
click at [53, 509] on div "All assets models bronze gold silver staging claimant_claims​​​​​​​​​​ claimant…" at bounding box center [108, 353] width 143 height 619
click at [130, 422] on div "All assets models bronze gold silver staging claimant_claims​​​​​​​​​​ claimant…" at bounding box center [108, 353] width 143 height 619
click at [135, 378] on div "All assets models bronze gold silver staging claimant_claims​​​​​​​​​​ claimant…" at bounding box center [108, 353] width 143 height 619
click at [130, 489] on div "All assets models bronze gold silver staging claimant_claims​​​​​​​​​​ claimant…" at bounding box center [108, 353] width 143 height 619
drag, startPoint x: 111, startPoint y: 509, endPoint x: 109, endPoint y: 520, distance: 11.0
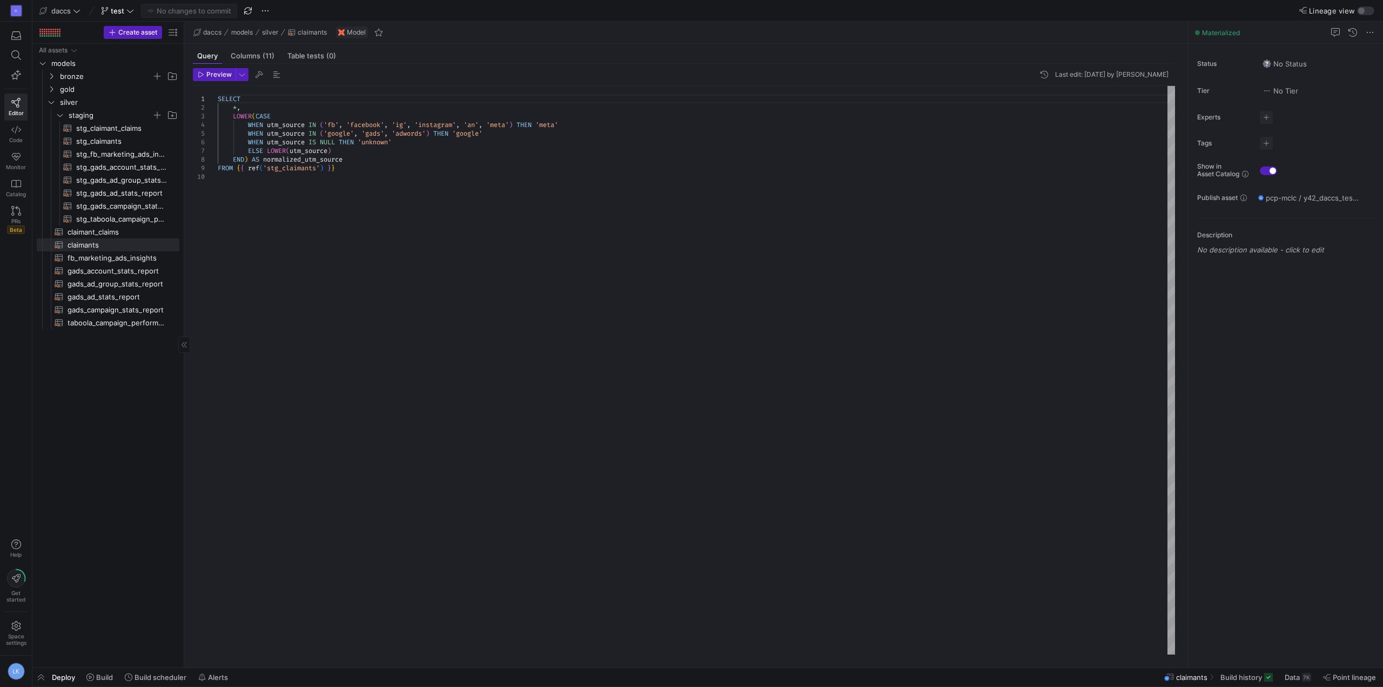
click at [111, 509] on div "All assets models bronze gold silver staging claimant_claims​​​​​​​​​​ claimant…" at bounding box center [108, 353] width 143 height 619
click at [92, 392] on div "All assets models bronze gold silver staging claimant_claims​​​​​​​​​​ claimant…" at bounding box center [108, 353] width 143 height 619
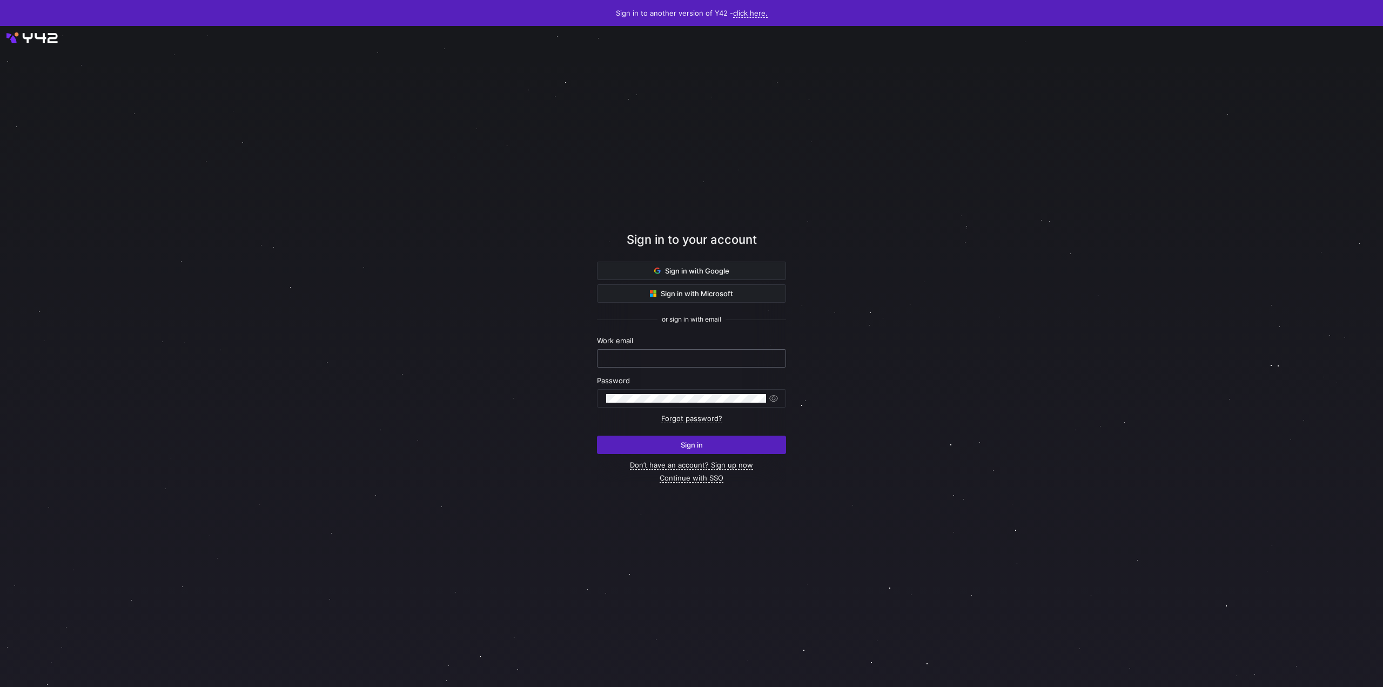
click at [646, 354] on input "text" at bounding box center [691, 358] width 171 height 9
click at [649, 354] on input "text" at bounding box center [691, 358] width 171 height 9
click at [658, 361] on input "text" at bounding box center [691, 358] width 171 height 9
click at [1040, 338] on div at bounding box center [691, 356] width 1383 height 661
